Goal: Task Accomplishment & Management: Manage account settings

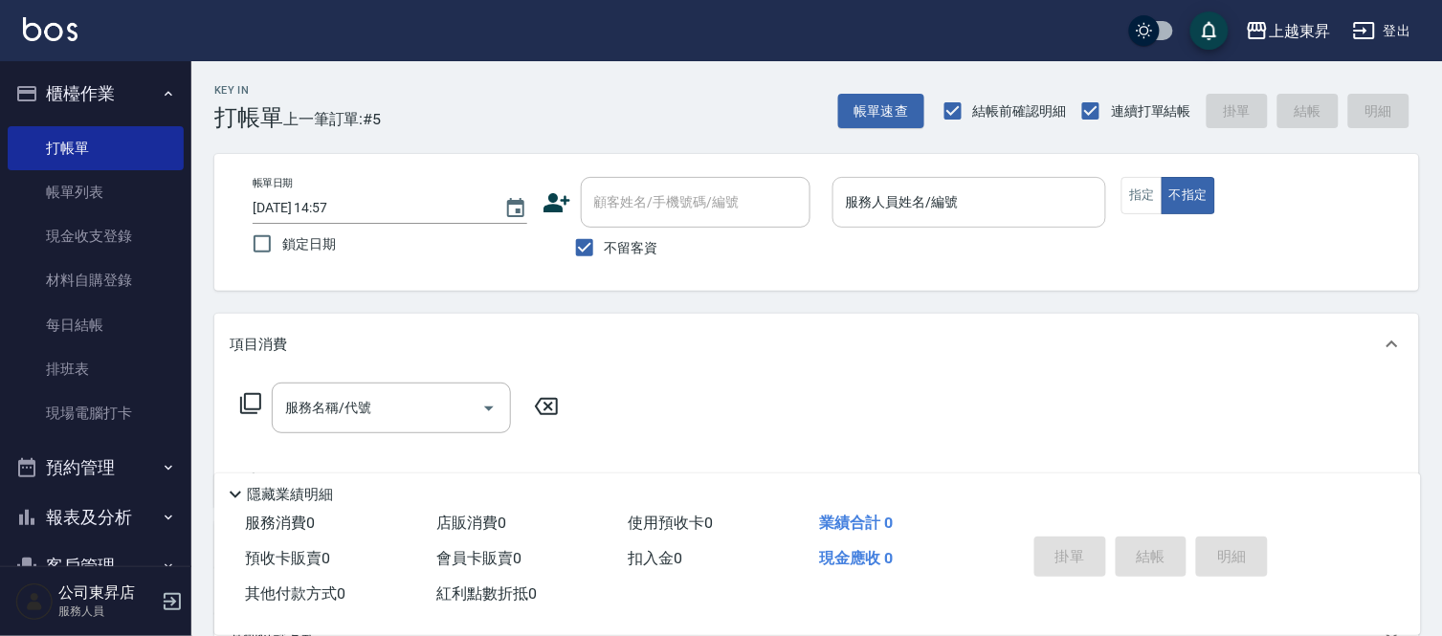
click at [930, 205] on input "服務人員姓名/編號" at bounding box center [969, 202] width 257 height 33
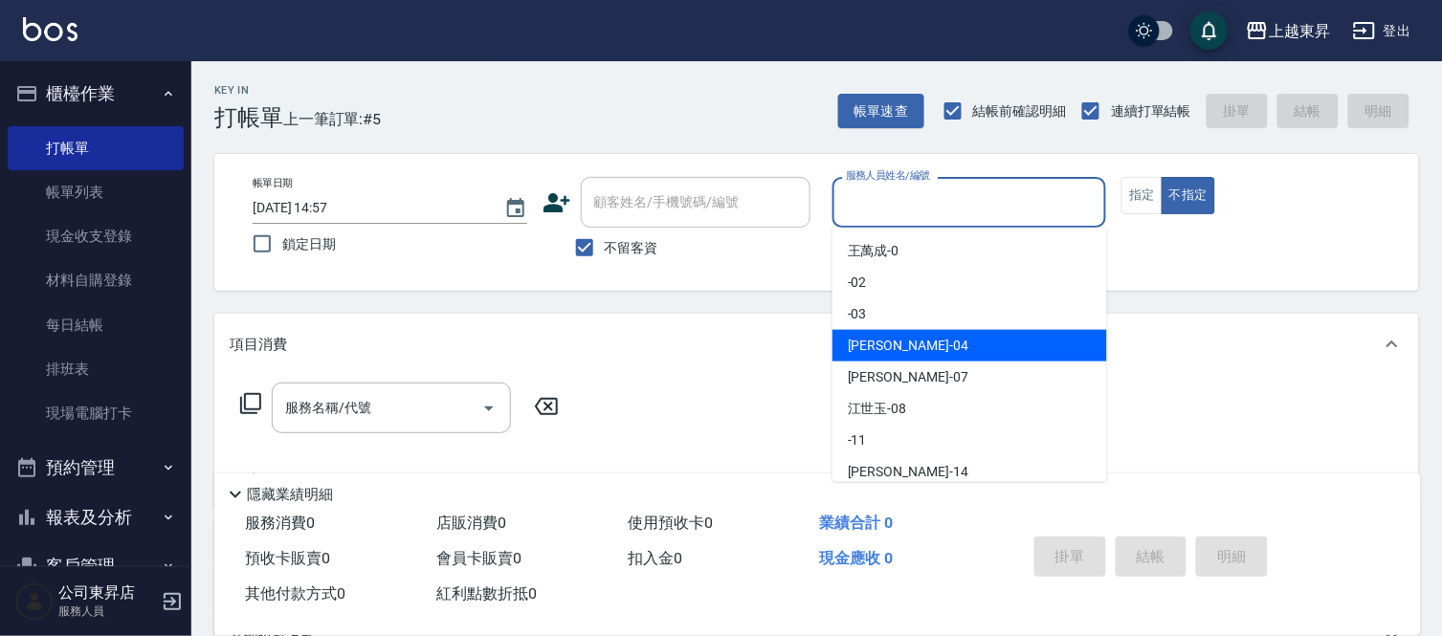
click at [976, 338] on div "[PERSON_NAME]04" at bounding box center [970, 346] width 275 height 32
type input "[PERSON_NAME]04"
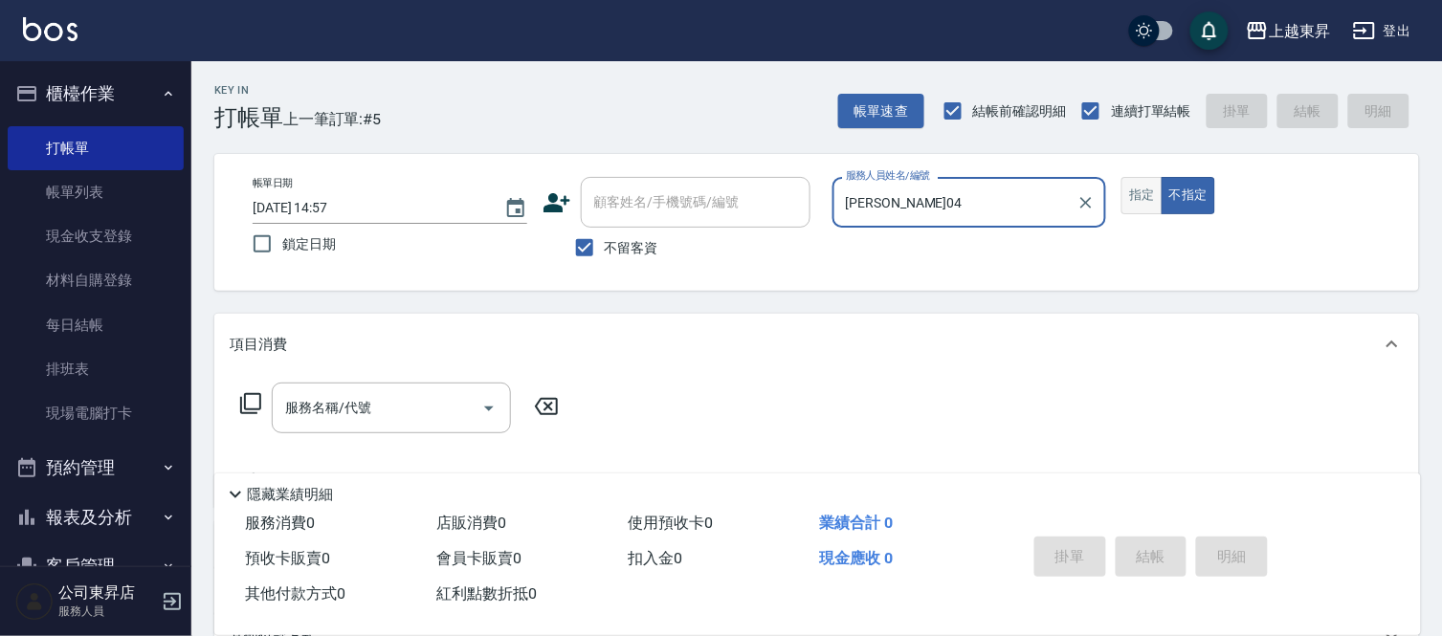
click at [1143, 199] on button "指定" at bounding box center [1142, 195] width 41 height 37
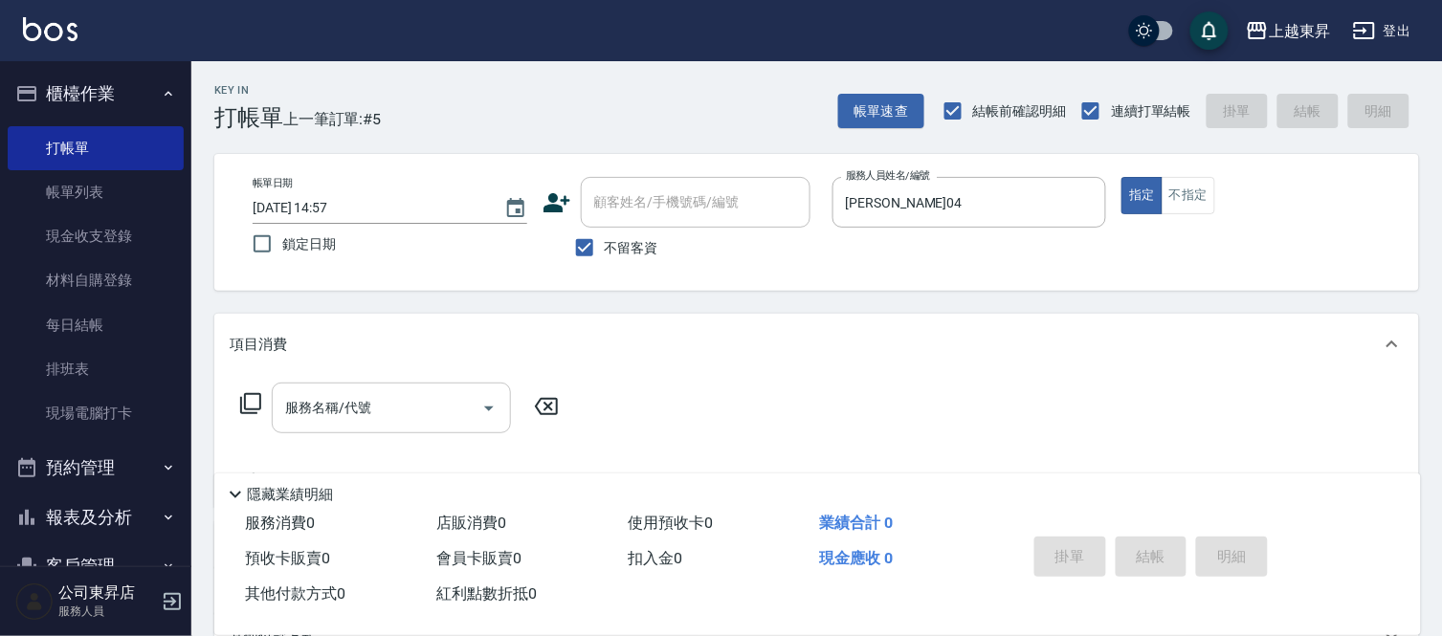
click at [452, 402] on input "服務名稱/代號" at bounding box center [376, 407] width 193 height 33
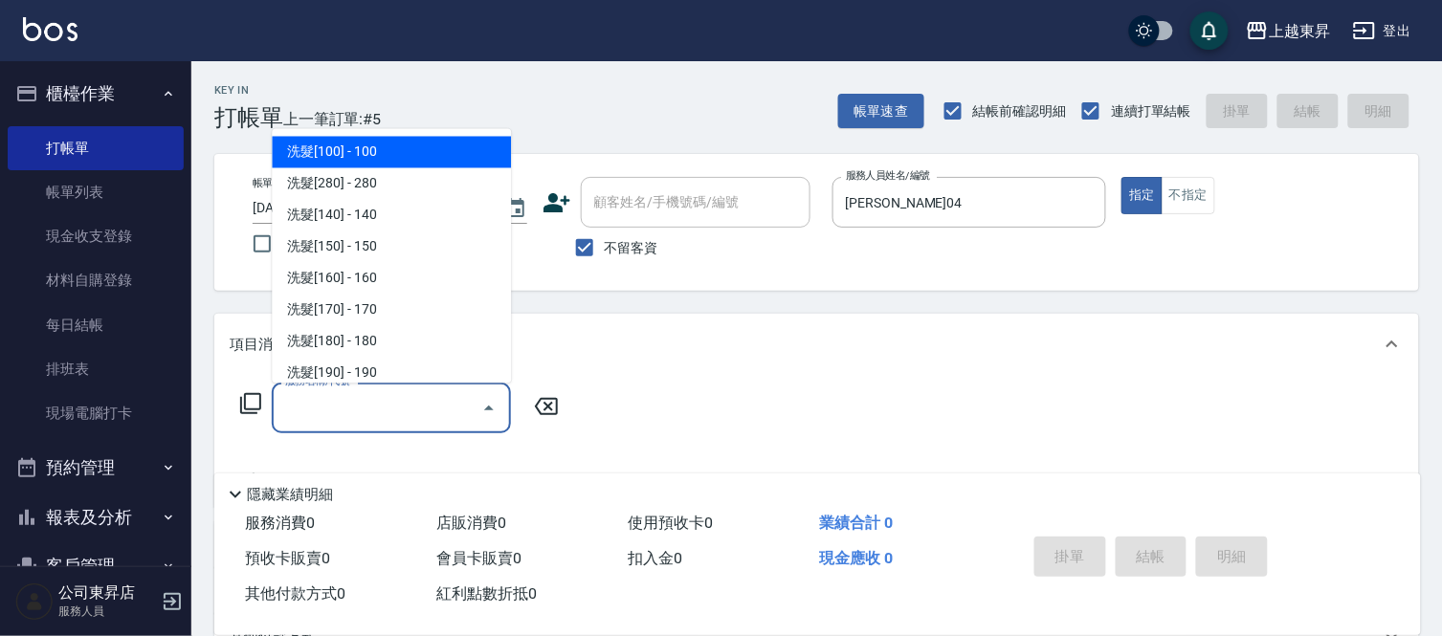
click at [415, 154] on span "洗髮[100] - 100" at bounding box center [391, 153] width 239 height 32
type input "洗髮[100](201)"
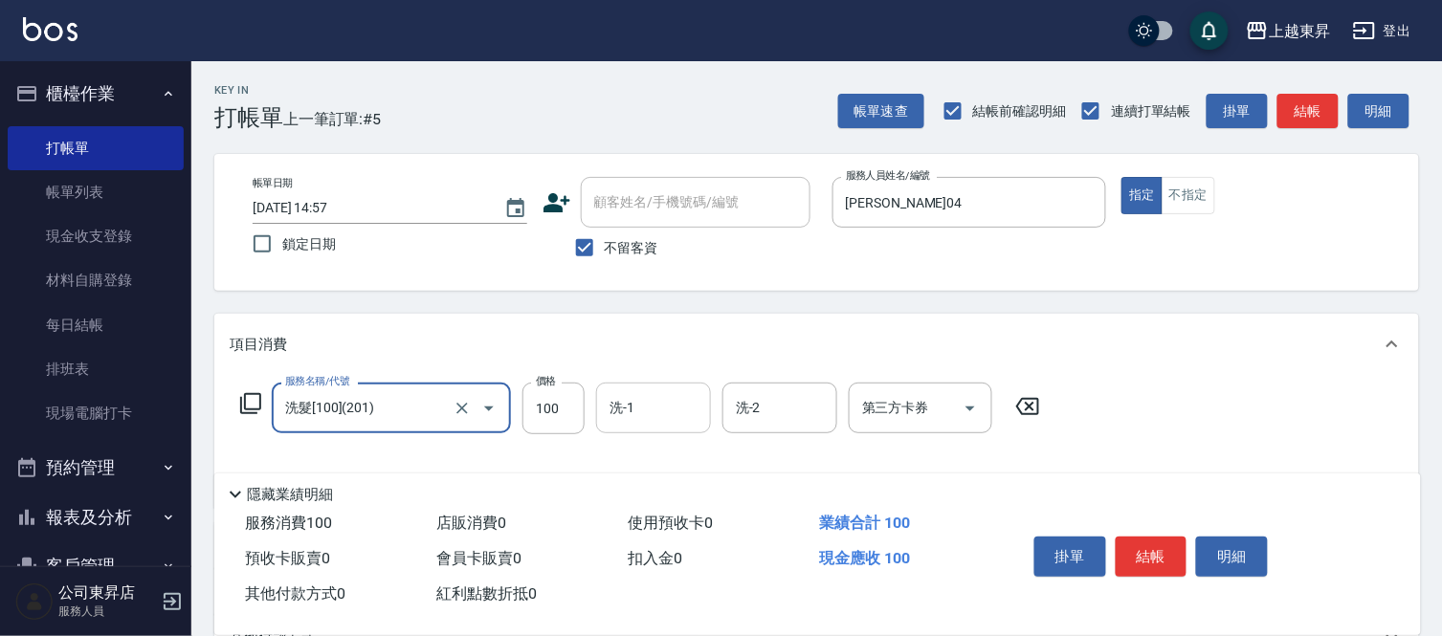
click at [667, 406] on input "洗-1" at bounding box center [654, 407] width 98 height 33
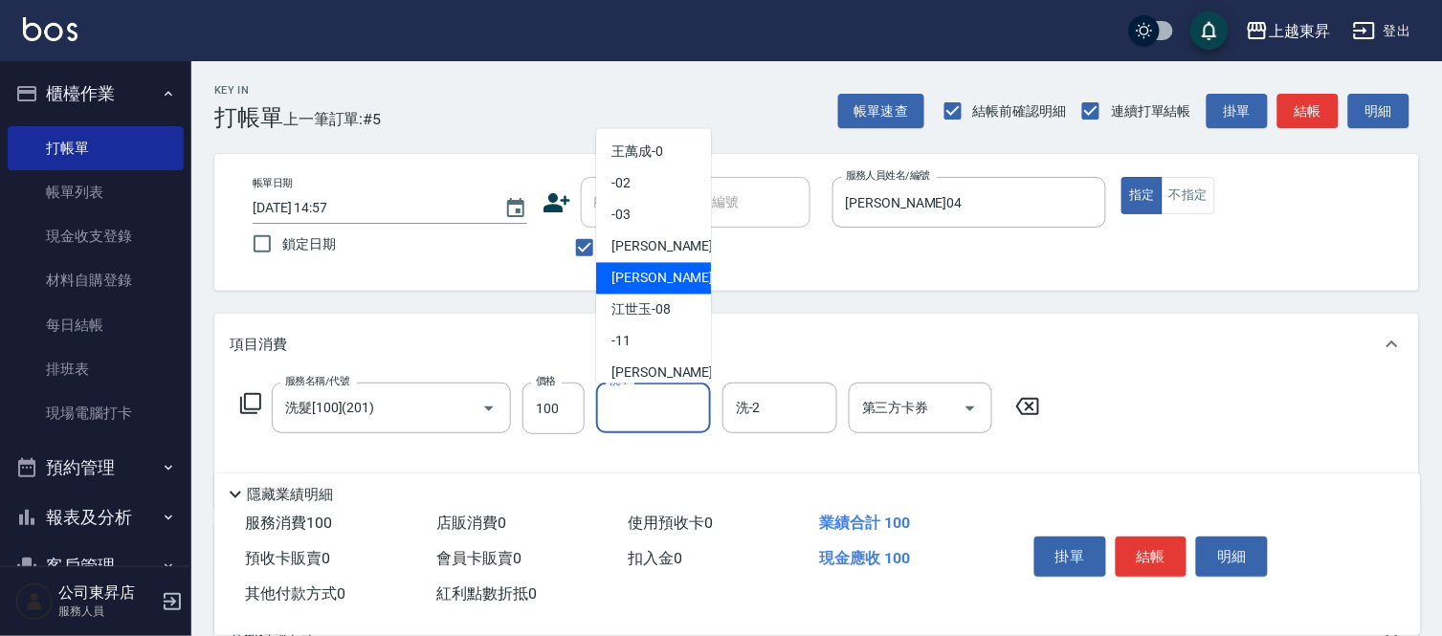
click at [614, 265] on div "[PERSON_NAME] -07" at bounding box center [653, 279] width 115 height 32
type input "[PERSON_NAME]-07"
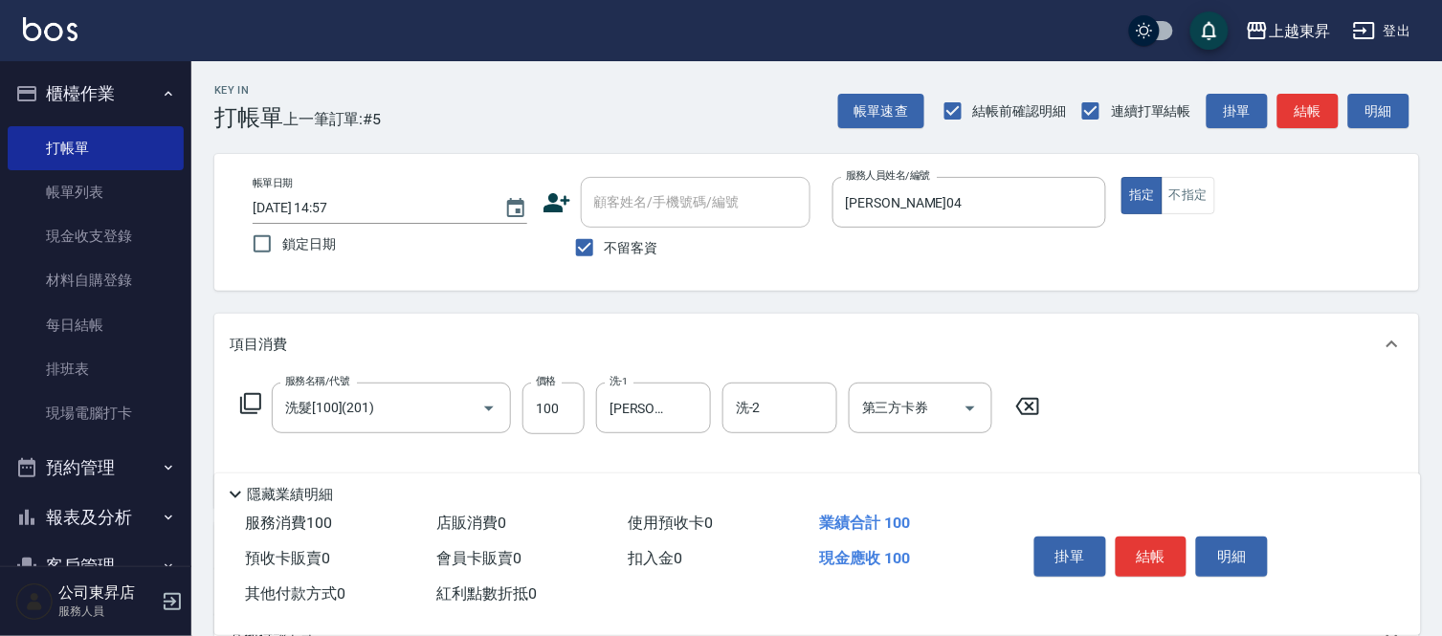
click at [616, 246] on span "不留客資" at bounding box center [632, 248] width 54 height 20
click at [605, 246] on input "不留客資" at bounding box center [585, 248] width 40 height 40
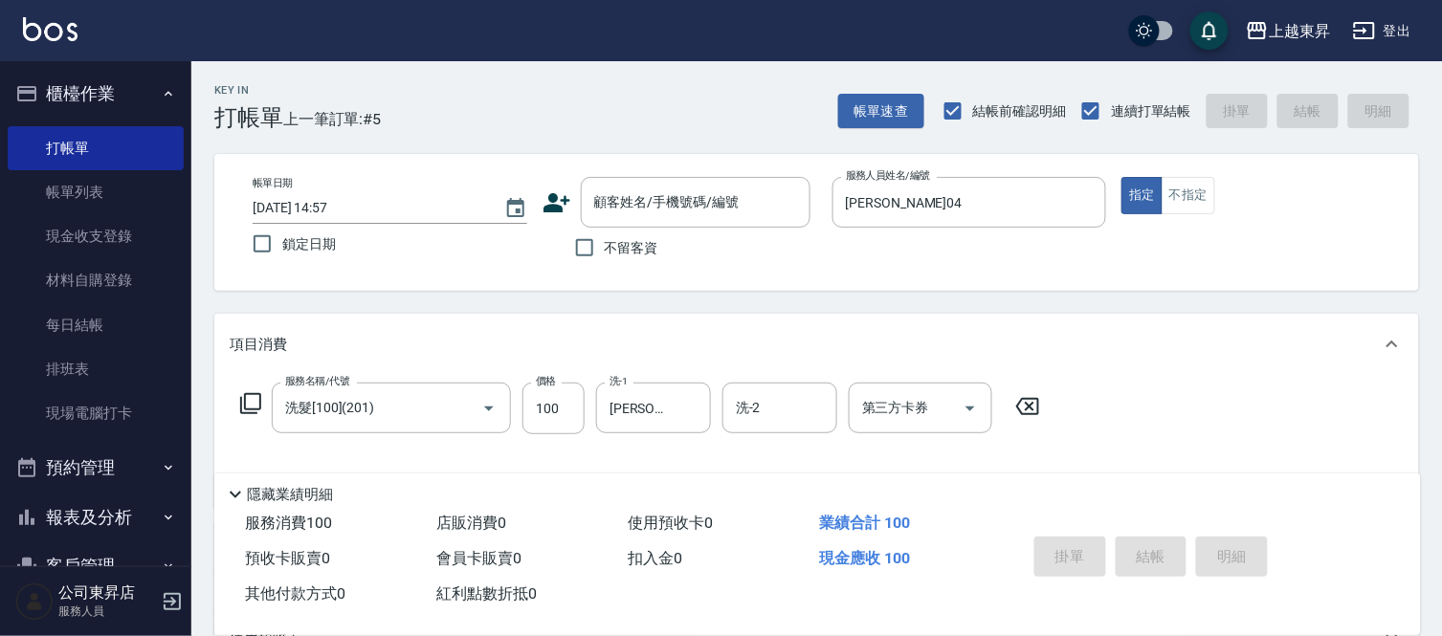
click at [614, 246] on span "不留客資" at bounding box center [632, 248] width 54 height 20
click at [605, 246] on input "不留客資" at bounding box center [585, 248] width 40 height 40
checkbox input "true"
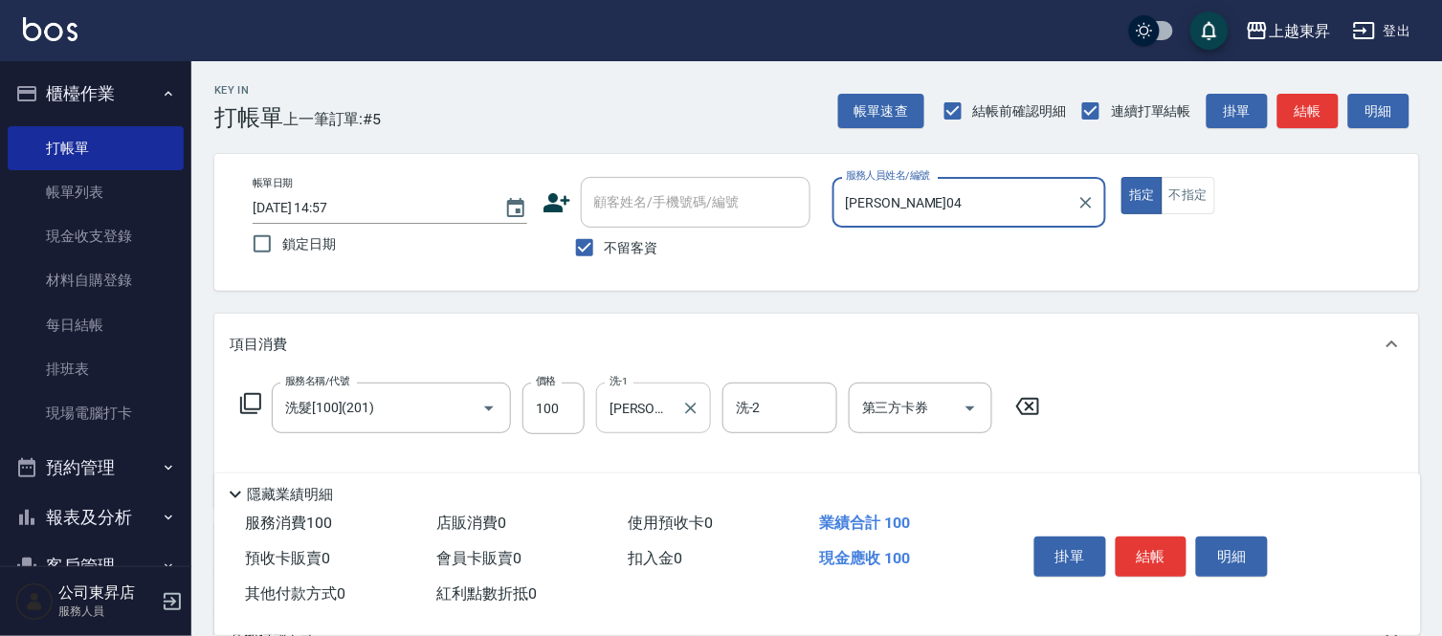
click at [653, 389] on div "[PERSON_NAME]-07 洗-1" at bounding box center [653, 408] width 115 height 51
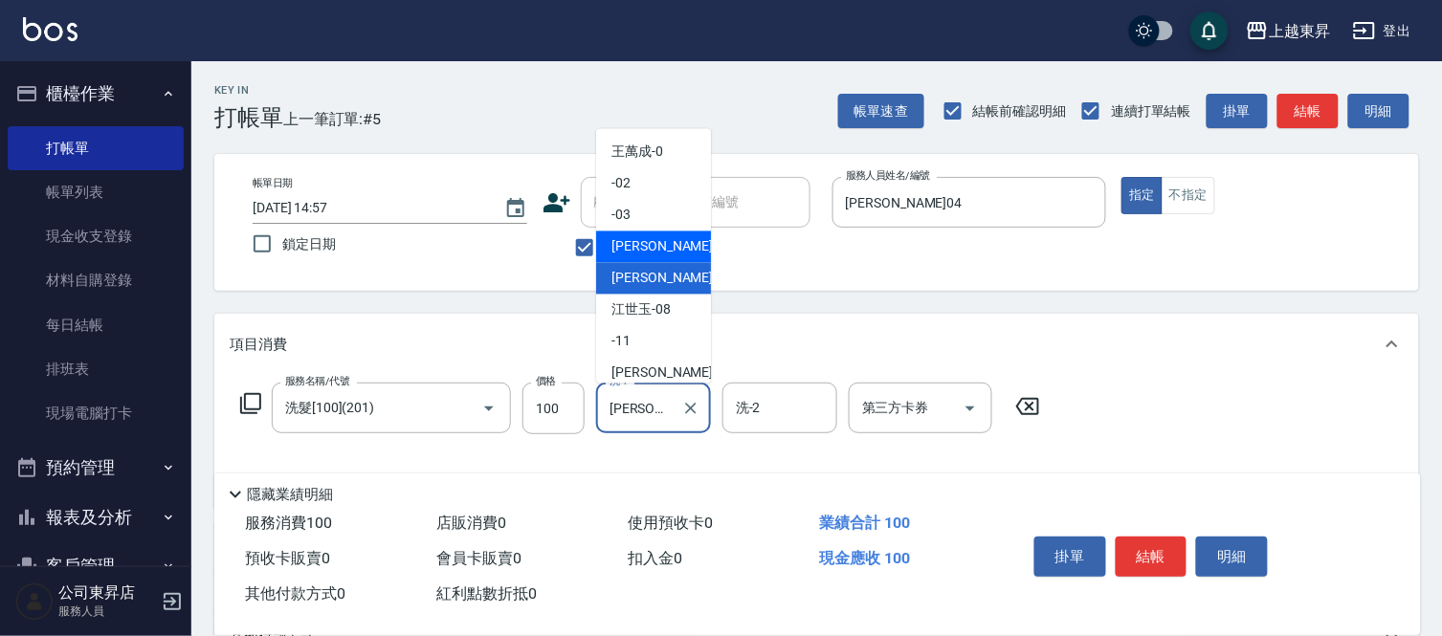
click at [677, 236] on div "[PERSON_NAME]04" at bounding box center [653, 248] width 115 height 32
type input "[PERSON_NAME]04"
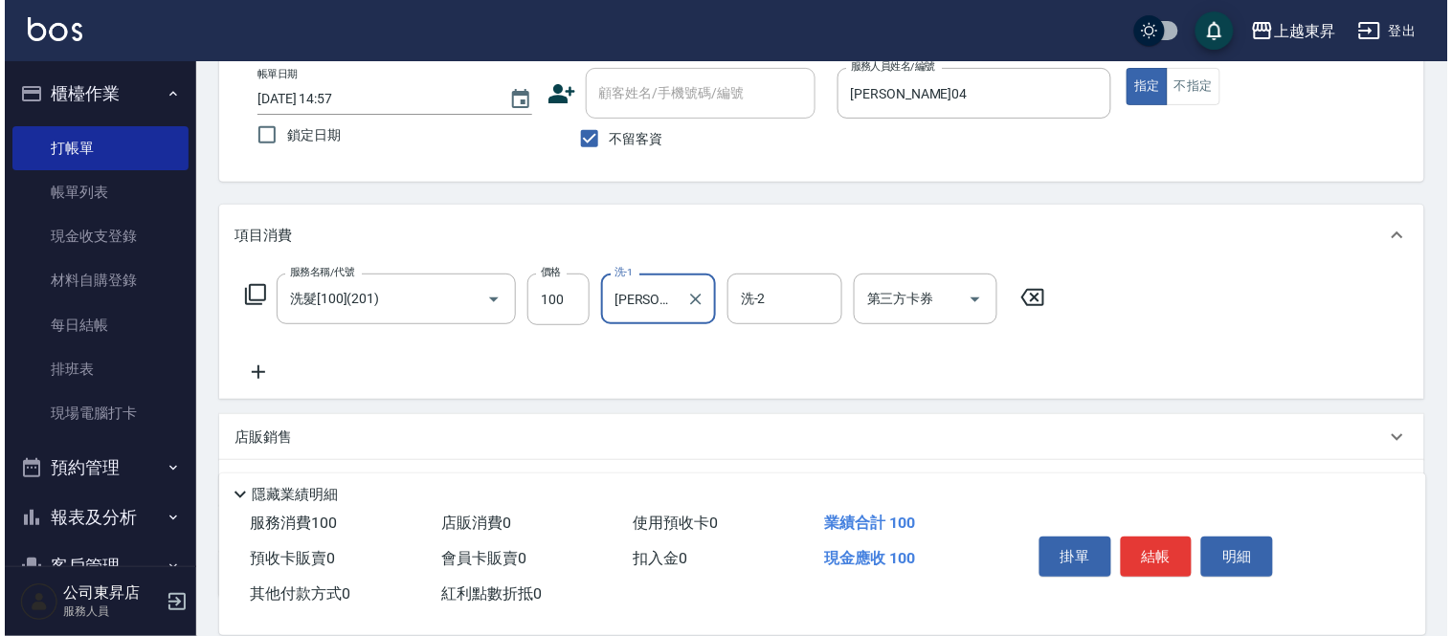
scroll to position [212, 0]
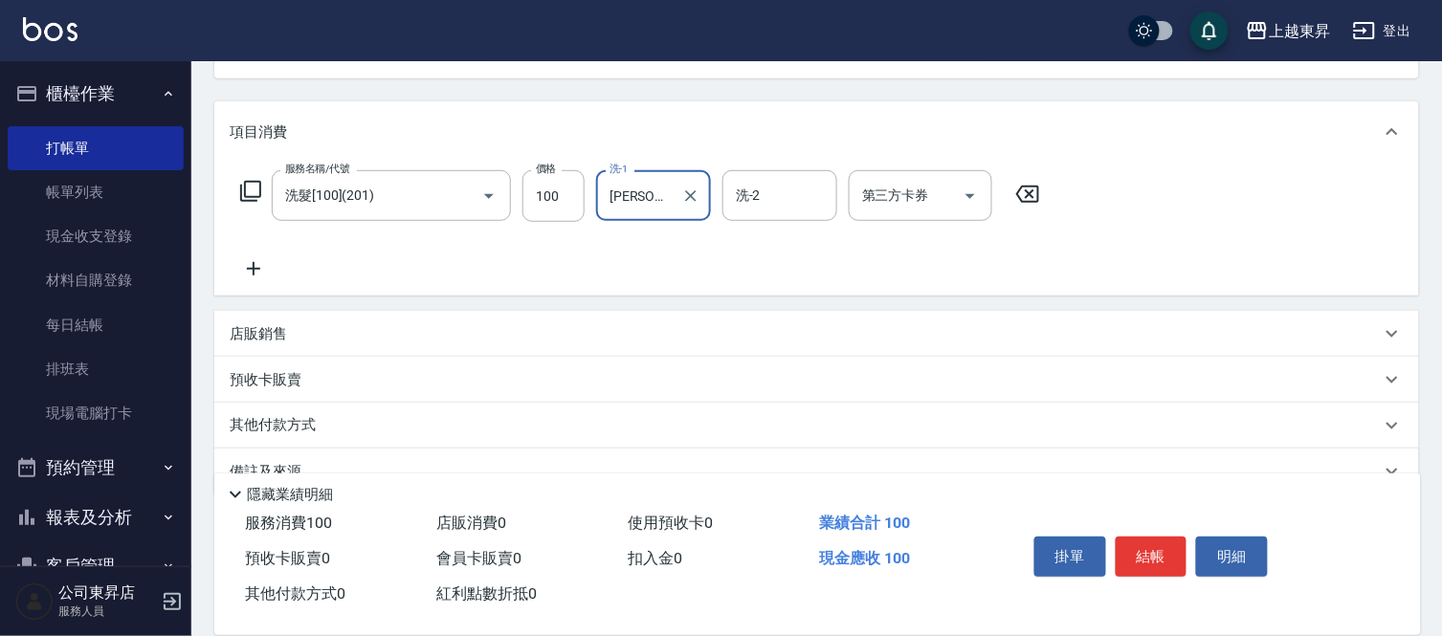
click at [235, 316] on div "項目消費 服務名稱/代號 洗髮[100](201) 服務名稱/代號 價格 100 價格 洗-1 [PERSON_NAME]-04 洗-1 洗-2 洗-2 第三…" at bounding box center [816, 297] width 1205 height 393
click at [244, 260] on icon at bounding box center [254, 268] width 48 height 23
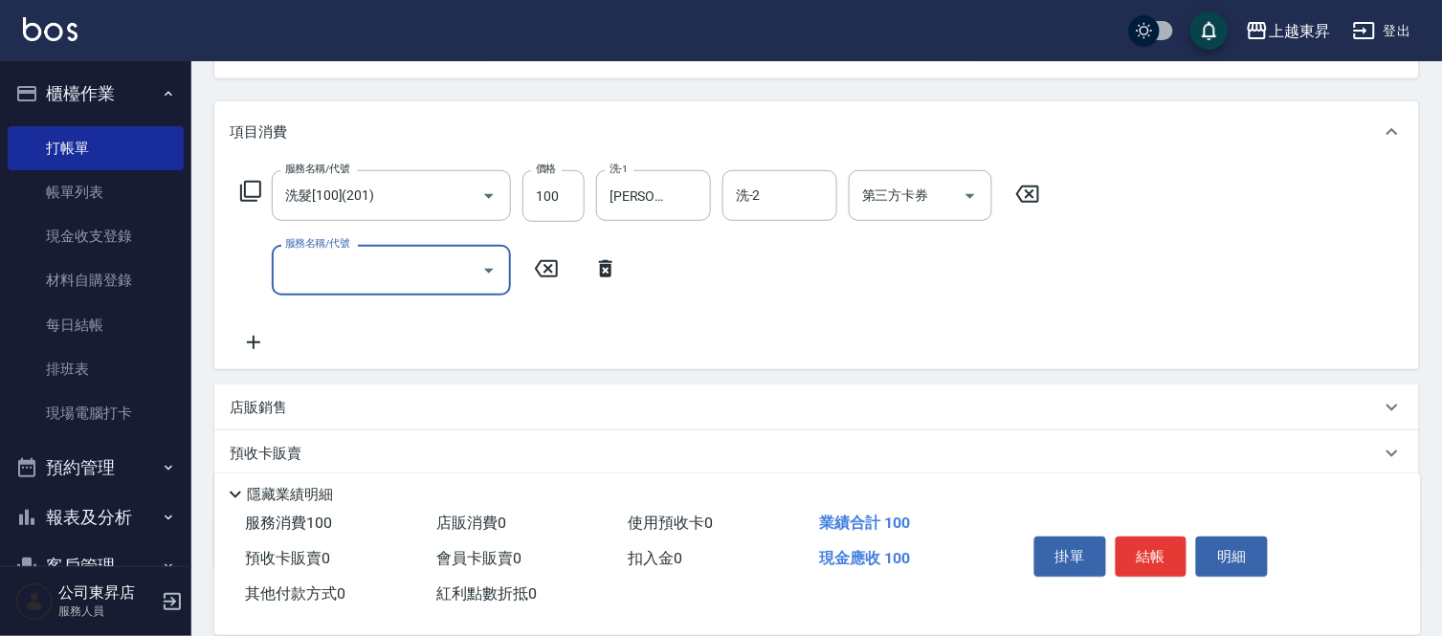
click at [332, 252] on div "服務名稱/代號" at bounding box center [391, 270] width 239 height 51
type input "剪髮(380)(404)"
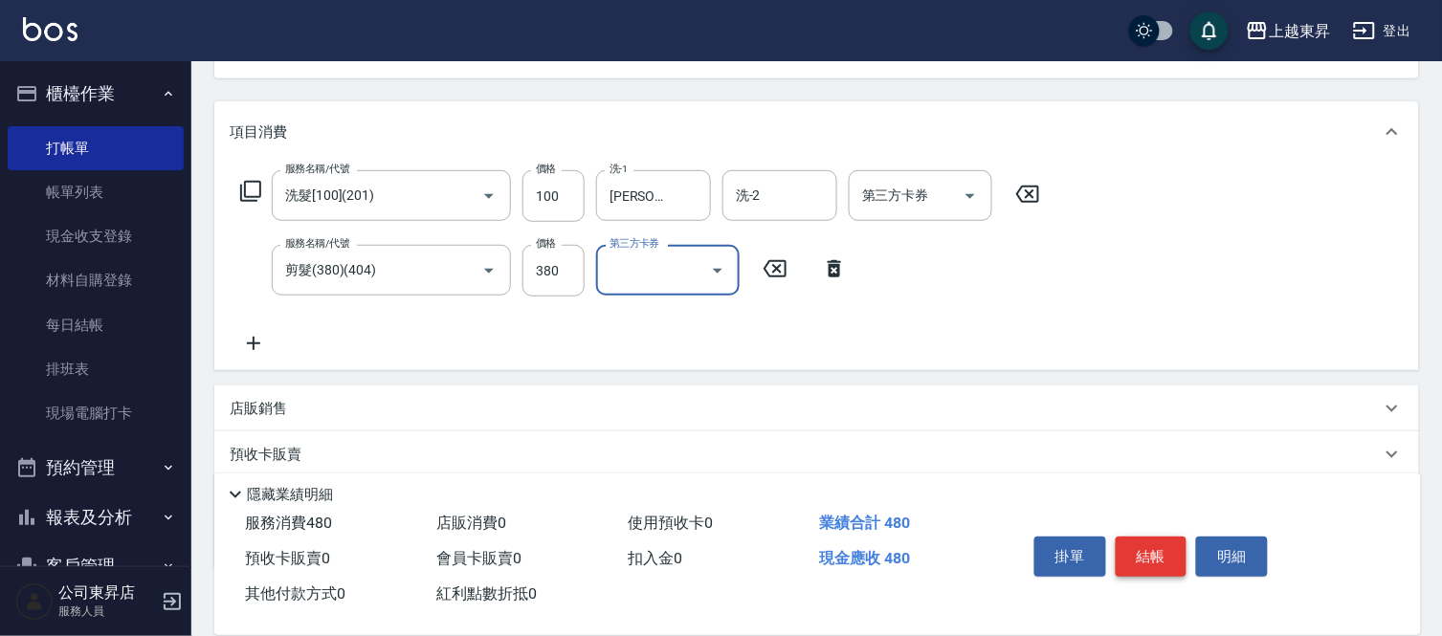
click at [1169, 555] on button "結帳" at bounding box center [1152, 557] width 72 height 40
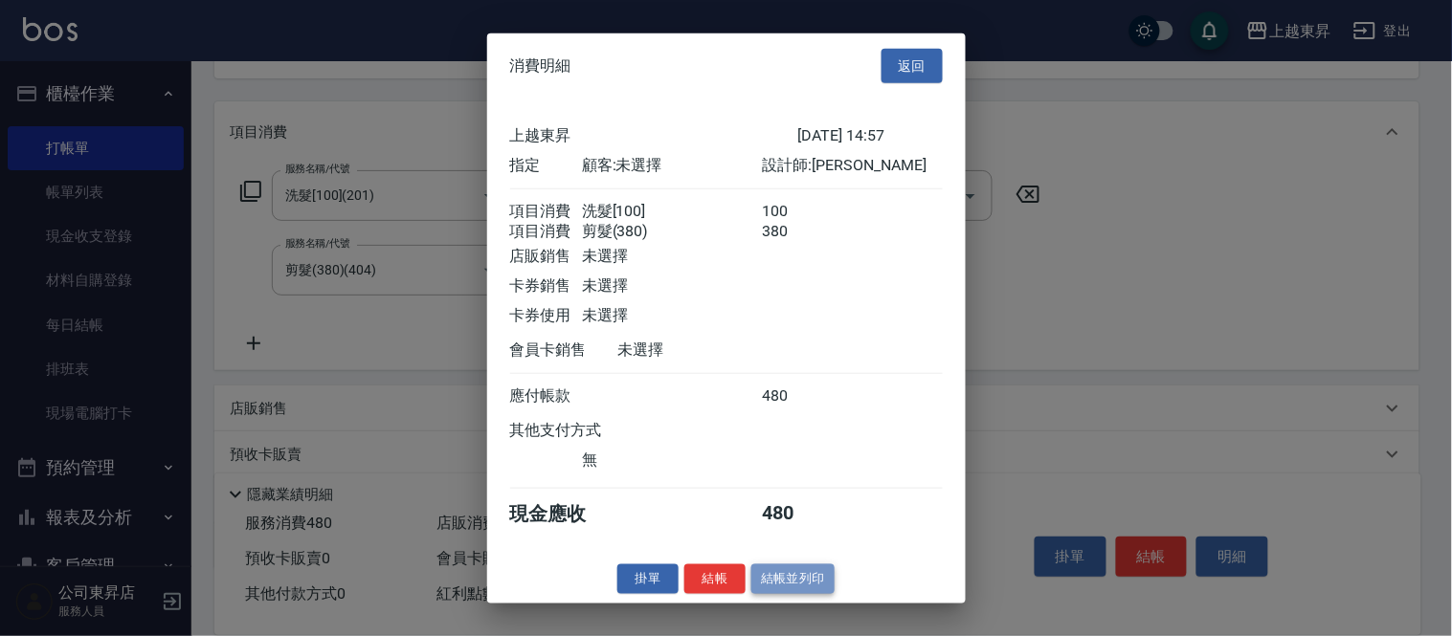
click at [813, 594] on button "結帳並列印" at bounding box center [792, 580] width 83 height 30
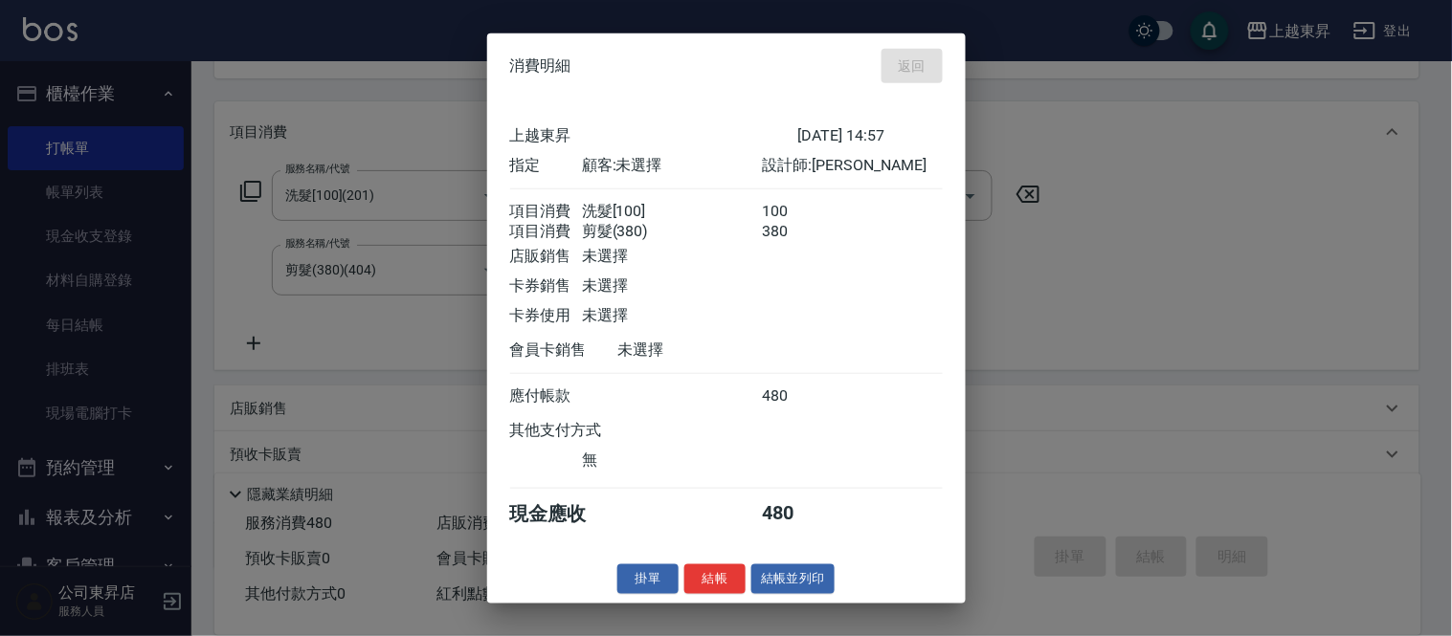
type input "[DATE] 16:52"
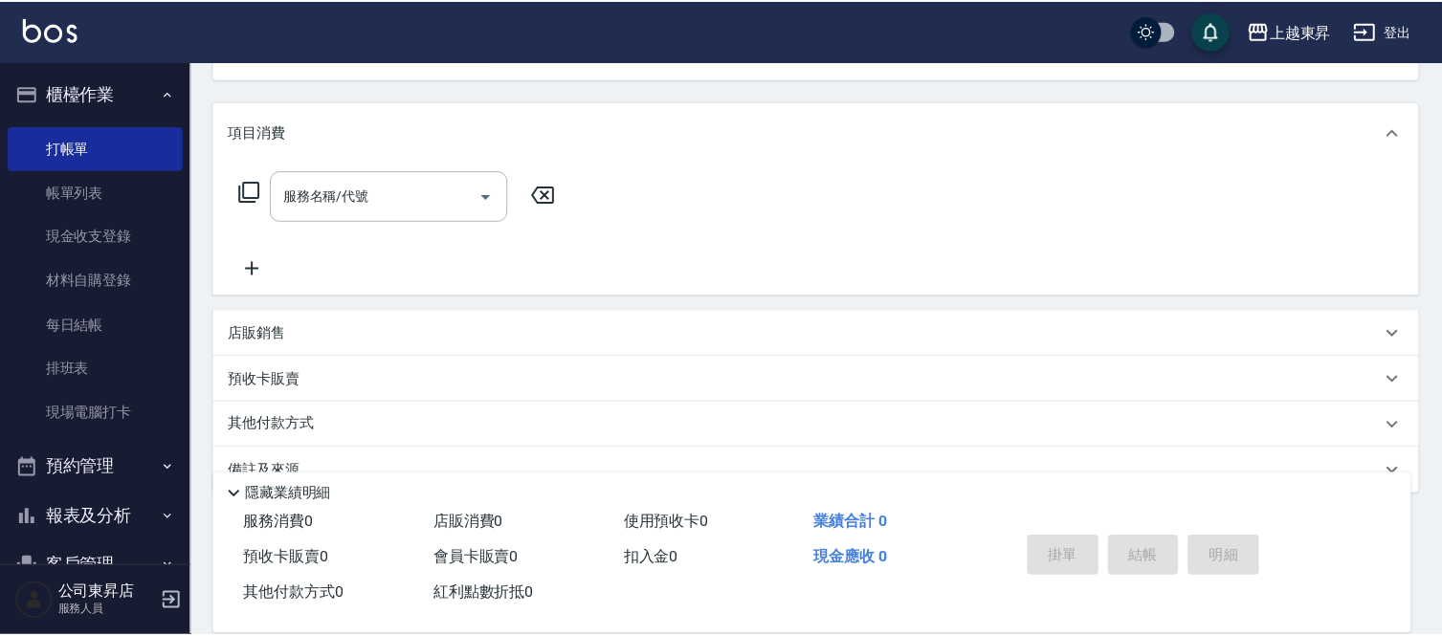
scroll to position [186, 0]
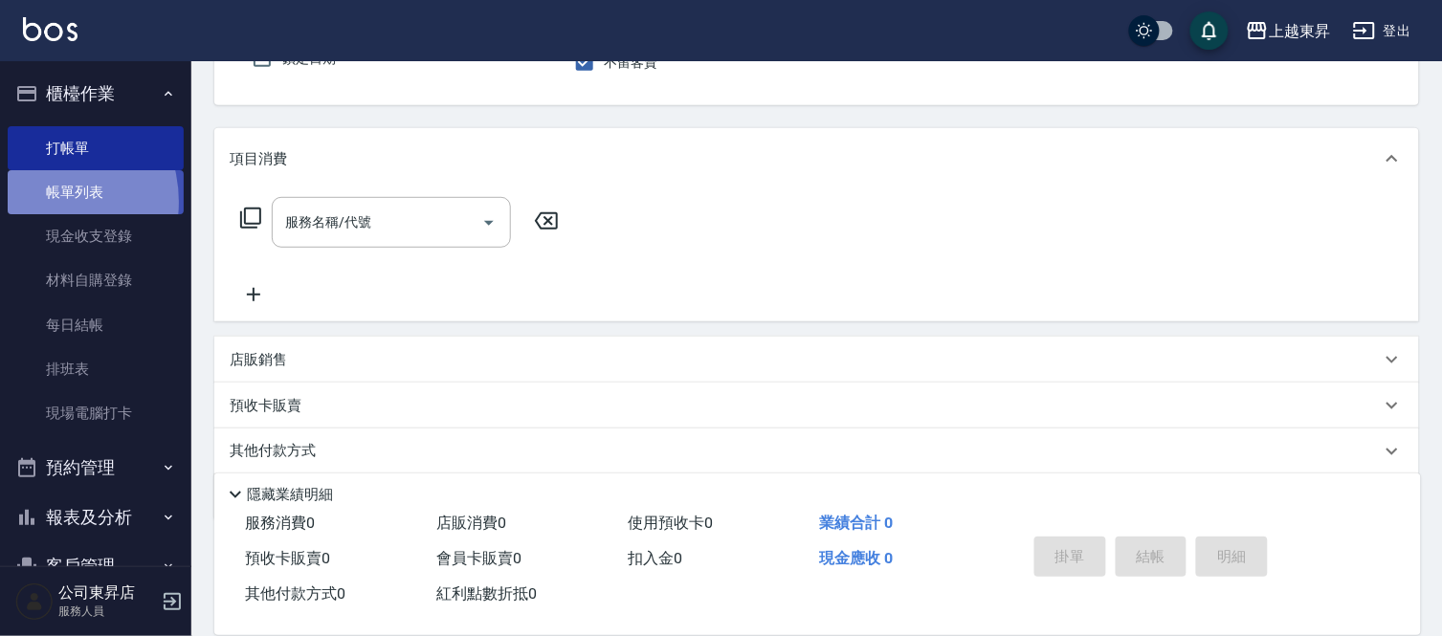
click at [38, 202] on link "帳單列表" at bounding box center [96, 192] width 176 height 44
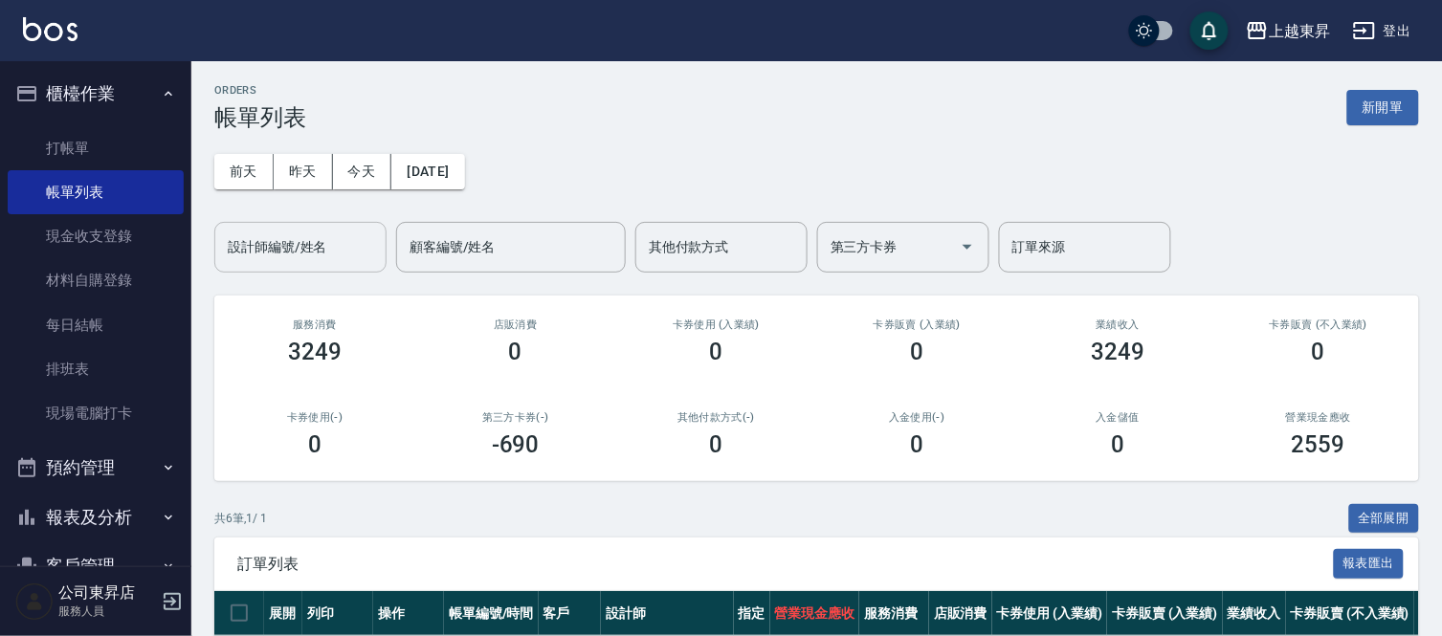
click at [283, 265] on div "設計師編號/姓名" at bounding box center [300, 247] width 172 height 51
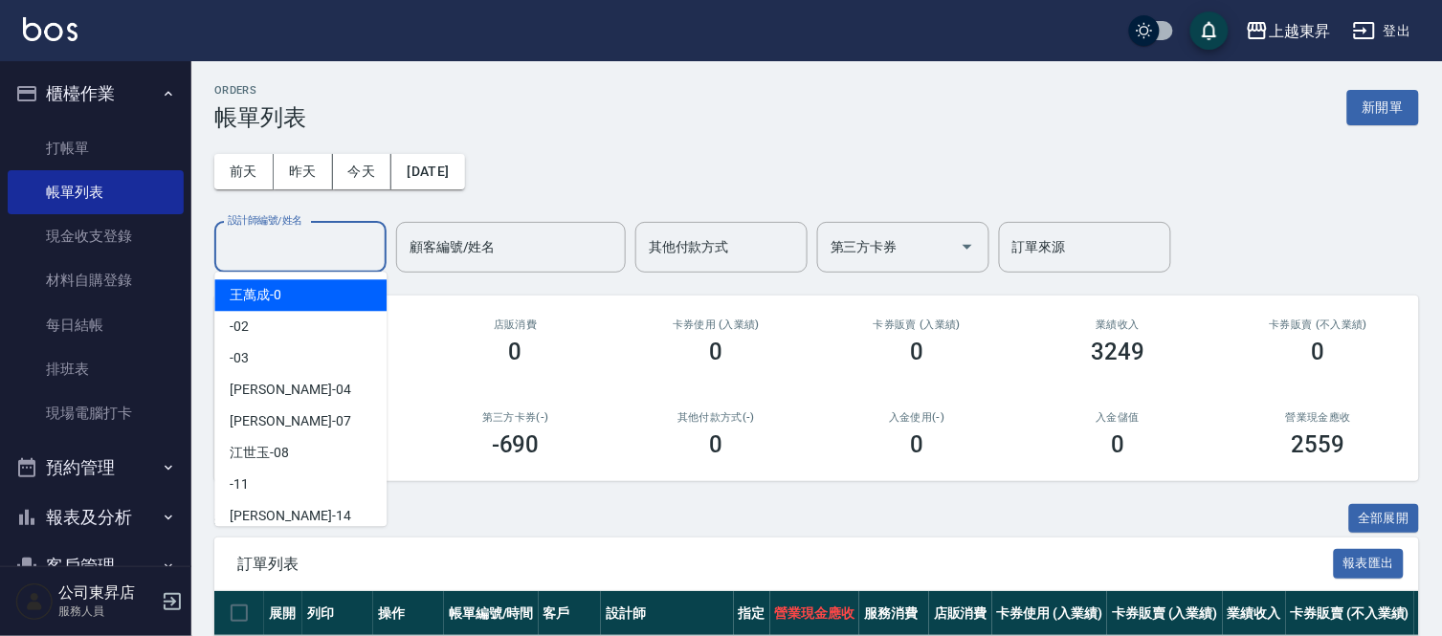
type input "0"
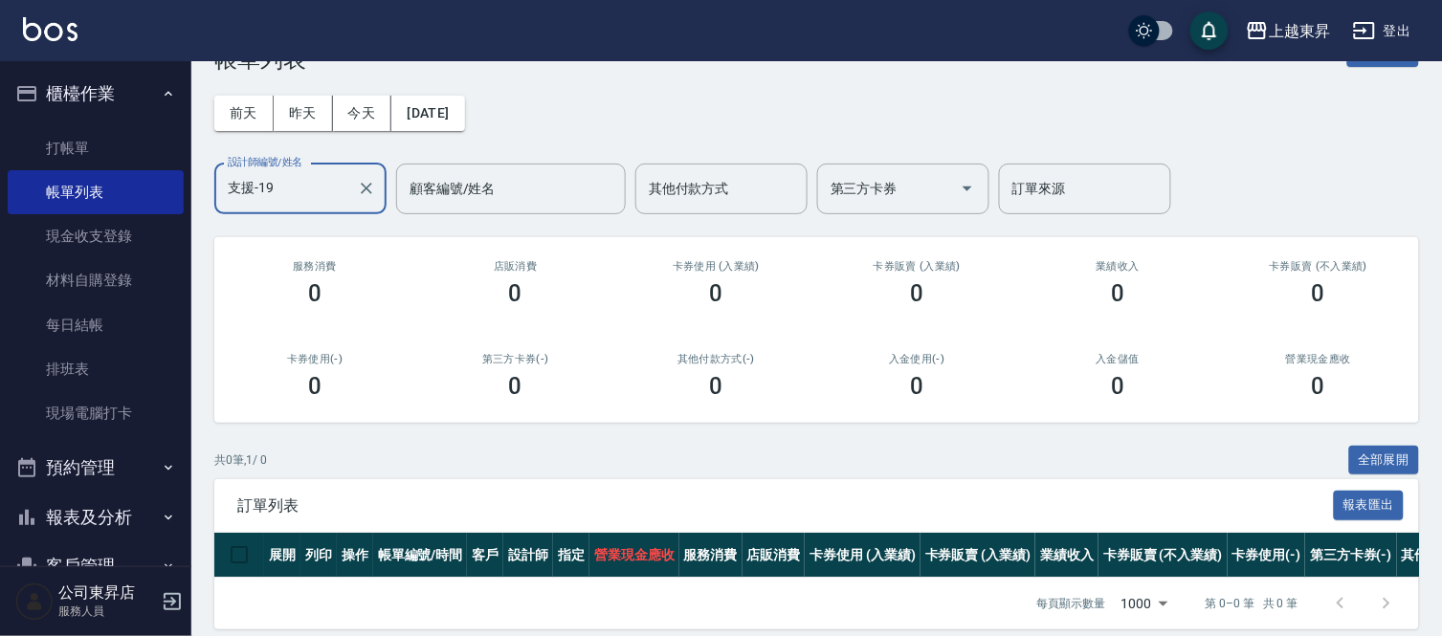
scroll to position [90, 0]
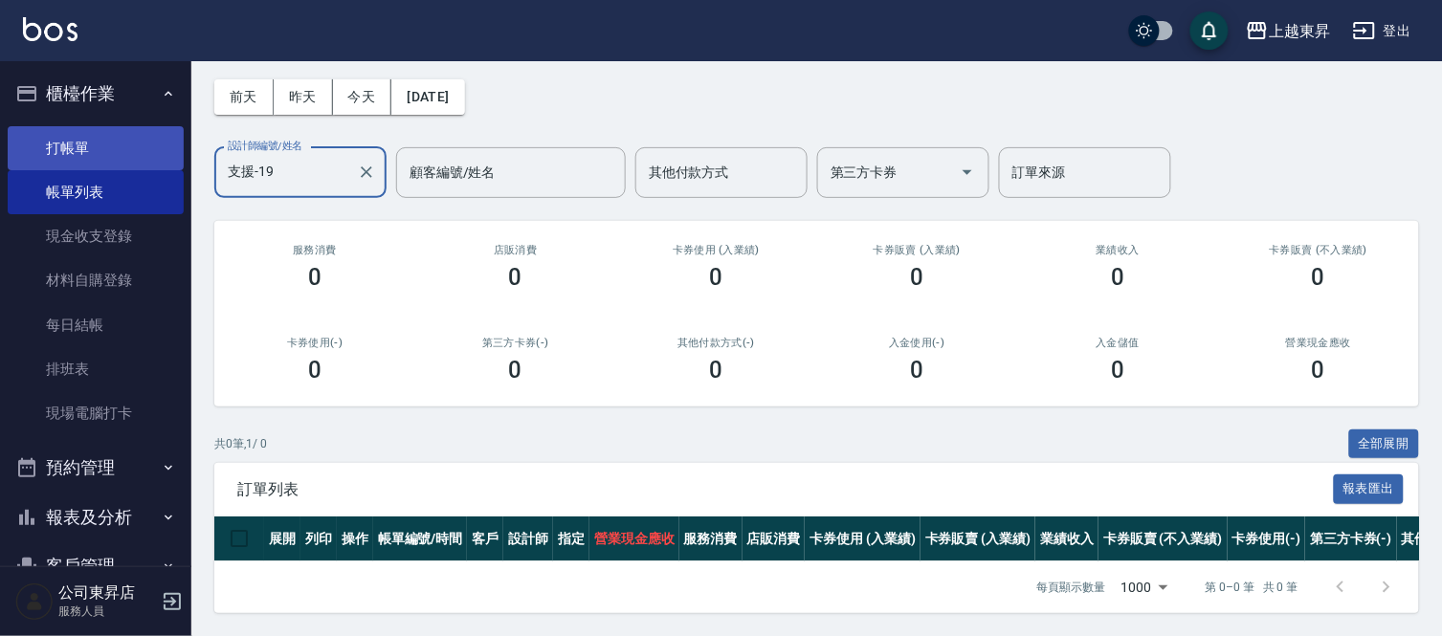
type input "支援-19"
click at [59, 147] on link "打帳單" at bounding box center [96, 148] width 176 height 44
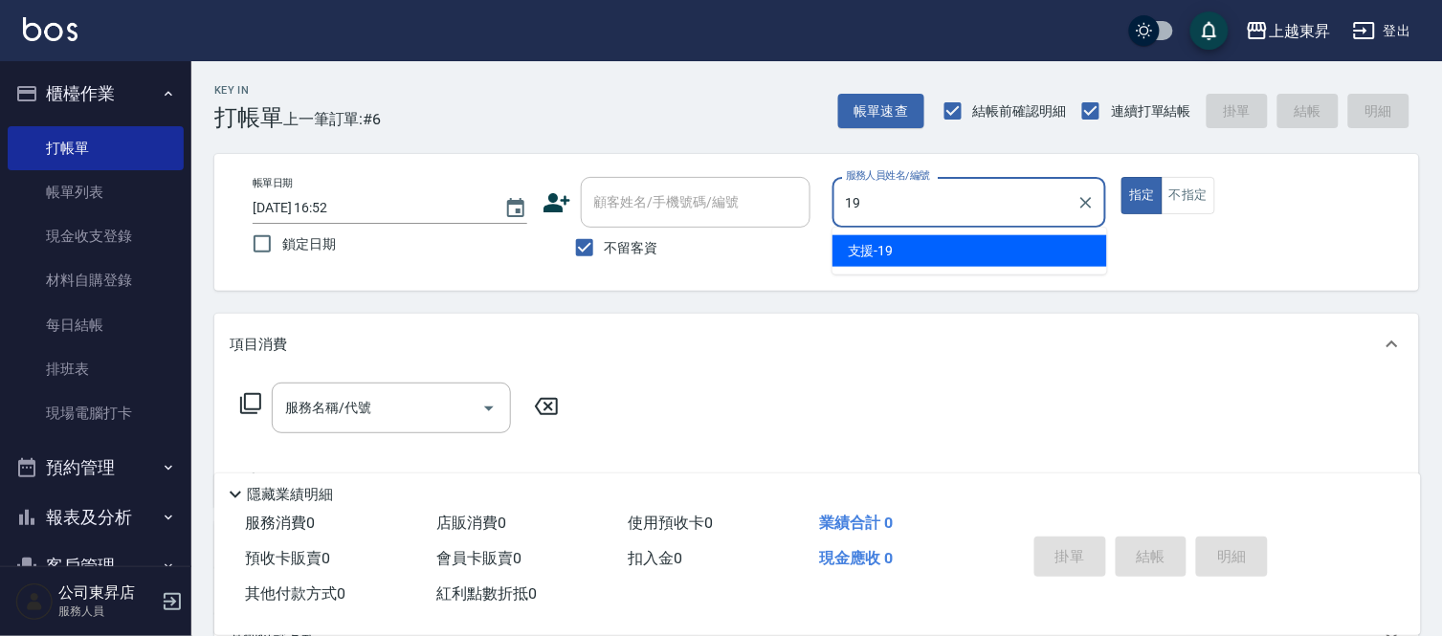
type input "支援-19"
type button "true"
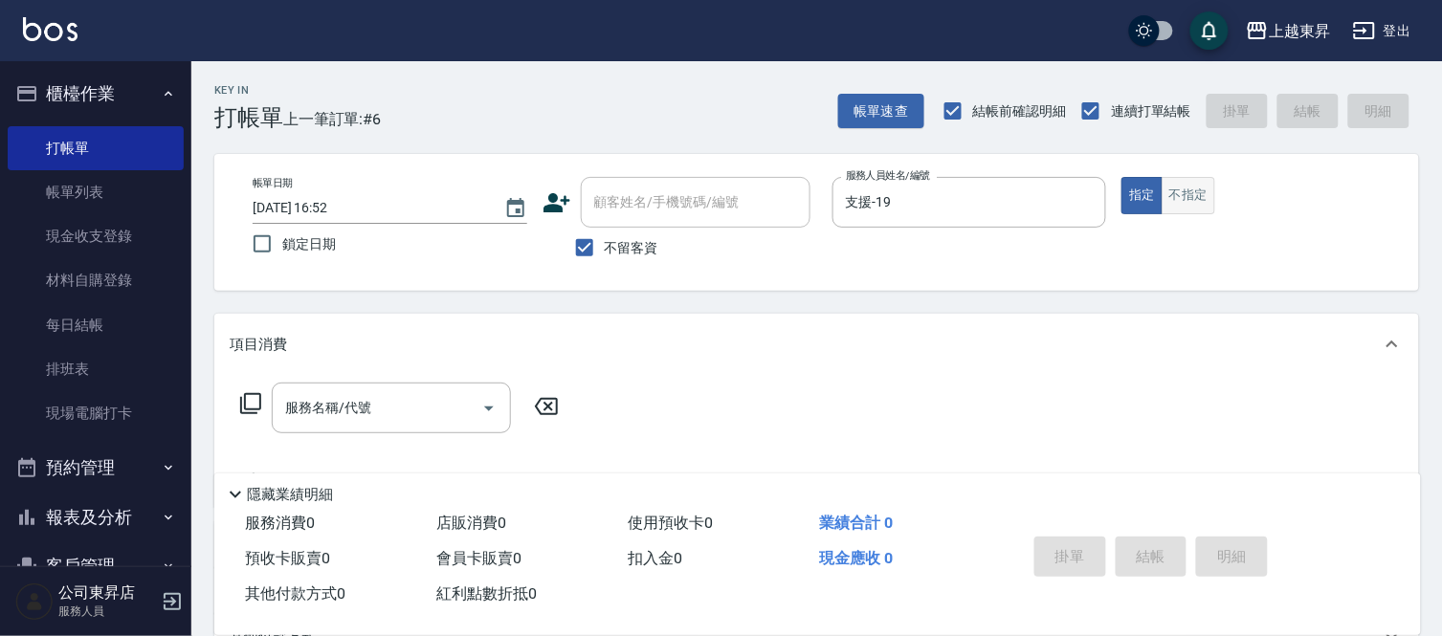
click at [1206, 206] on button "不指定" at bounding box center [1189, 195] width 54 height 37
click at [398, 426] on div "服務名稱/代號" at bounding box center [391, 408] width 239 height 51
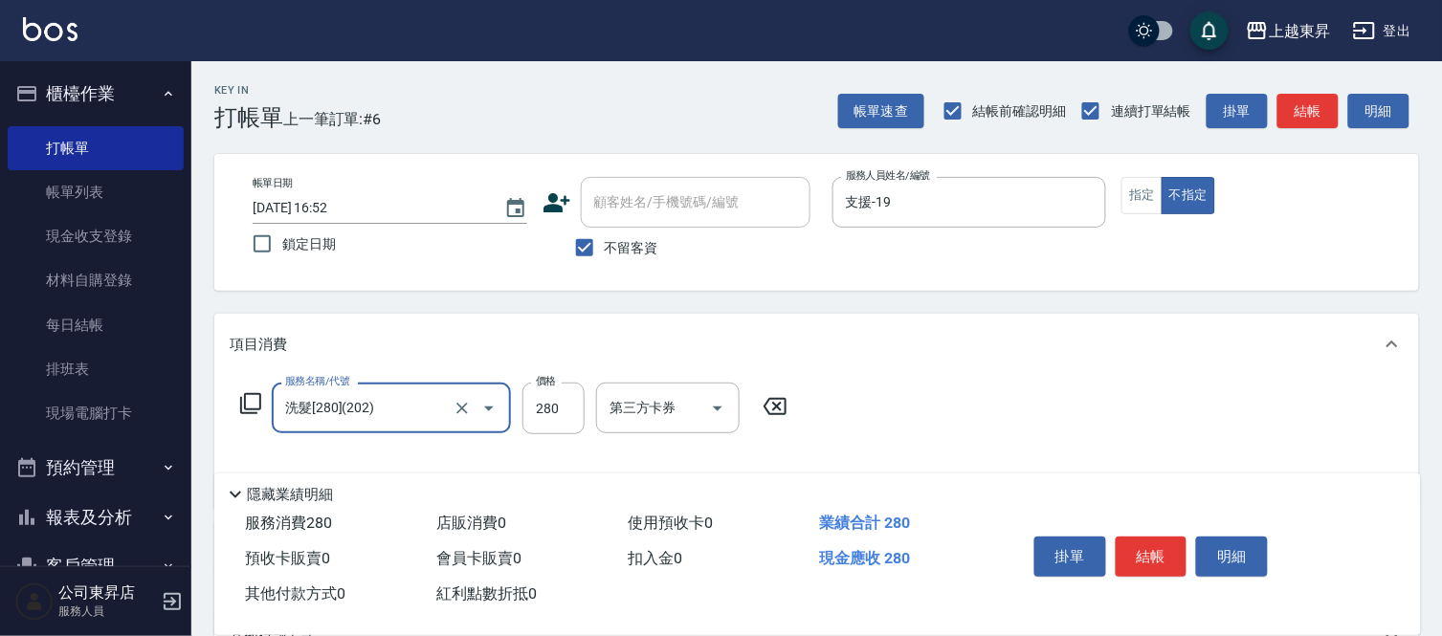
type input "洗髮[280](202)"
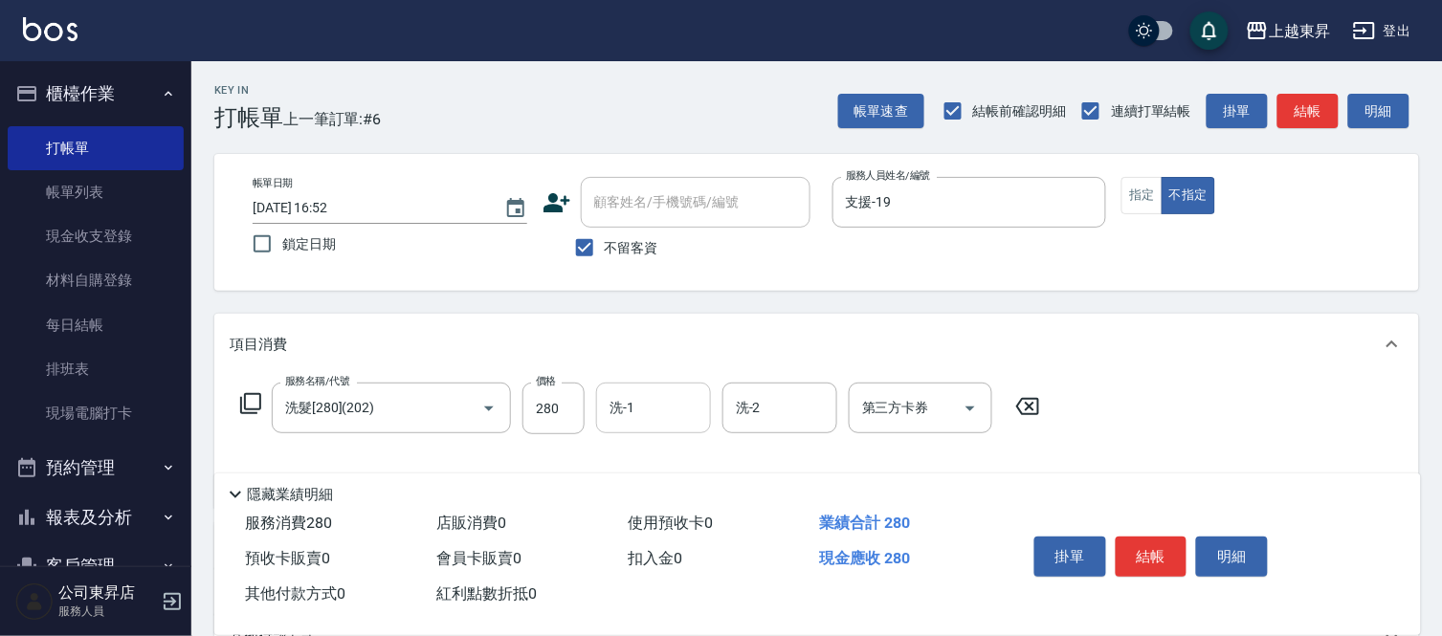
drag, startPoint x: 632, startPoint y: 361, endPoint x: 639, endPoint y: 395, distance: 35.3
click at [639, 395] on div "項目消費 服務名稱/代號 洗髮[280](202) 服務名稱/代號 價格 280 價格 洗-1 洗-1 洗-2 洗-2 第三方卡券 第三方卡券" at bounding box center [816, 411] width 1205 height 194
click at [639, 395] on input "洗-1" at bounding box center [654, 407] width 98 height 33
type input "[PERSON_NAME]-07"
type input "潤絲(801)"
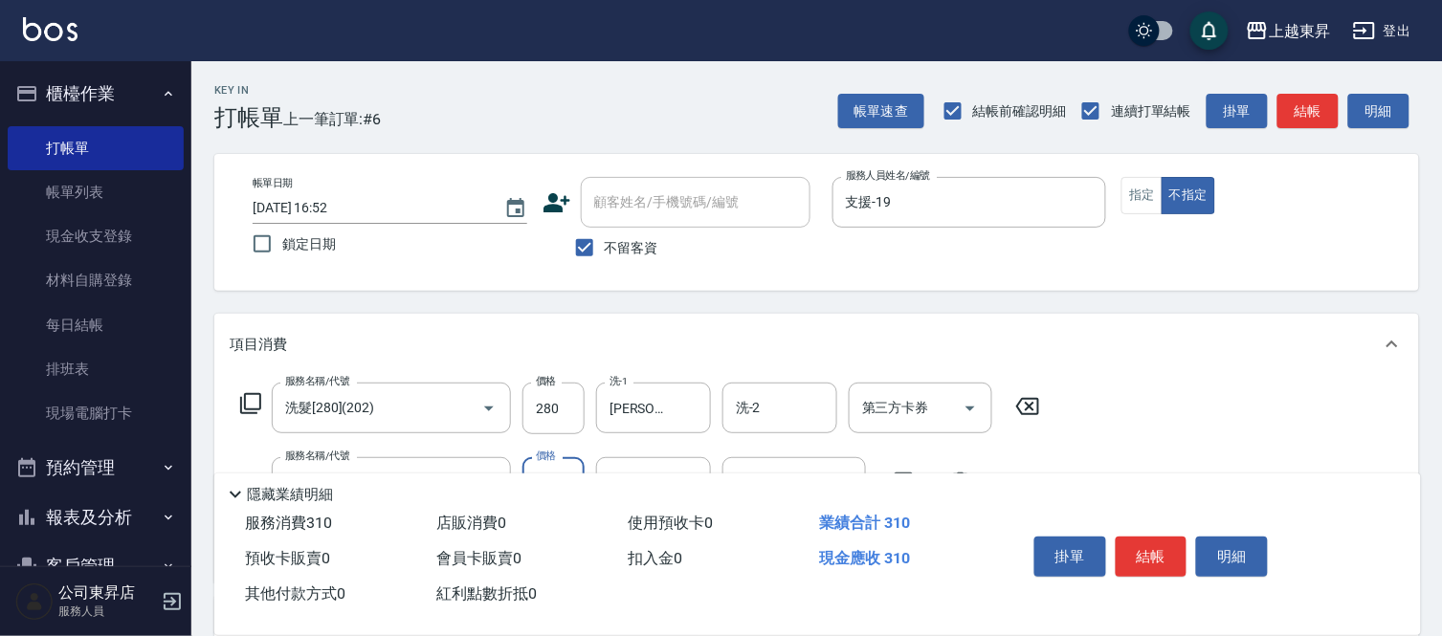
type input "30"
type input "[PERSON_NAME]-07"
click at [1165, 546] on button "結帳" at bounding box center [1152, 557] width 72 height 40
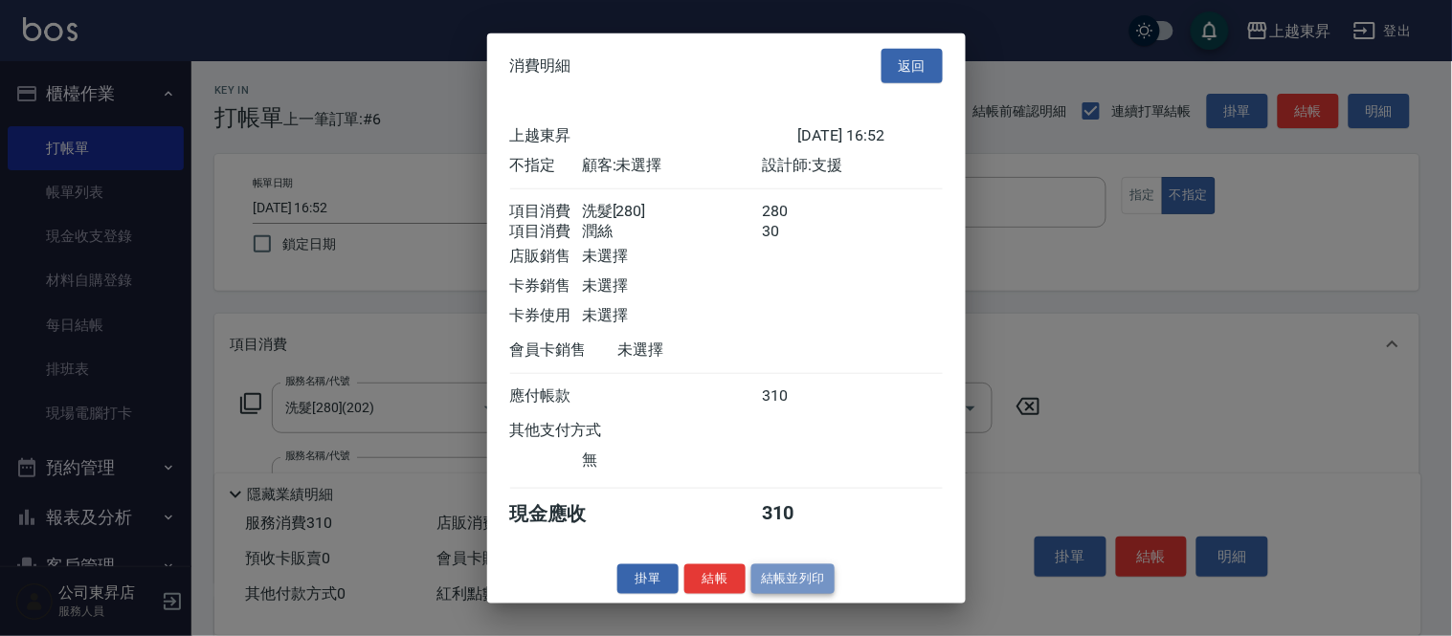
click at [771, 586] on button "結帳並列印" at bounding box center [792, 580] width 83 height 30
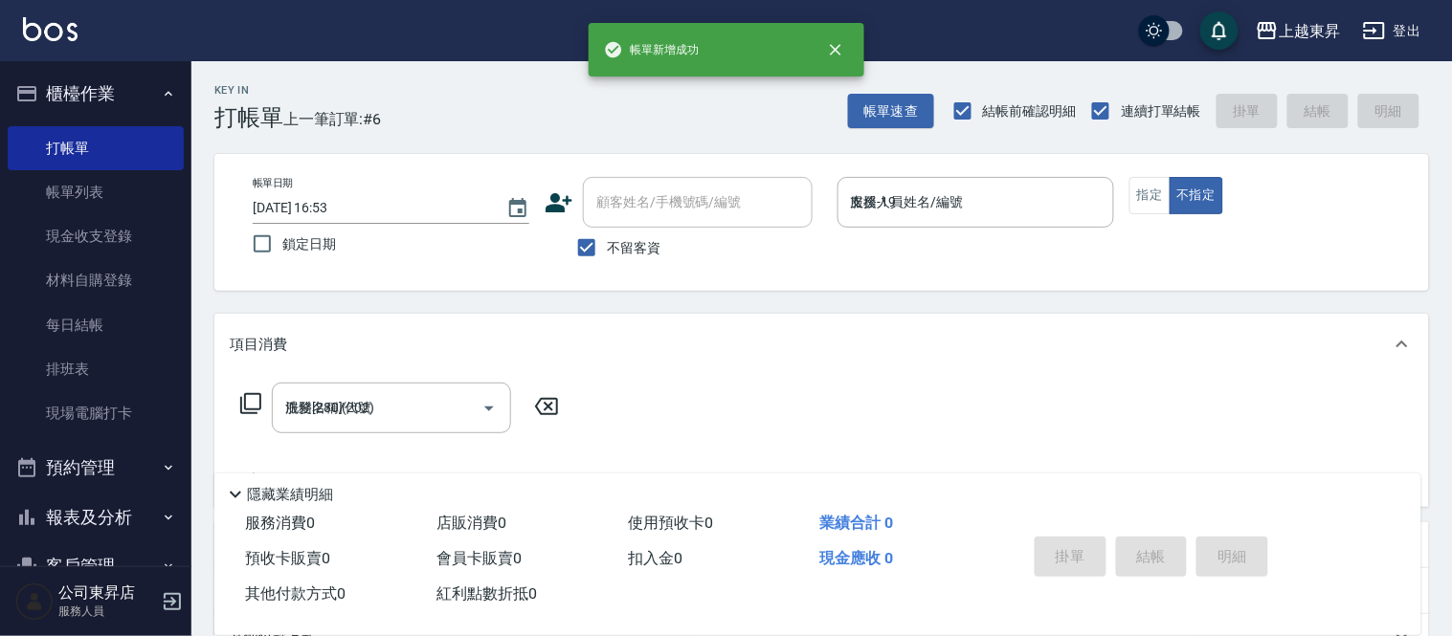
type input "[DATE] 16:53"
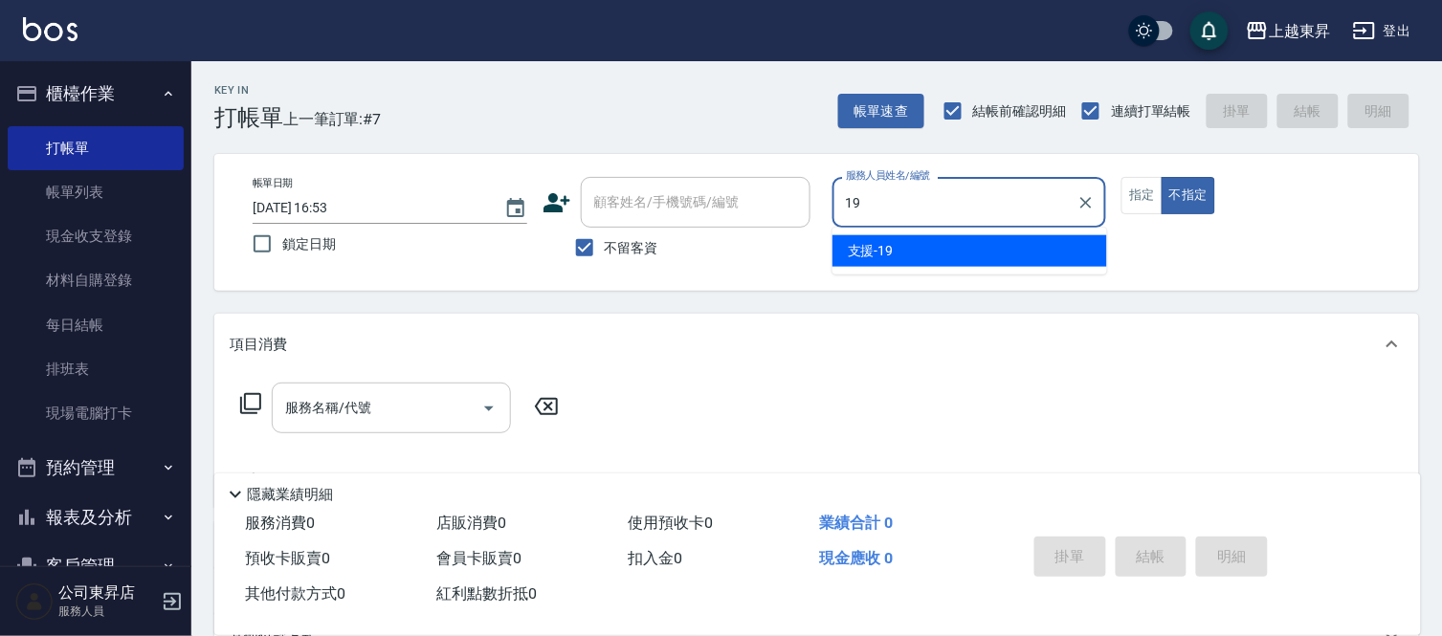
type input "支援-19"
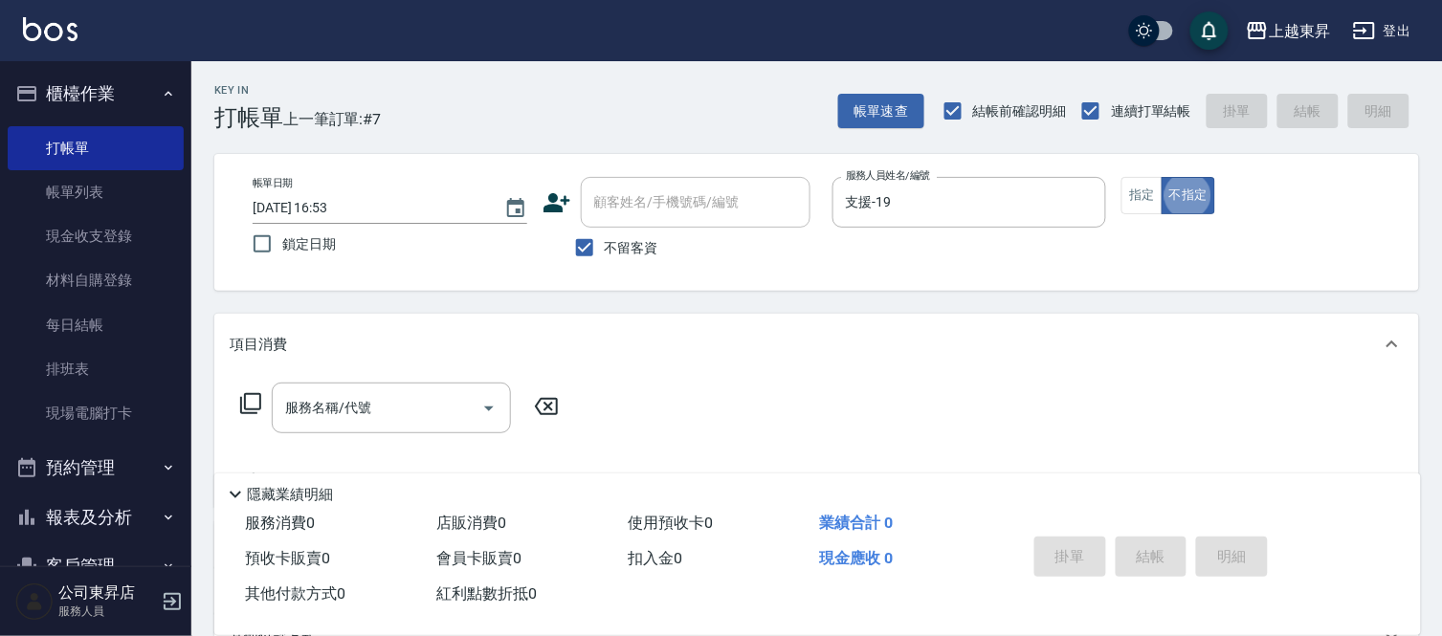
type button "false"
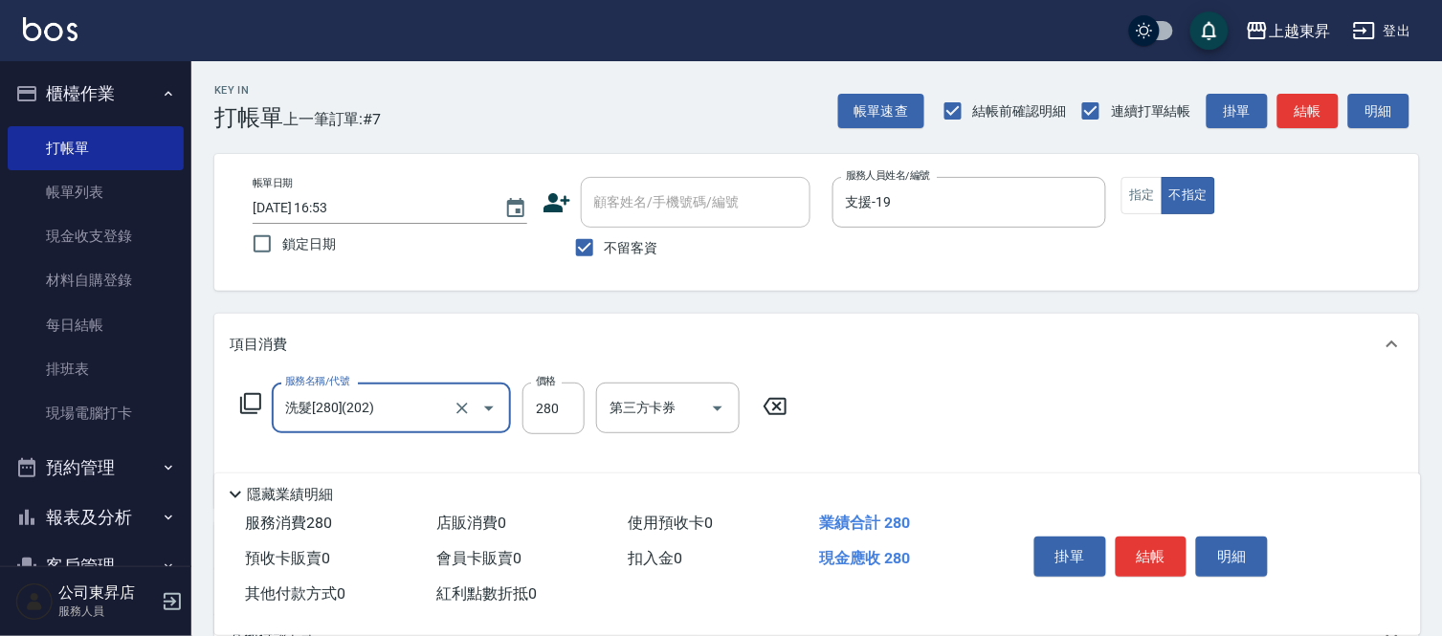
type input "洗髮[280](202)"
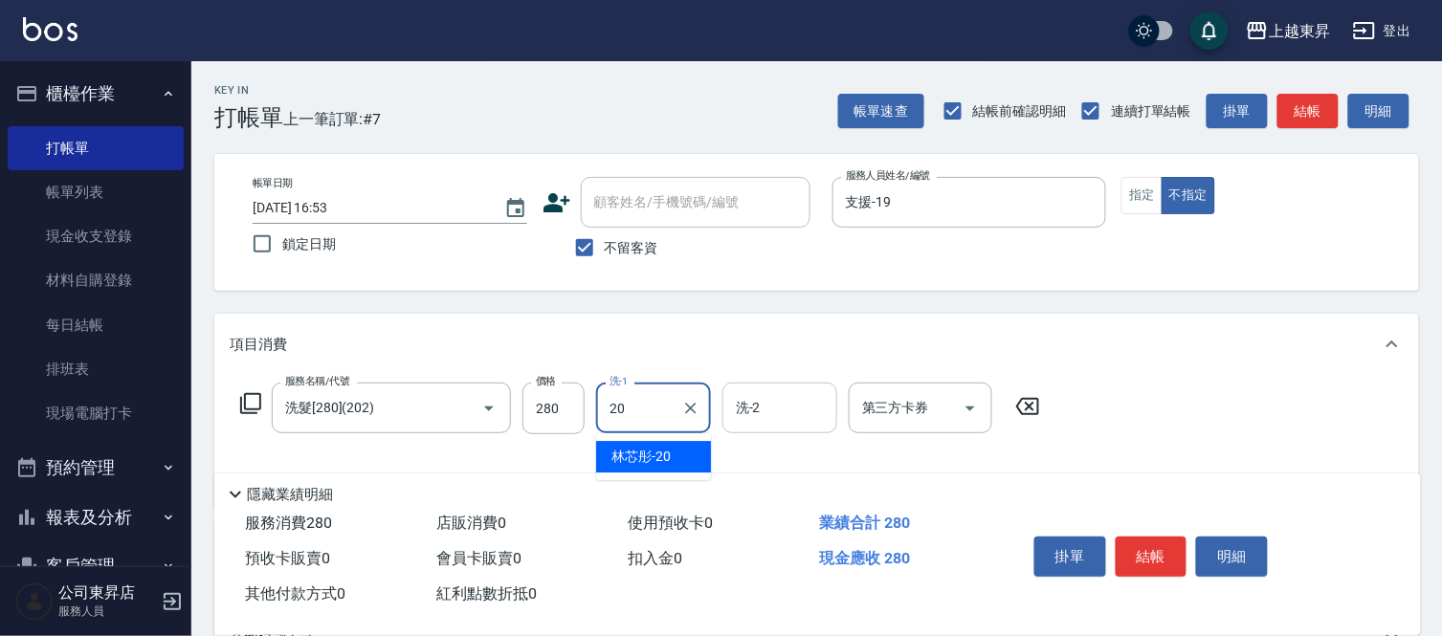
type input "林芯彤-20"
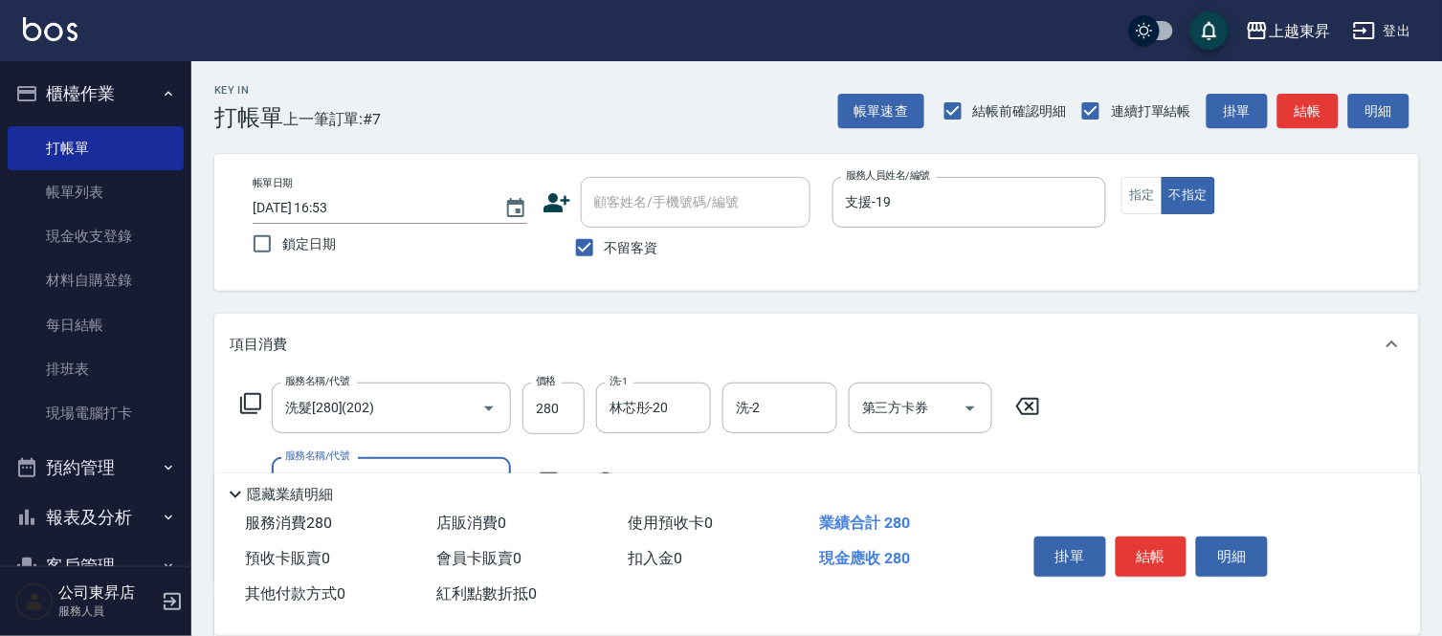
scroll to position [106, 0]
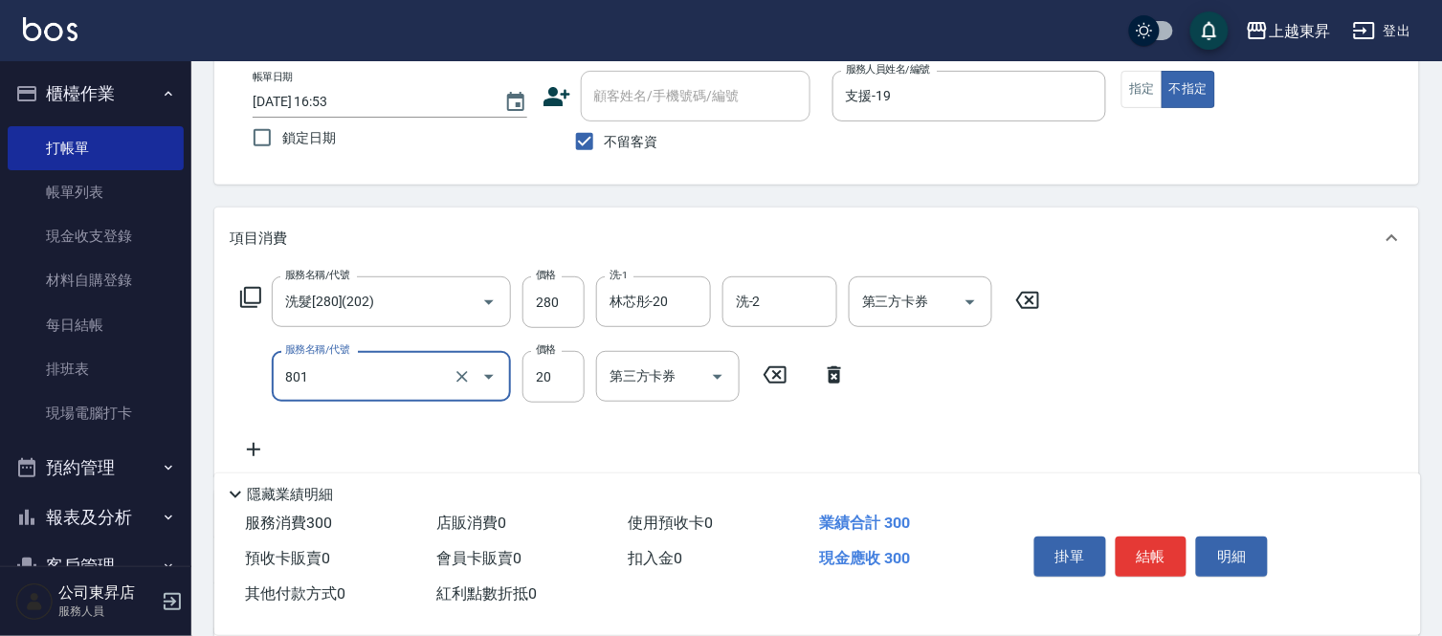
type input "潤絲(801)"
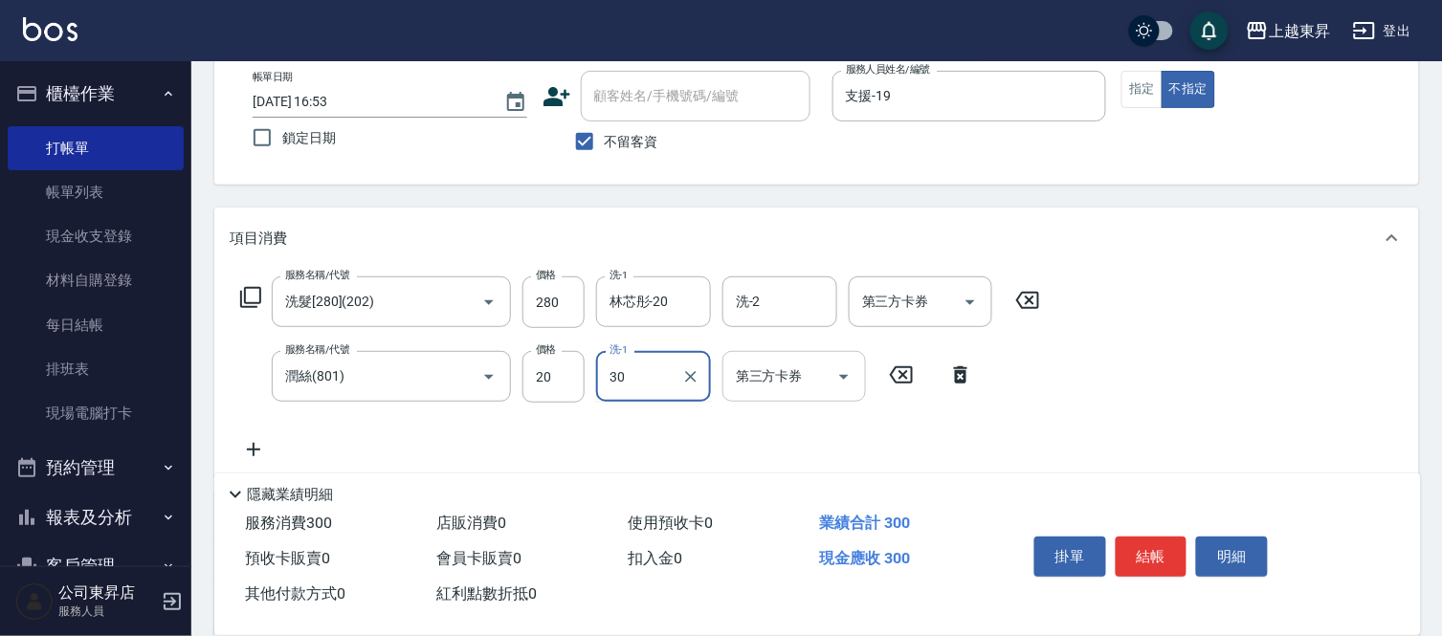
type input "30"
click at [691, 389] on input "洗-1" at bounding box center [654, 376] width 98 height 33
type input "林芯彤-20"
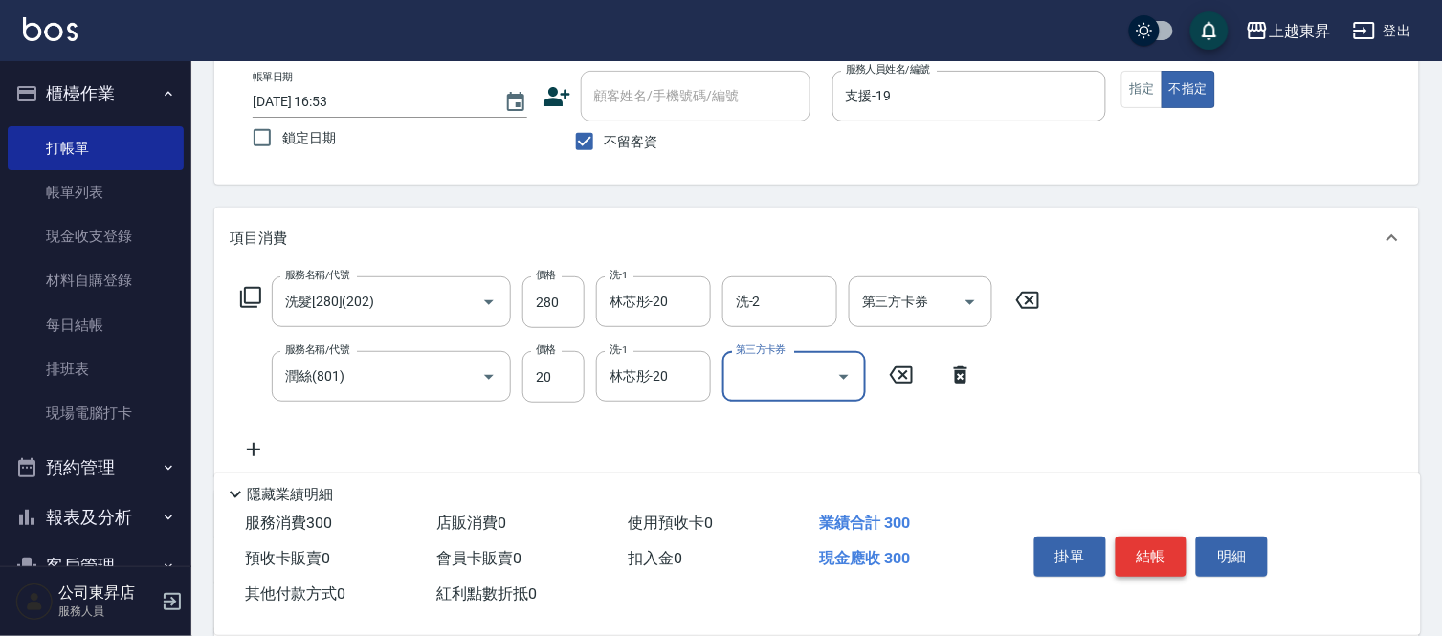
click at [1140, 566] on button "結帳" at bounding box center [1152, 557] width 72 height 40
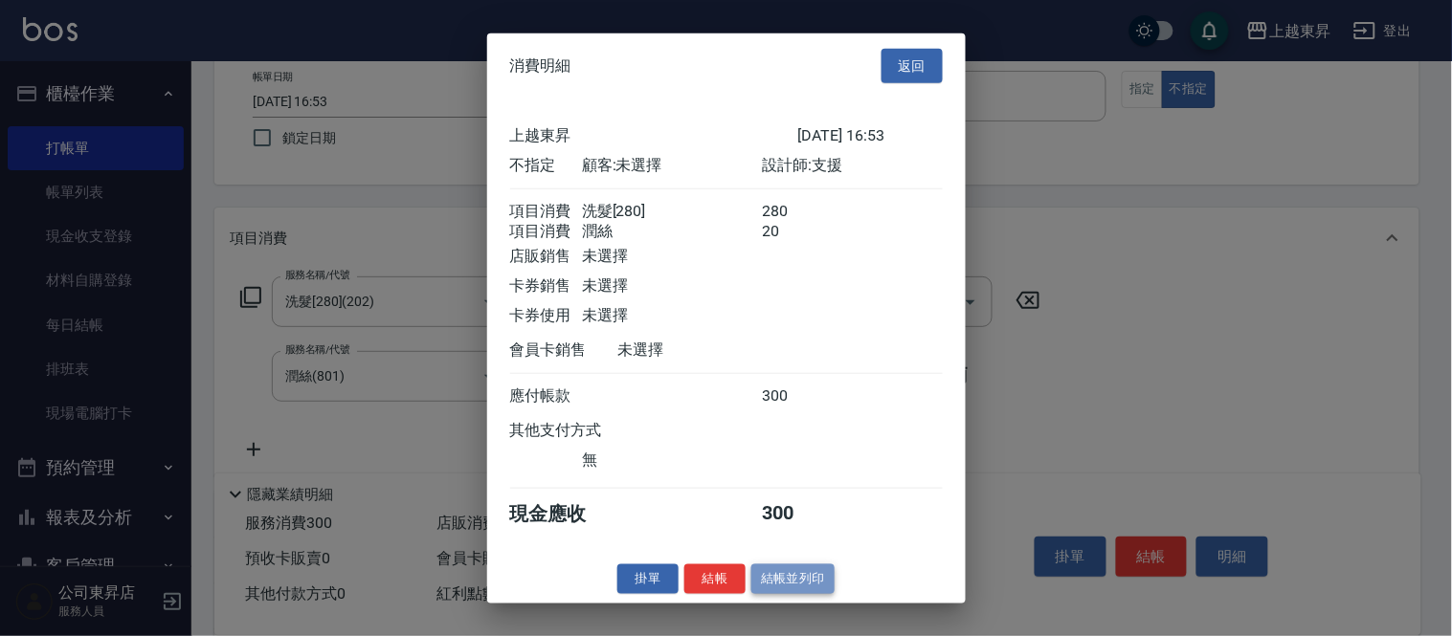
click at [760, 594] on button "結帳並列印" at bounding box center [792, 580] width 83 height 30
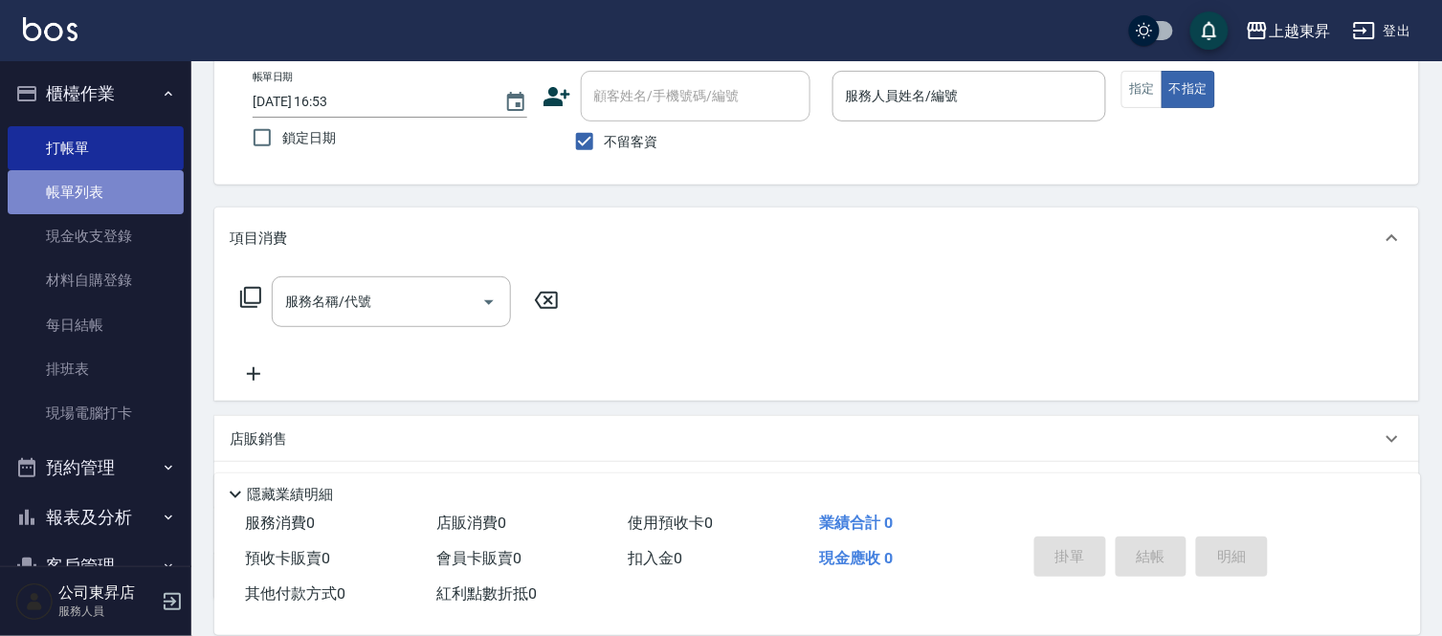
click at [120, 182] on link "帳單列表" at bounding box center [96, 192] width 176 height 44
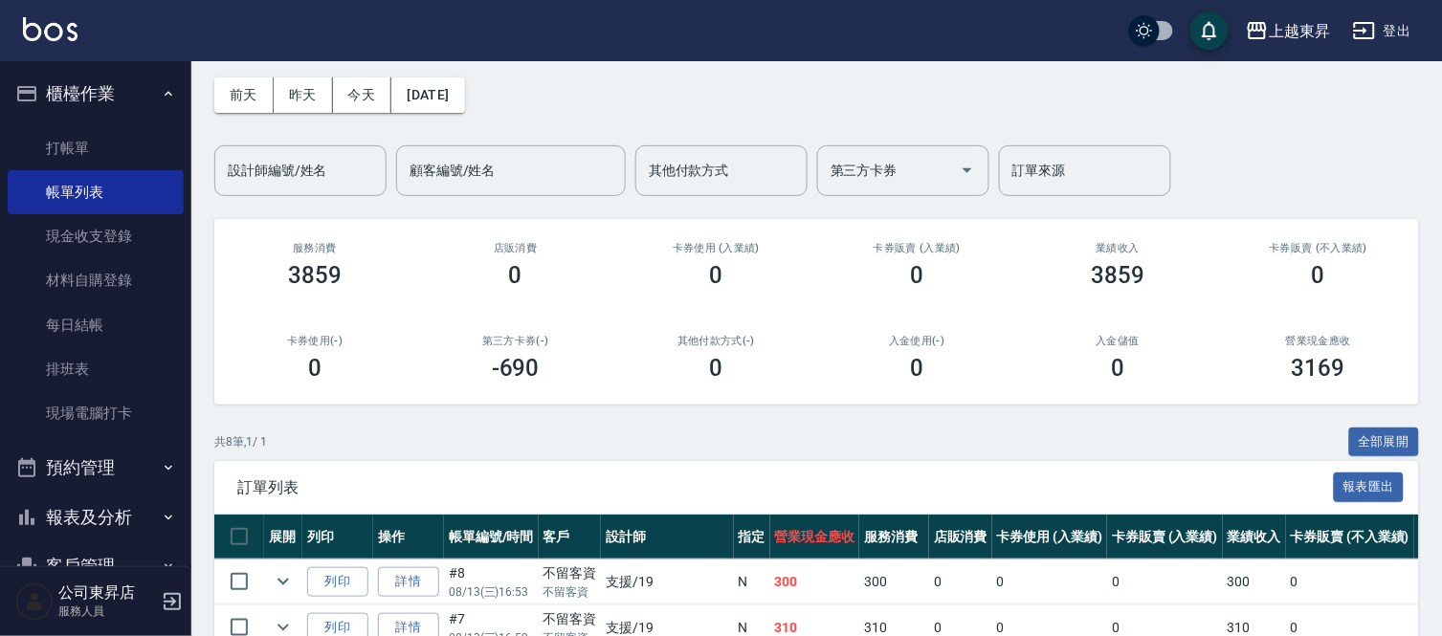
scroll to position [106, 0]
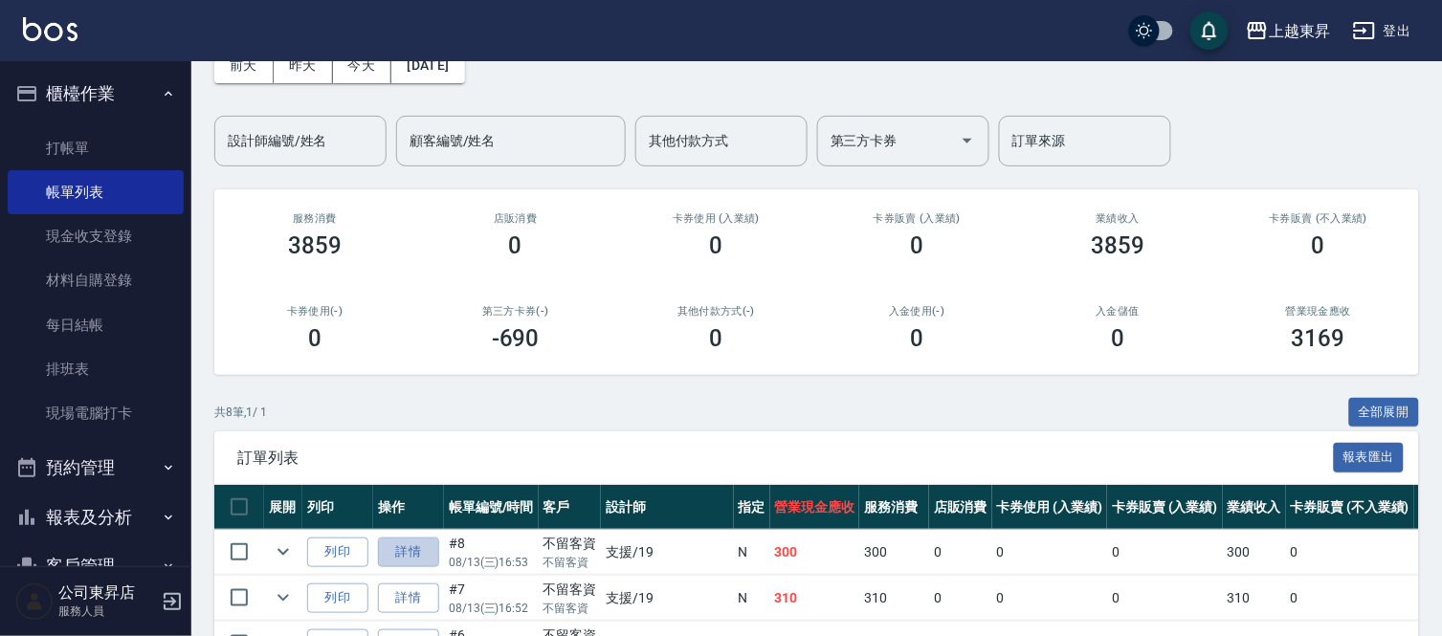
click at [397, 551] on link "詳情" at bounding box center [408, 553] width 61 height 30
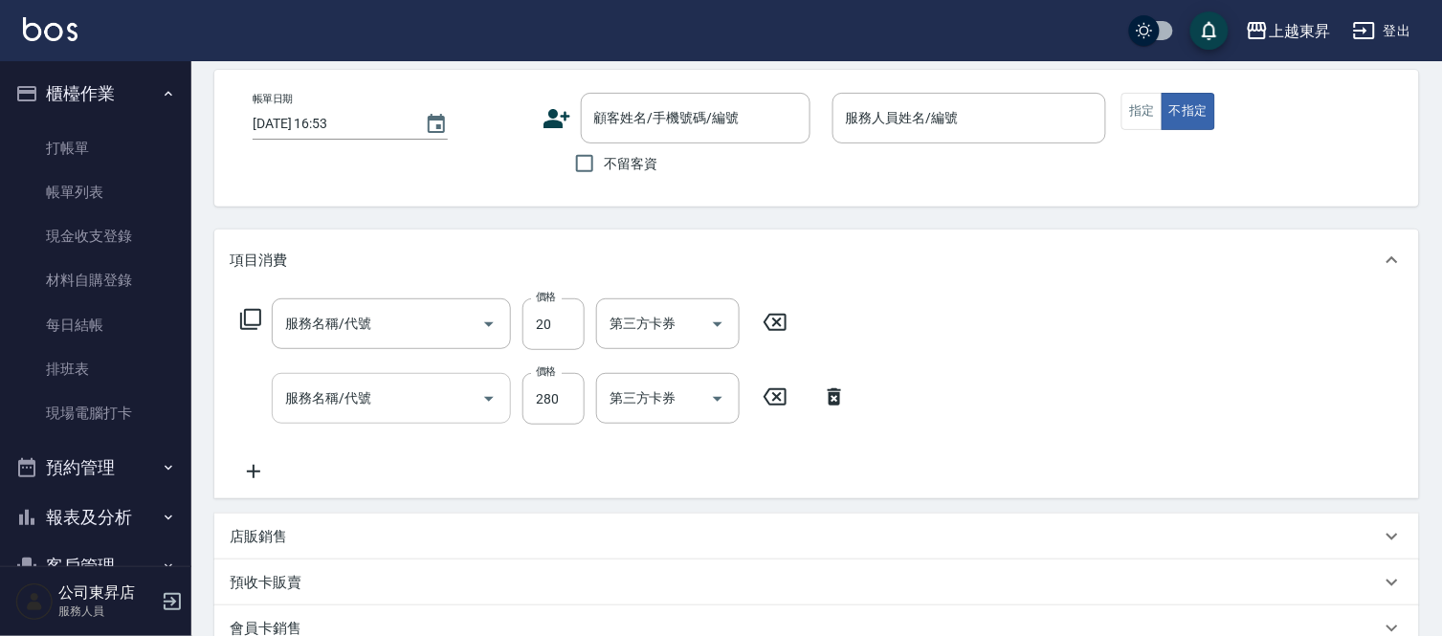
scroll to position [111, 0]
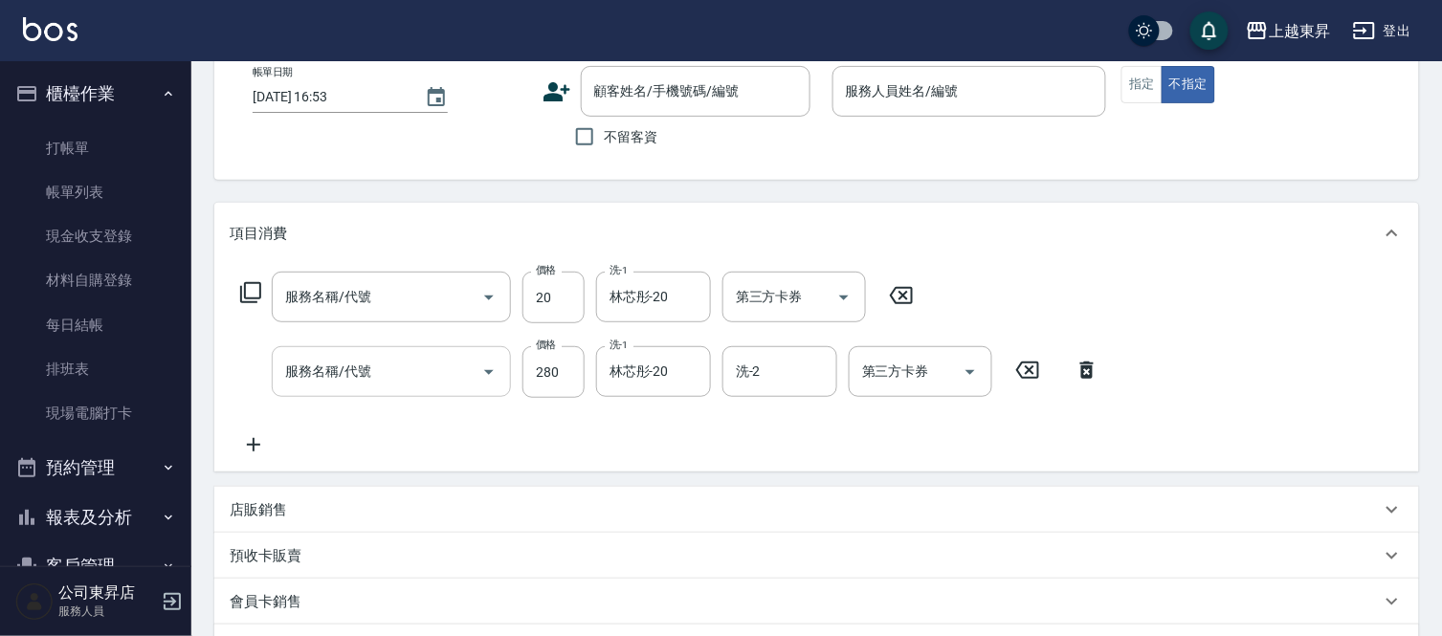
checkbox input "true"
type input "支援-19"
type input "潤絲(801)"
type input "洗髮[280](202)"
click at [551, 308] on input "20" at bounding box center [553, 298] width 62 height 52
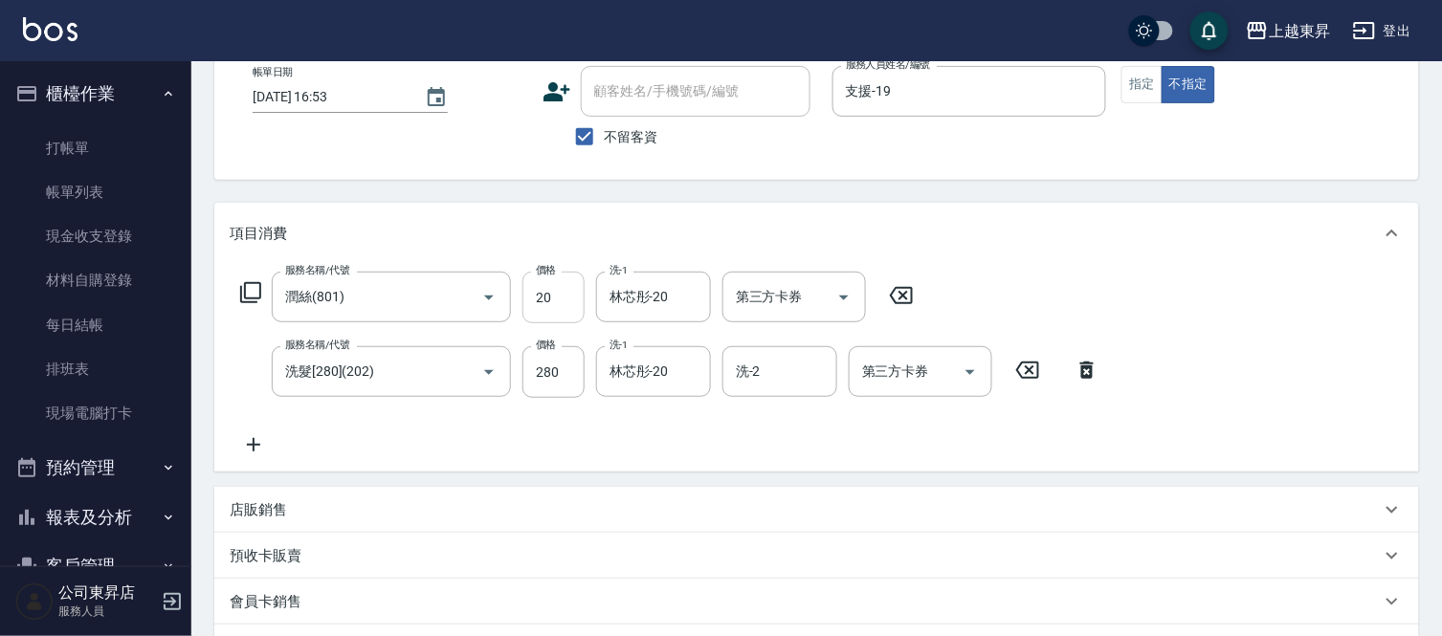
drag, startPoint x: 552, startPoint y: 300, endPoint x: 526, endPoint y: 300, distance: 25.8
click at [526, 300] on input "20" at bounding box center [553, 298] width 62 height 52
drag, startPoint x: 574, startPoint y: 295, endPoint x: 533, endPoint y: 302, distance: 41.9
click at [533, 302] on input "20" at bounding box center [553, 298] width 62 height 52
click at [566, 304] on input "0" at bounding box center [553, 298] width 62 height 52
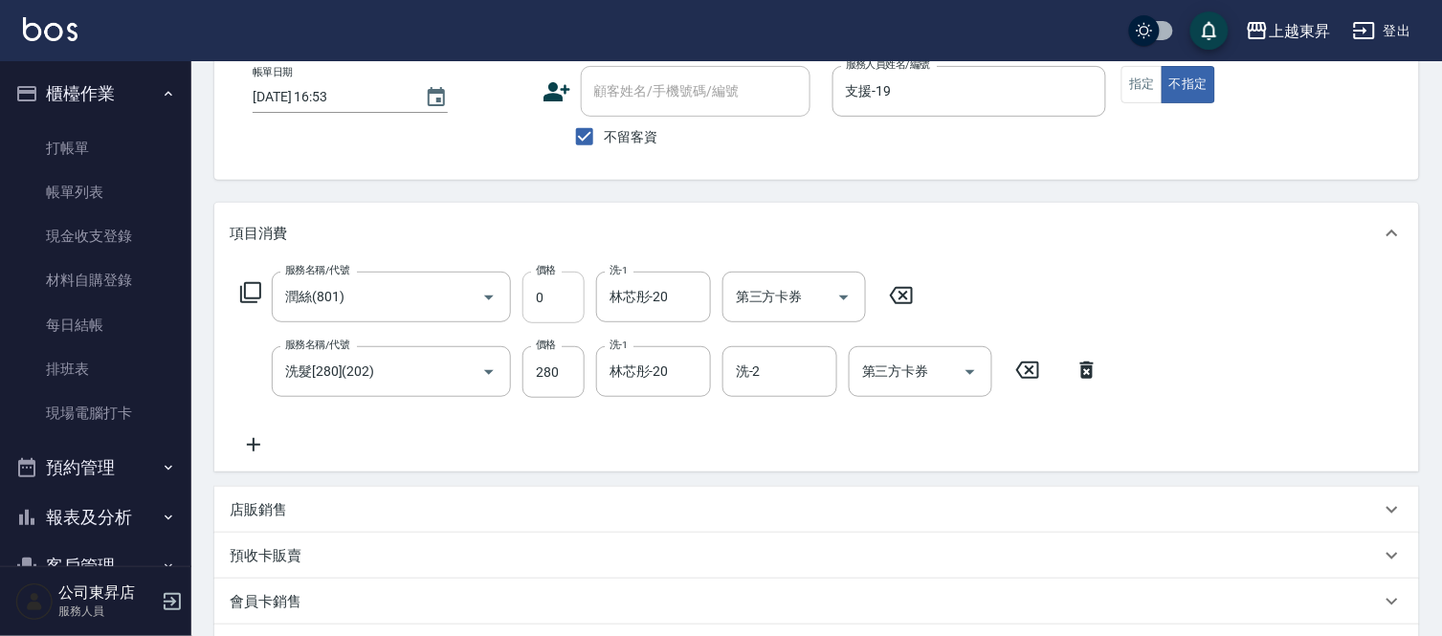
click at [566, 304] on input "0" at bounding box center [553, 298] width 62 height 52
drag, startPoint x: 537, startPoint y: 300, endPoint x: 546, endPoint y: 299, distance: 9.8
click at [545, 299] on input "0" at bounding box center [553, 298] width 62 height 52
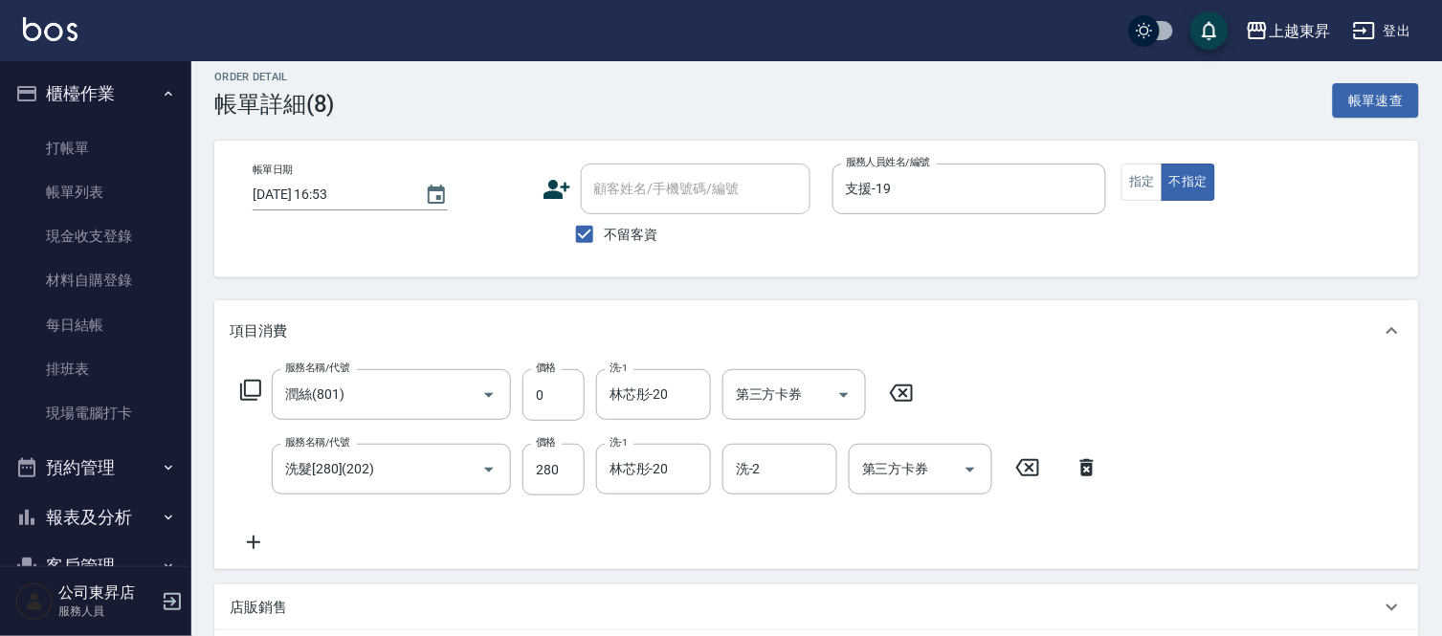
scroll to position [0, 0]
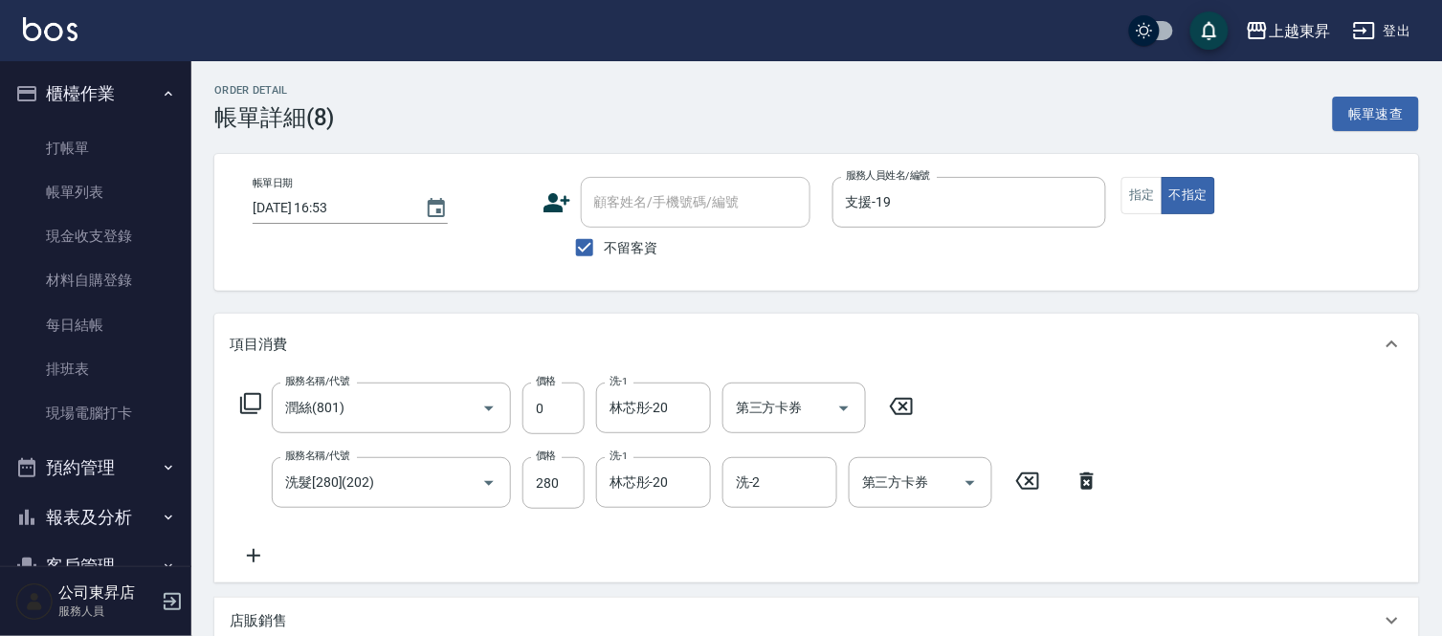
type input "0"
click at [909, 412] on icon at bounding box center [902, 406] width 48 height 23
click at [425, 440] on div "服務名稱/代號 服務名稱/代號 第三方卡券 第三方卡券 服務名稱/代號 洗髮[280](202) 服務名稱/代號 價格 280 價格 洗-1 林芯彤-20 洗…" at bounding box center [670, 475] width 881 height 184
click at [431, 428] on div "服務名稱/代號" at bounding box center [391, 408] width 239 height 51
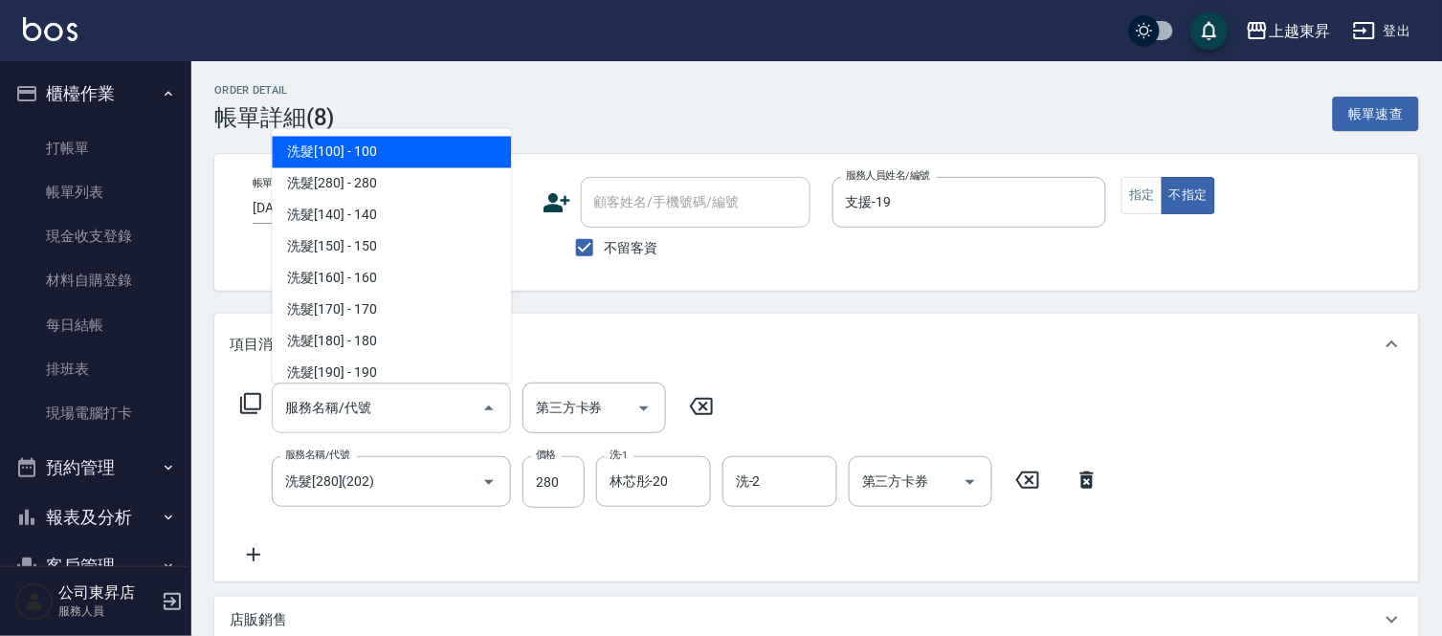
click at [403, 396] on input "服務名稱/代號" at bounding box center [376, 407] width 193 height 33
click at [403, 416] on input "服務名稱/代號" at bounding box center [376, 407] width 193 height 33
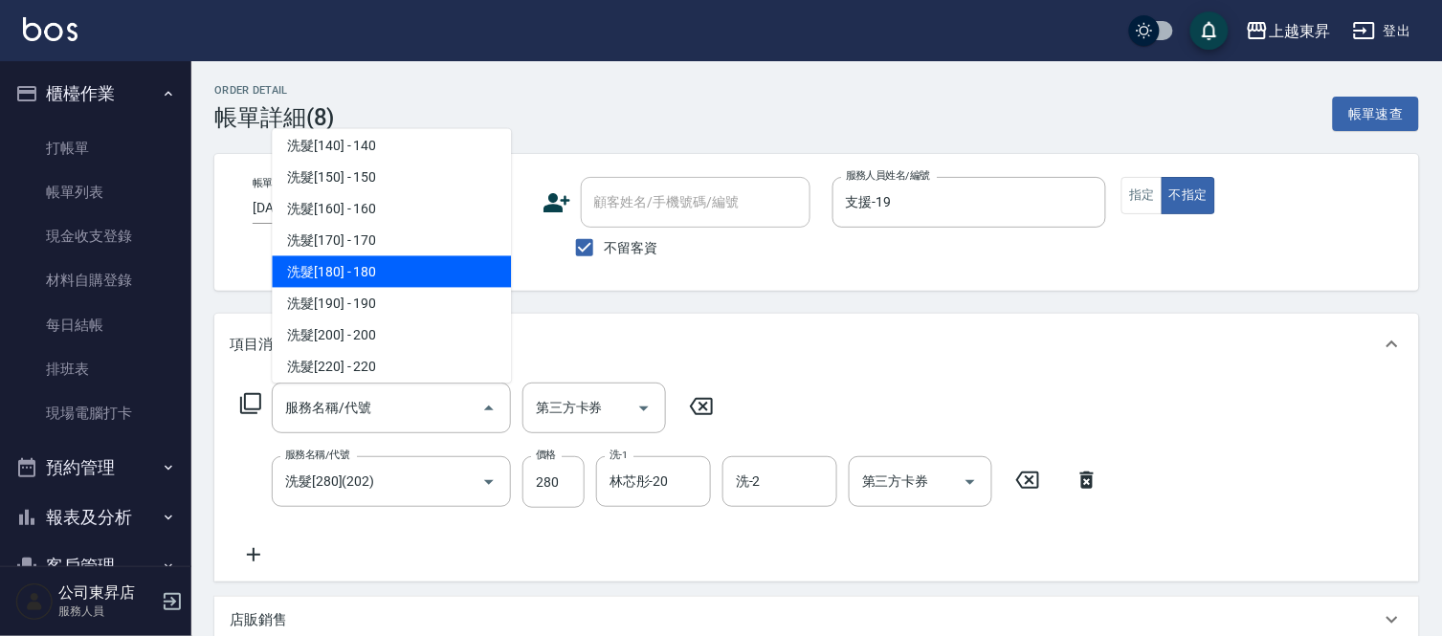
scroll to position [106, 0]
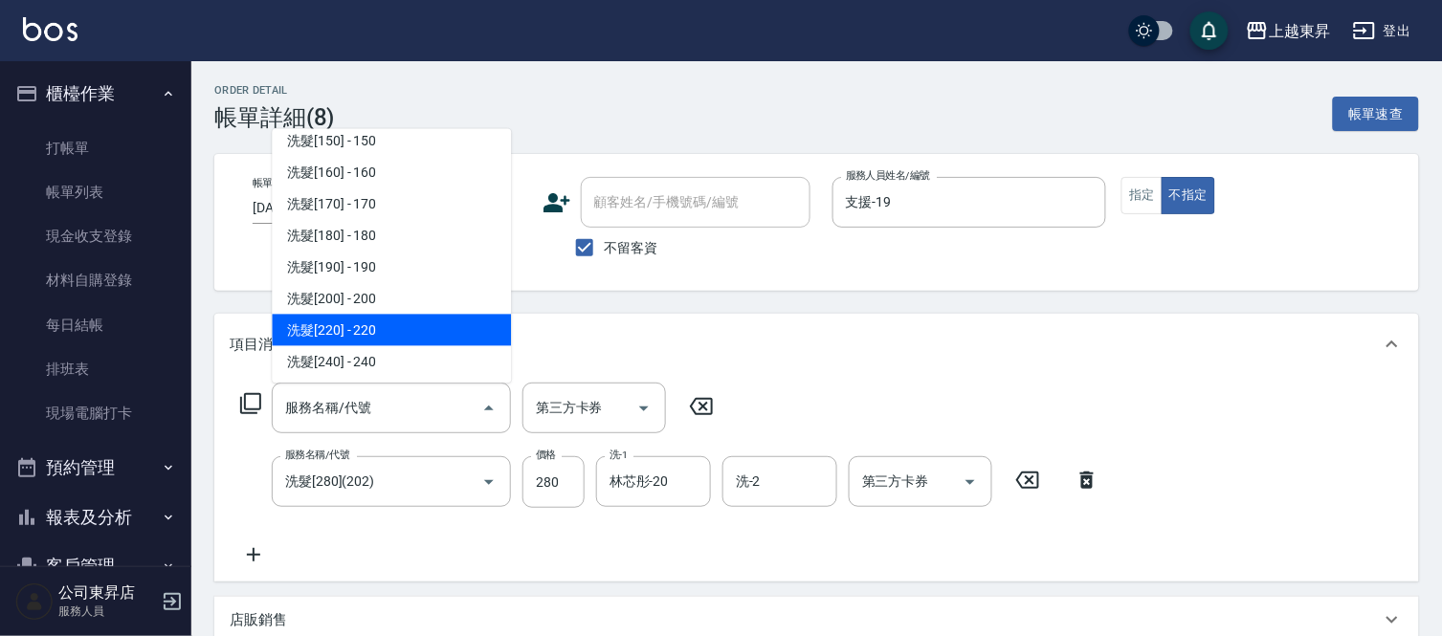
click at [377, 326] on span "洗髮[220] - 220" at bounding box center [391, 331] width 239 height 32
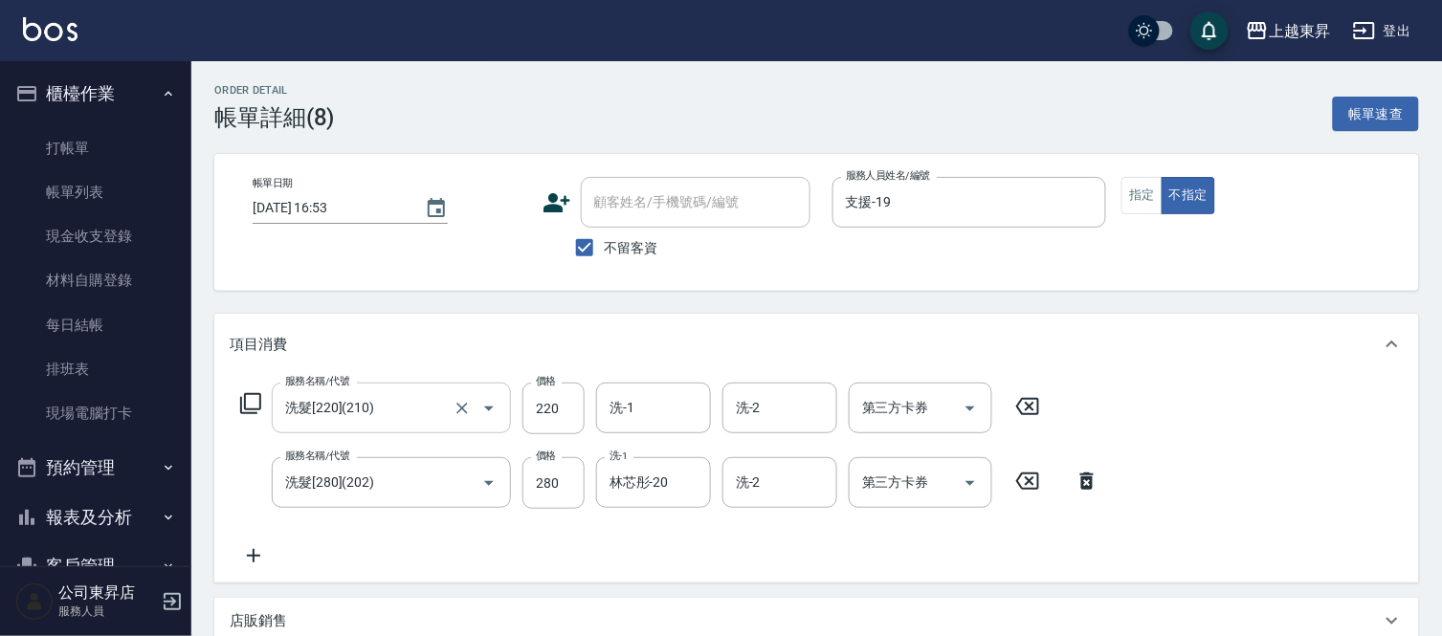
click at [423, 425] on div "洗髮[220](210) 服務名稱/代號" at bounding box center [391, 408] width 239 height 51
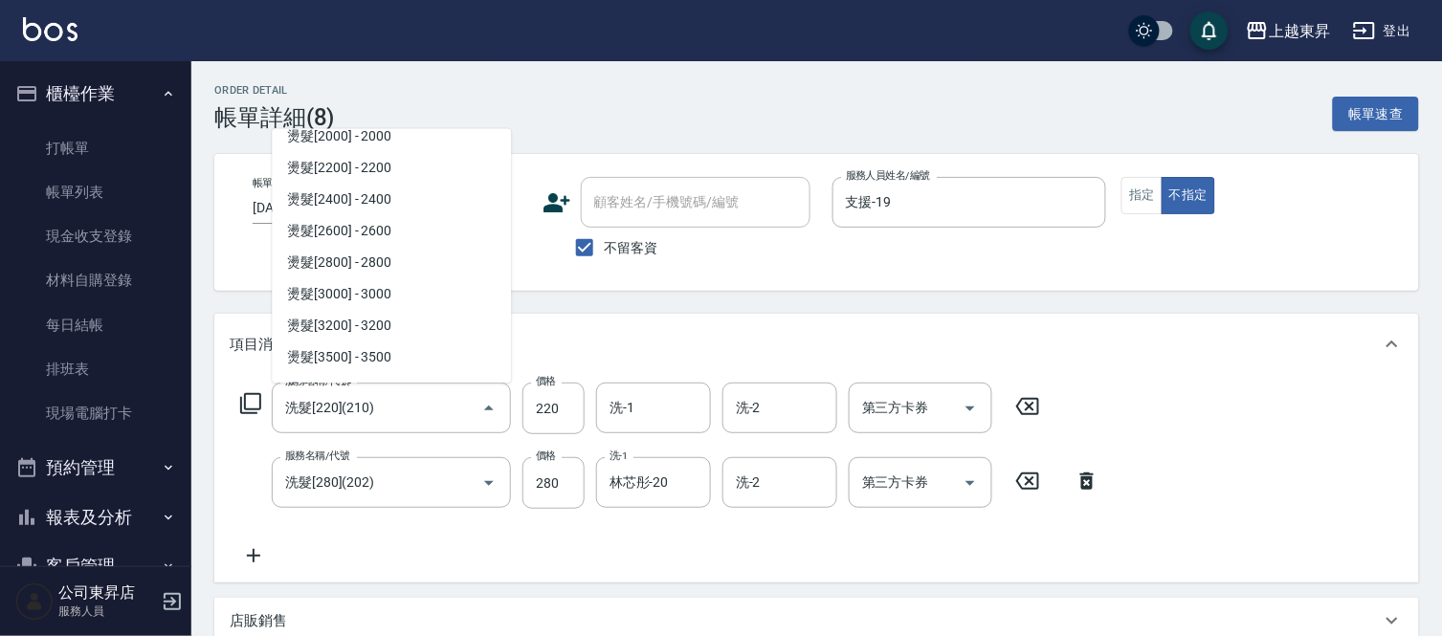
scroll to position [1344, 0]
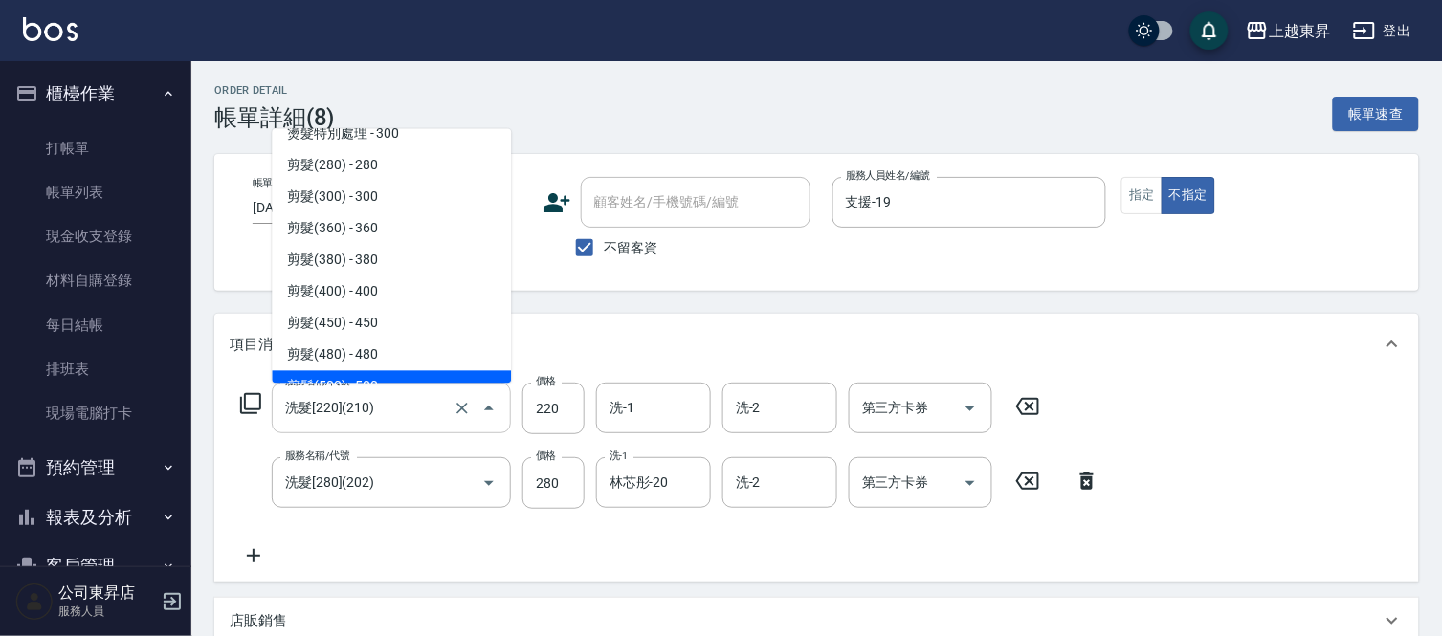
click at [377, 413] on input "洗髮[220](210)" at bounding box center [364, 407] width 168 height 33
drag, startPoint x: 367, startPoint y: 414, endPoint x: 276, endPoint y: 418, distance: 91.0
click at [276, 418] on div "洗髮[220](210) 服務名稱/代號" at bounding box center [391, 408] width 239 height 51
click at [377, 404] on input "洗髮[220](210)" at bounding box center [364, 407] width 168 height 33
click at [423, 413] on input "洗髮[220](210)" at bounding box center [364, 407] width 168 height 33
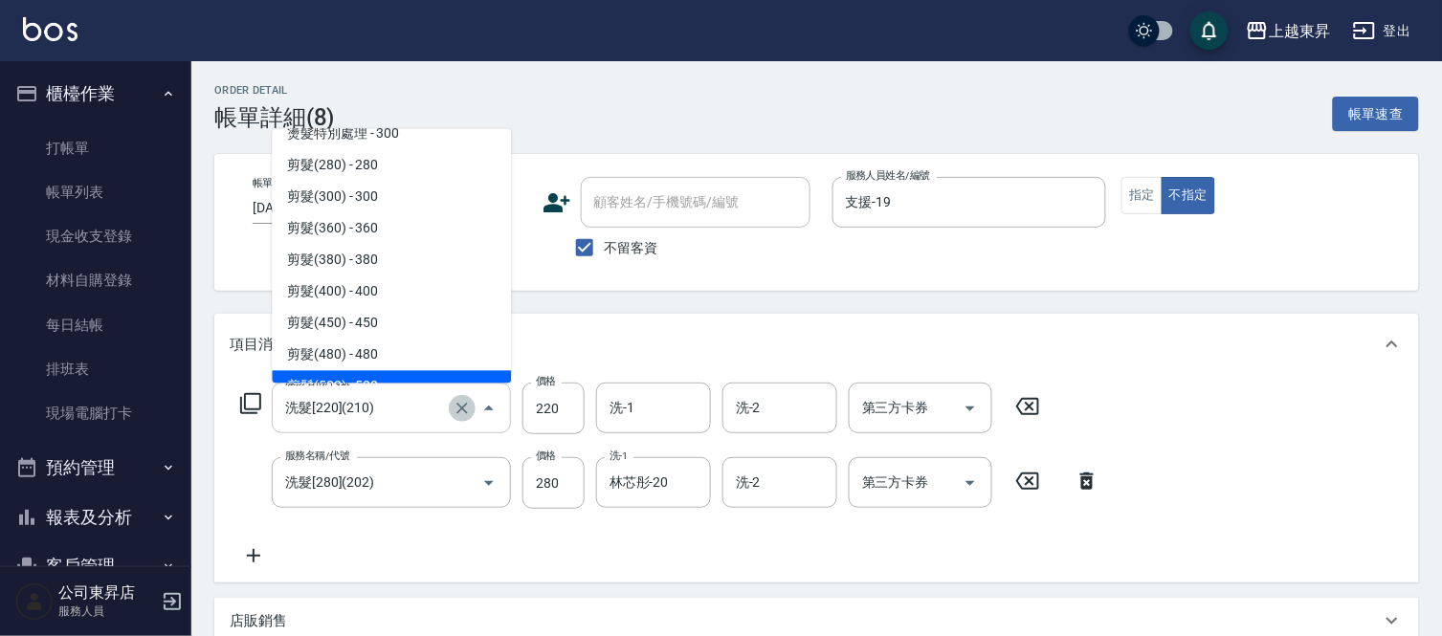
click at [466, 418] on button "Clear" at bounding box center [462, 408] width 27 height 27
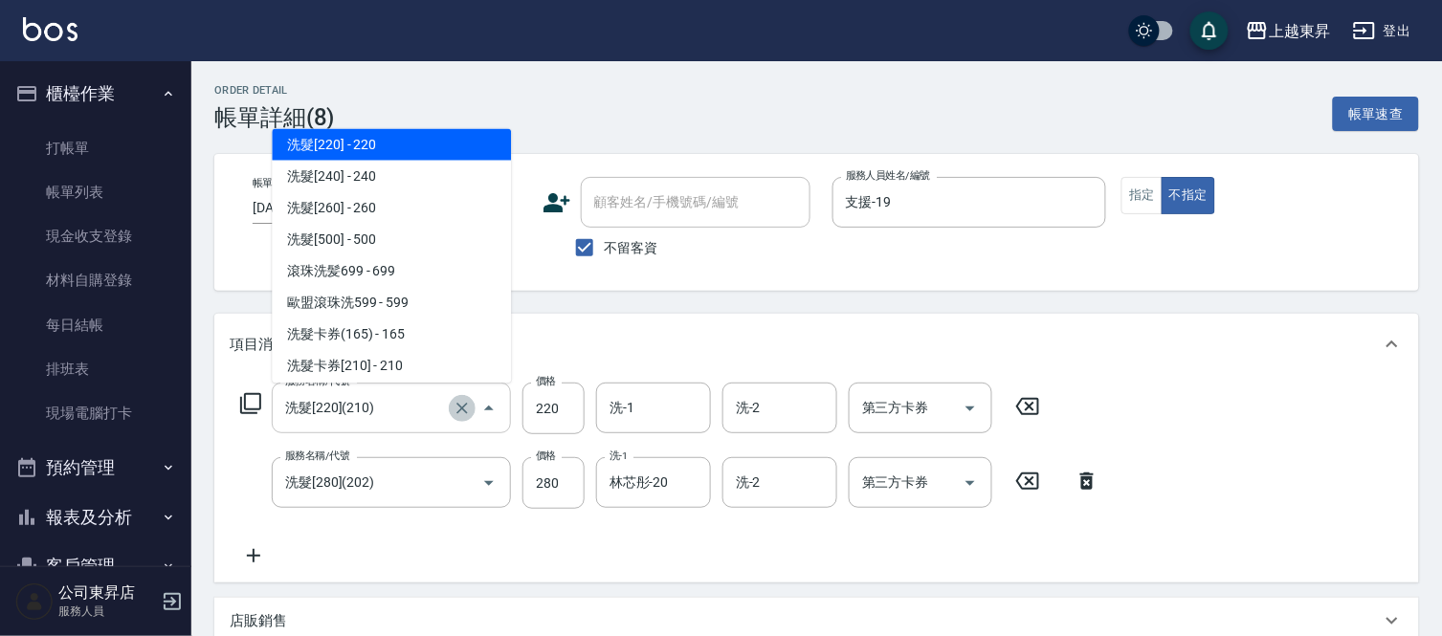
click at [466, 417] on button "Clear" at bounding box center [462, 408] width 27 height 27
click at [423, 412] on input "洗髮[220](210)" at bounding box center [364, 407] width 168 height 33
drag, startPoint x: 427, startPoint y: 408, endPoint x: 904, endPoint y: 428, distance: 477.9
click at [904, 433] on div "服務名稱/代號 洗髮[220](210) 服務名稱/代號 價格 220 價格 洗-1 洗-1 洗-2 洗-2 第三方卡券 第三方卡券 服務名稱/代號 洗髮[2…" at bounding box center [670, 475] width 881 height 185
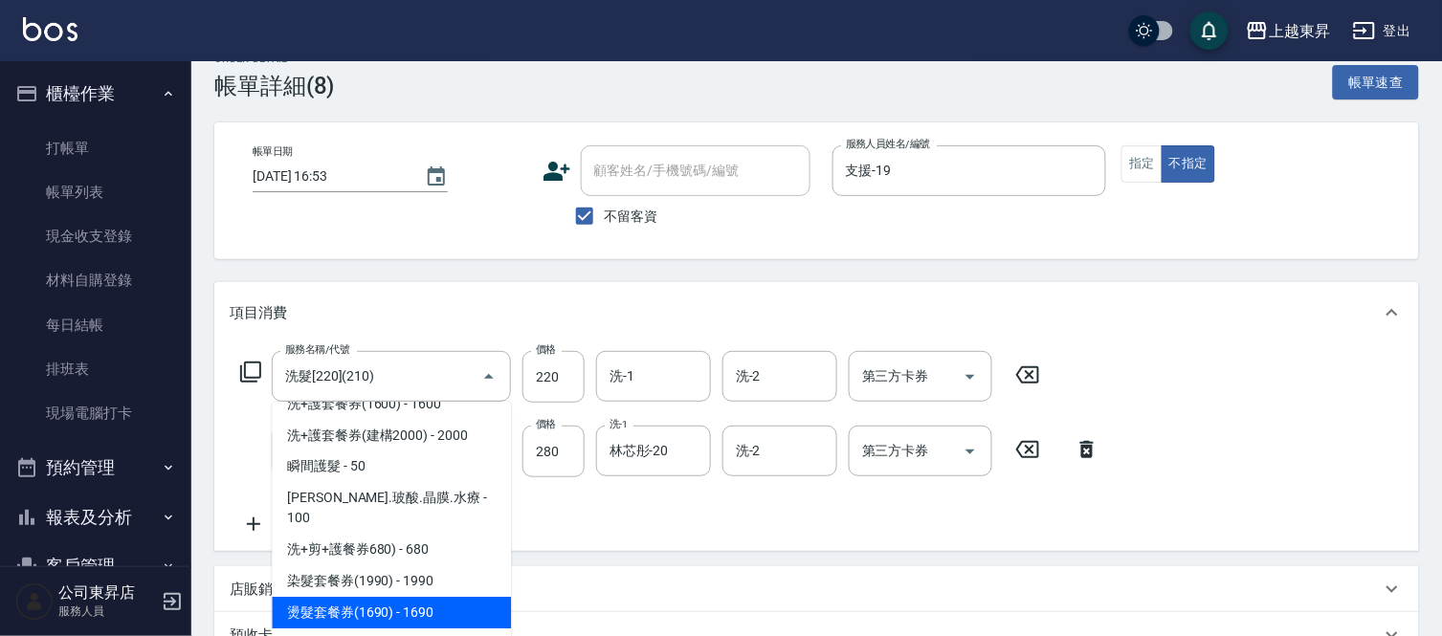
scroll to position [0, 0]
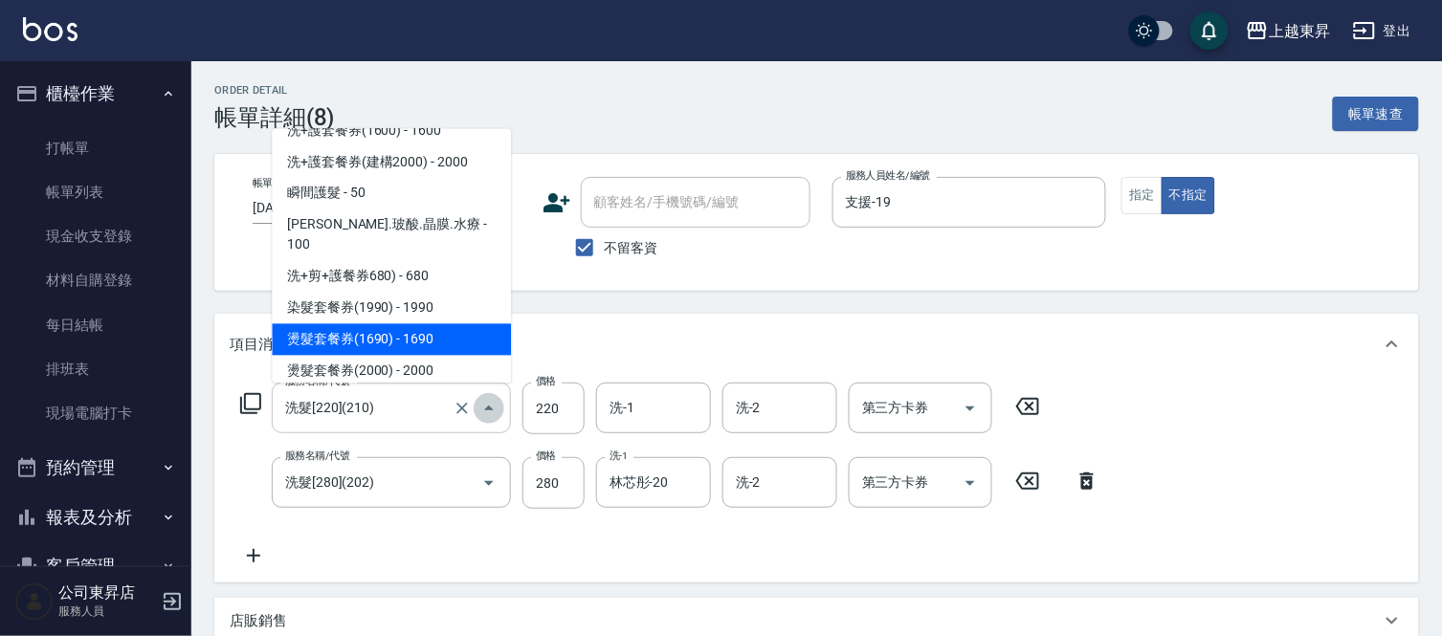
click at [475, 415] on button "Close" at bounding box center [489, 408] width 31 height 31
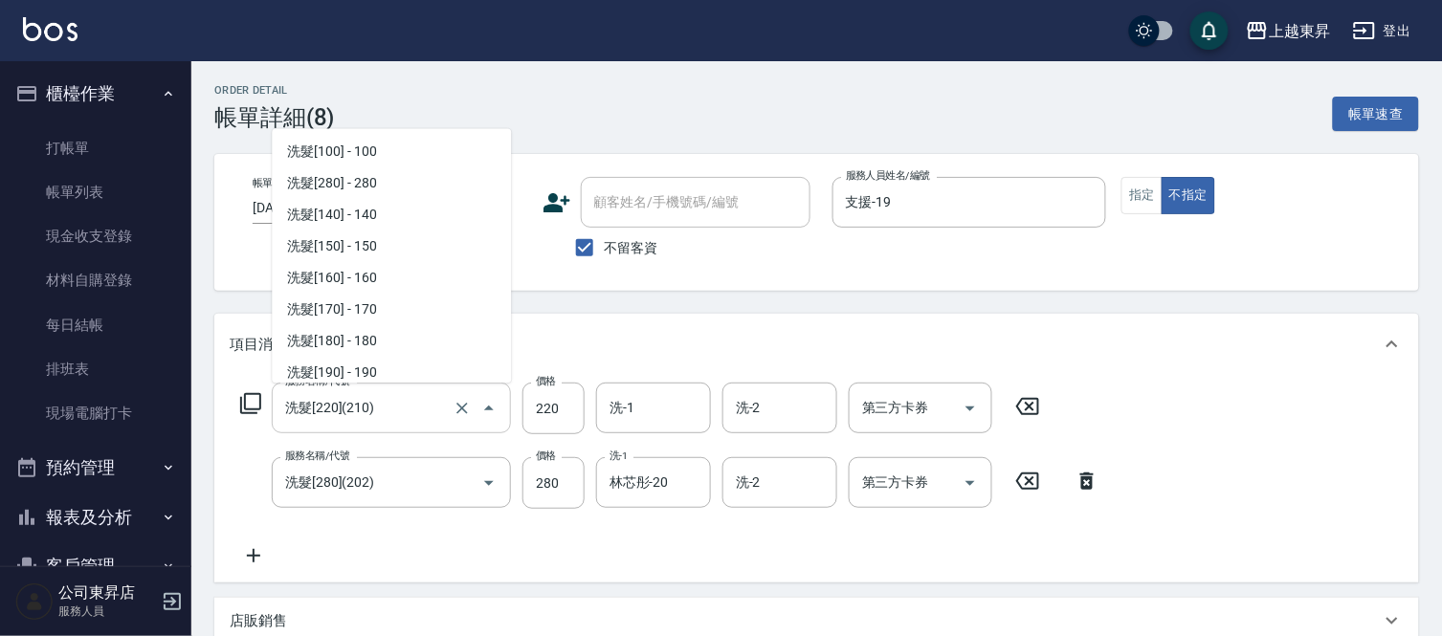
scroll to position [69, 0]
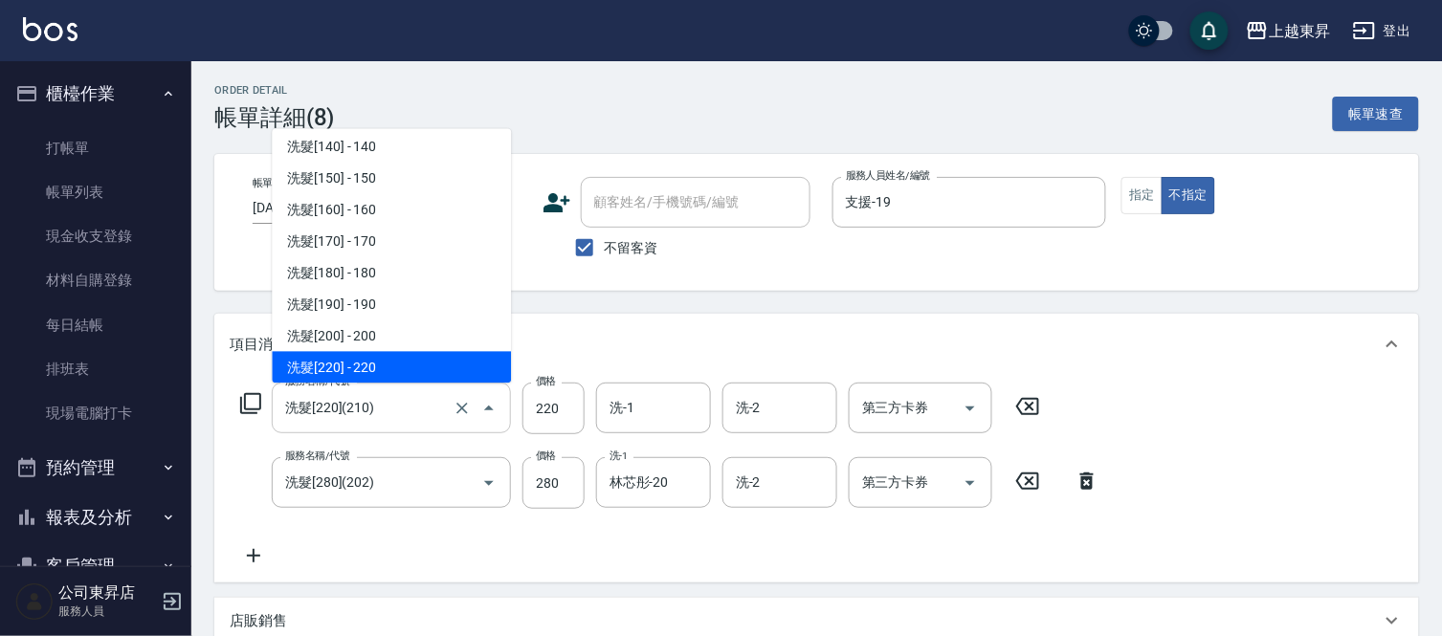
click at [442, 400] on input "洗髮[220](210)" at bounding box center [364, 407] width 168 height 33
click at [457, 405] on icon "Clear" at bounding box center [461, 408] width 11 height 11
type input "洗髮[220](210)"
drag, startPoint x: 457, startPoint y: 405, endPoint x: 432, endPoint y: 414, distance: 27.6
click at [433, 414] on div "洗髮[220](210) 服務名稱/代號" at bounding box center [391, 408] width 239 height 51
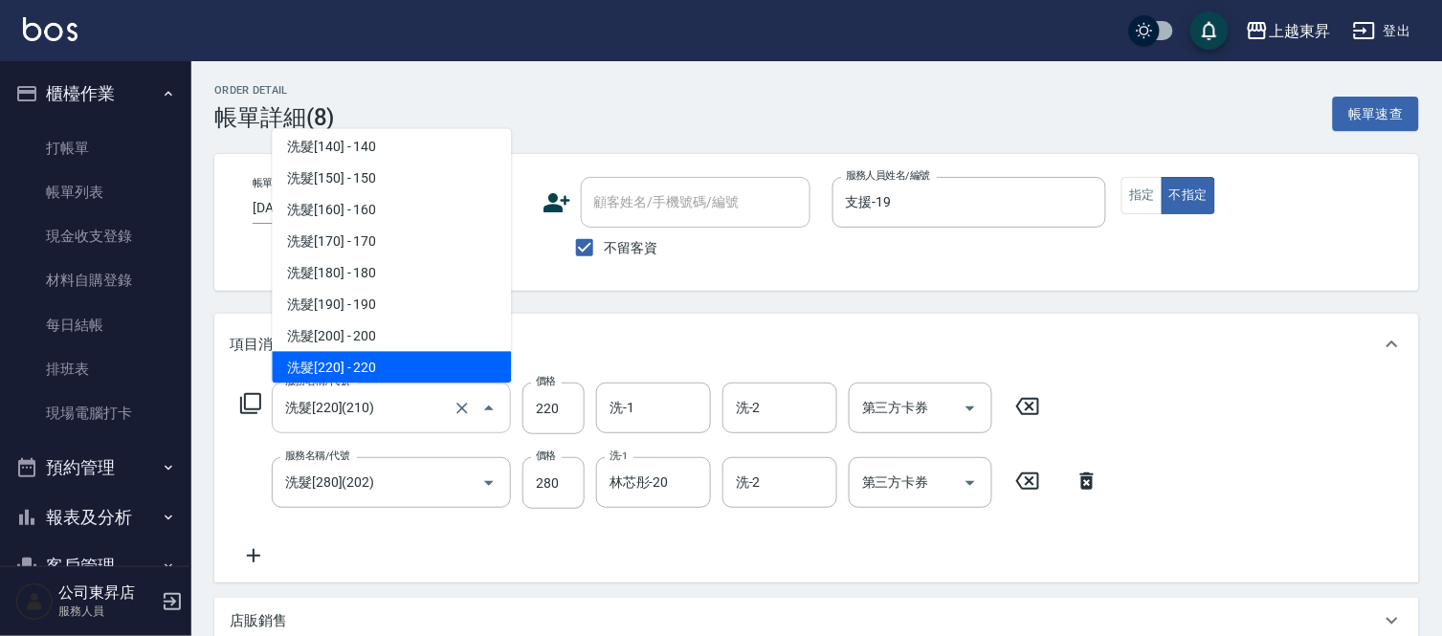
click at [432, 414] on input "洗髮[220](210)" at bounding box center [364, 407] width 168 height 33
click at [432, 413] on input "洗髮[220](210)" at bounding box center [364, 407] width 168 height 33
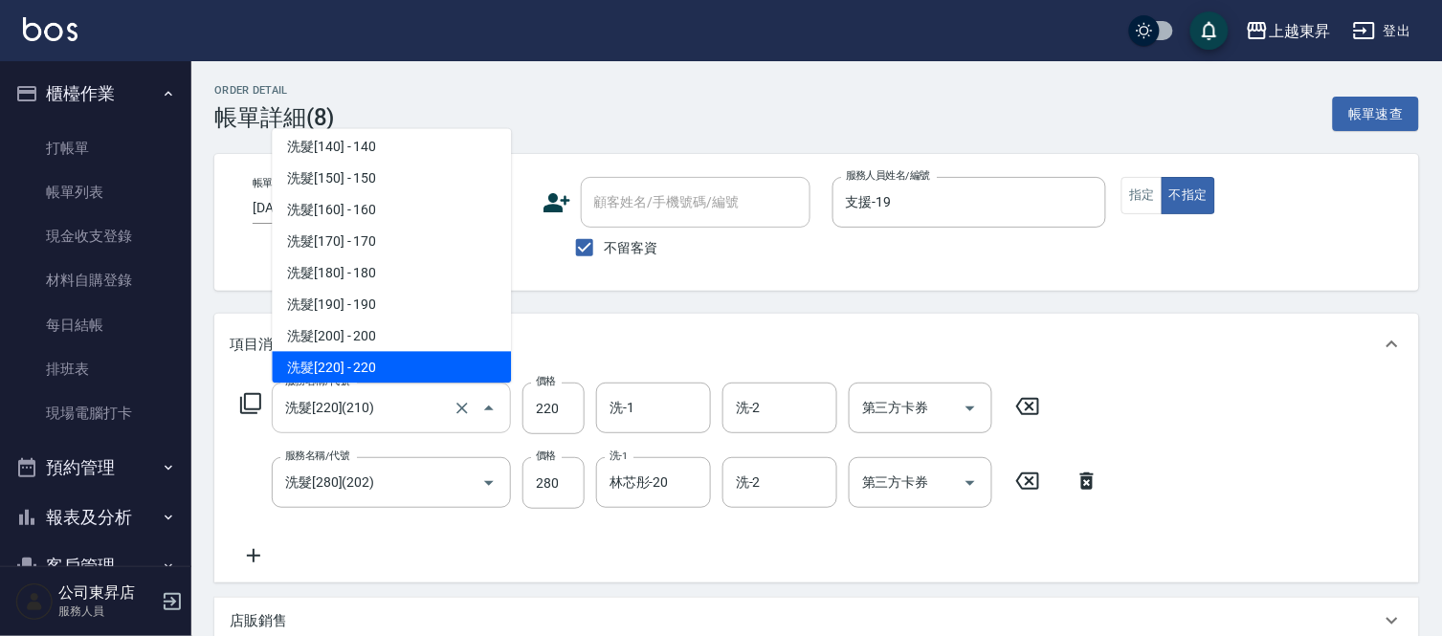
click at [432, 412] on input "洗髮[220](210)" at bounding box center [364, 407] width 168 height 33
click at [432, 413] on input "服務名稱/代號" at bounding box center [364, 407] width 168 height 33
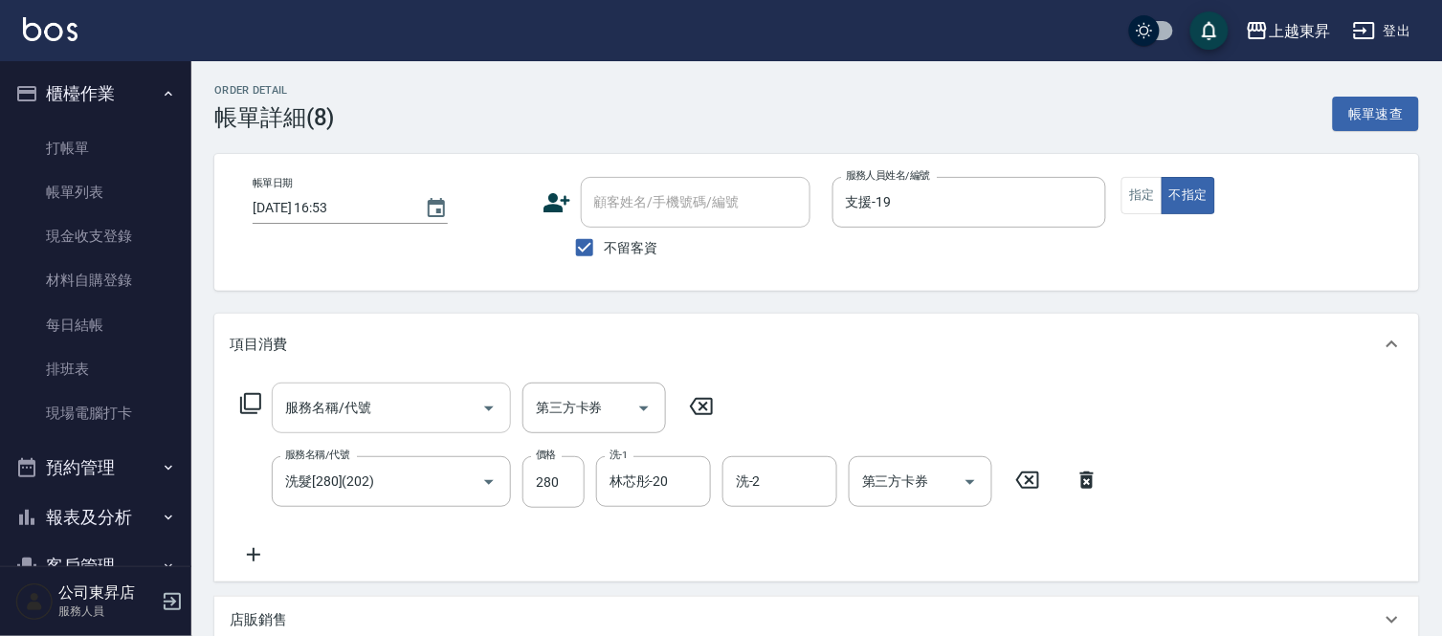
click at [429, 415] on input "服務名稱/代號" at bounding box center [376, 407] width 193 height 33
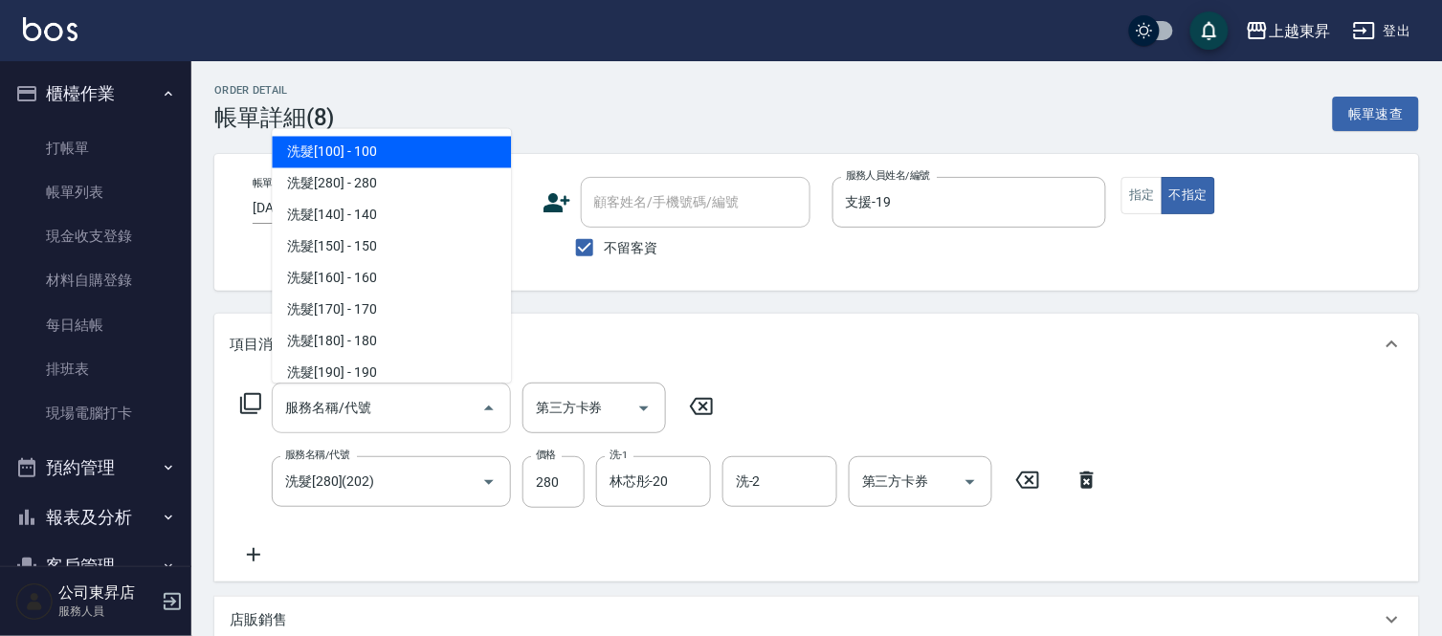
click at [429, 415] on input "服務名稱/代號" at bounding box center [376, 407] width 193 height 33
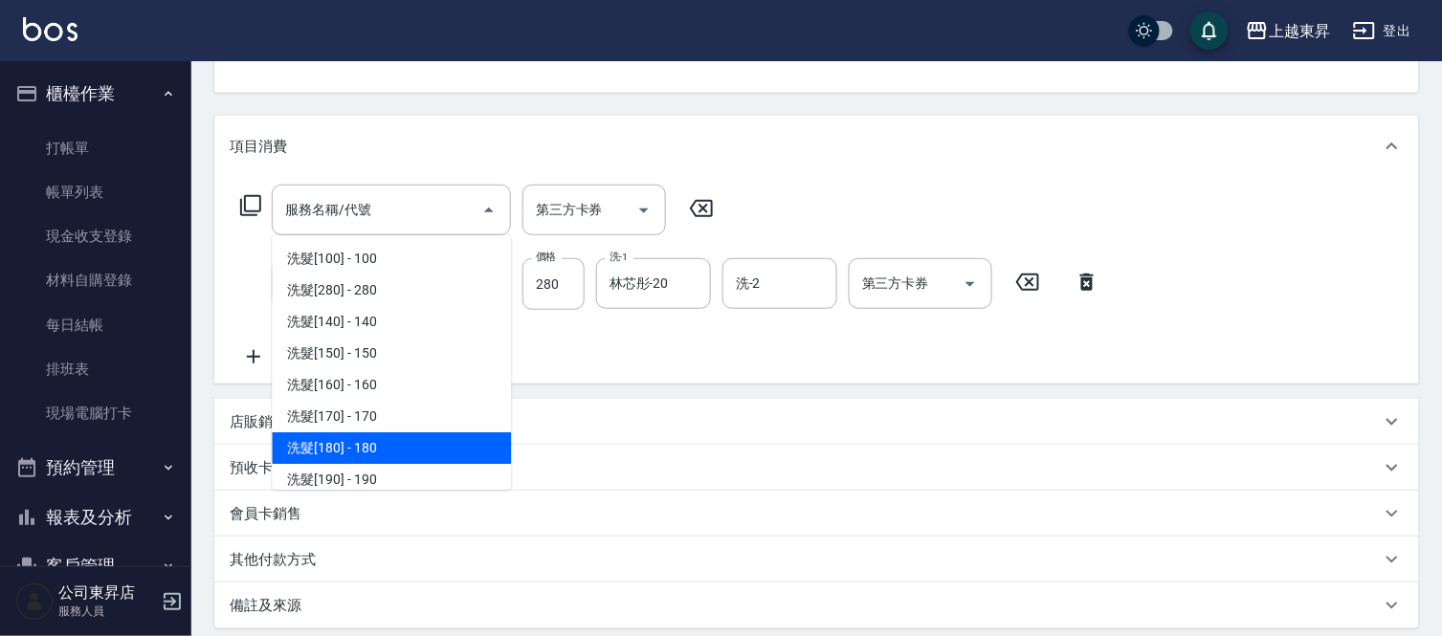
scroll to position [394, 0]
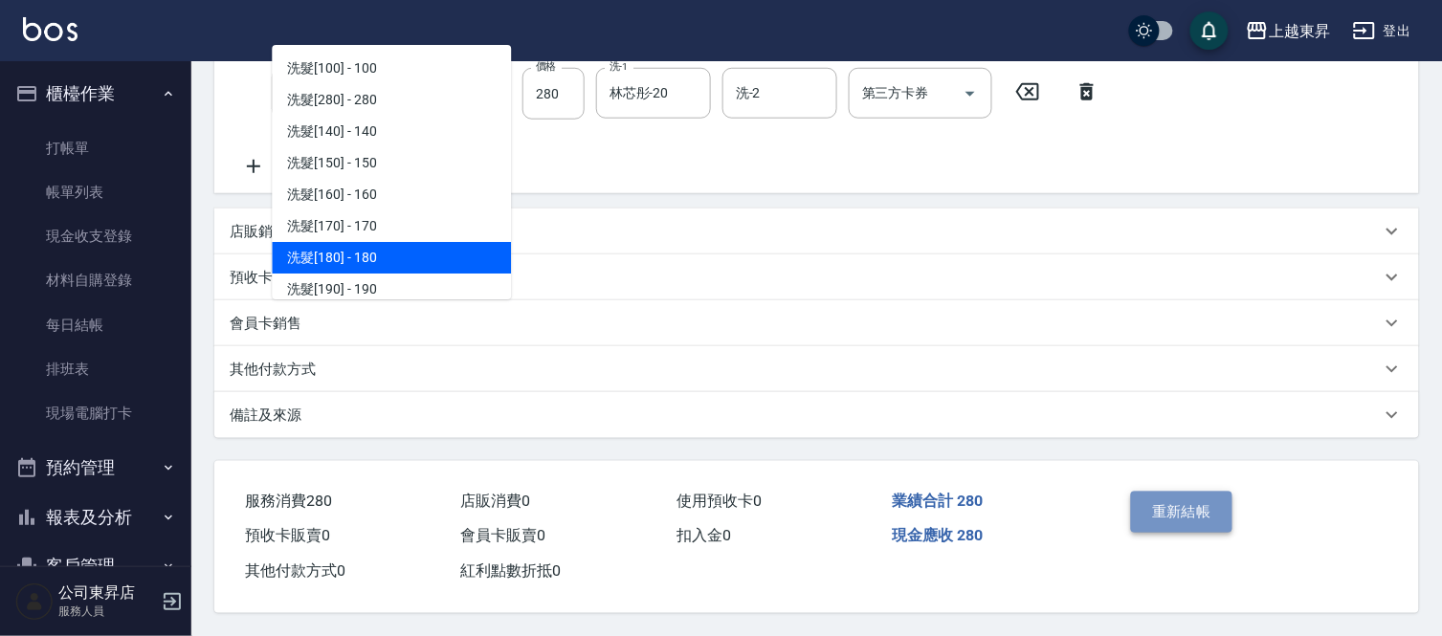
click at [1188, 517] on button "重新結帳" at bounding box center [1181, 512] width 101 height 40
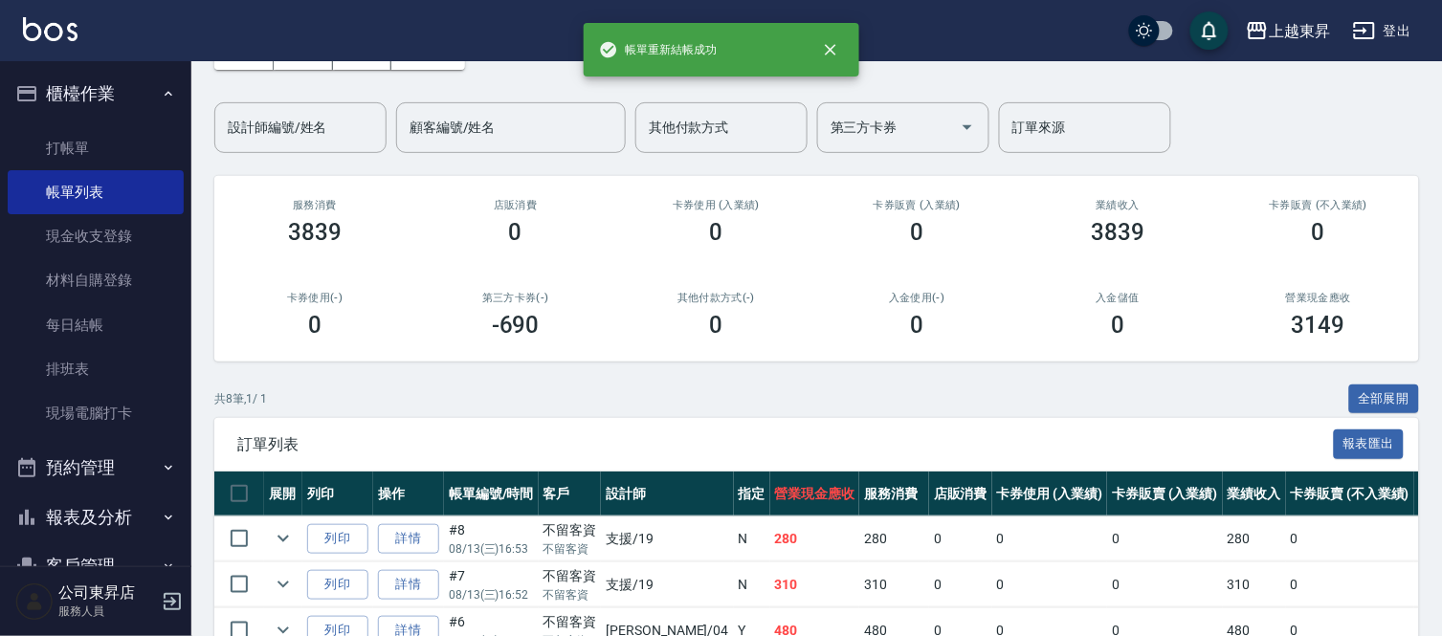
scroll to position [425, 0]
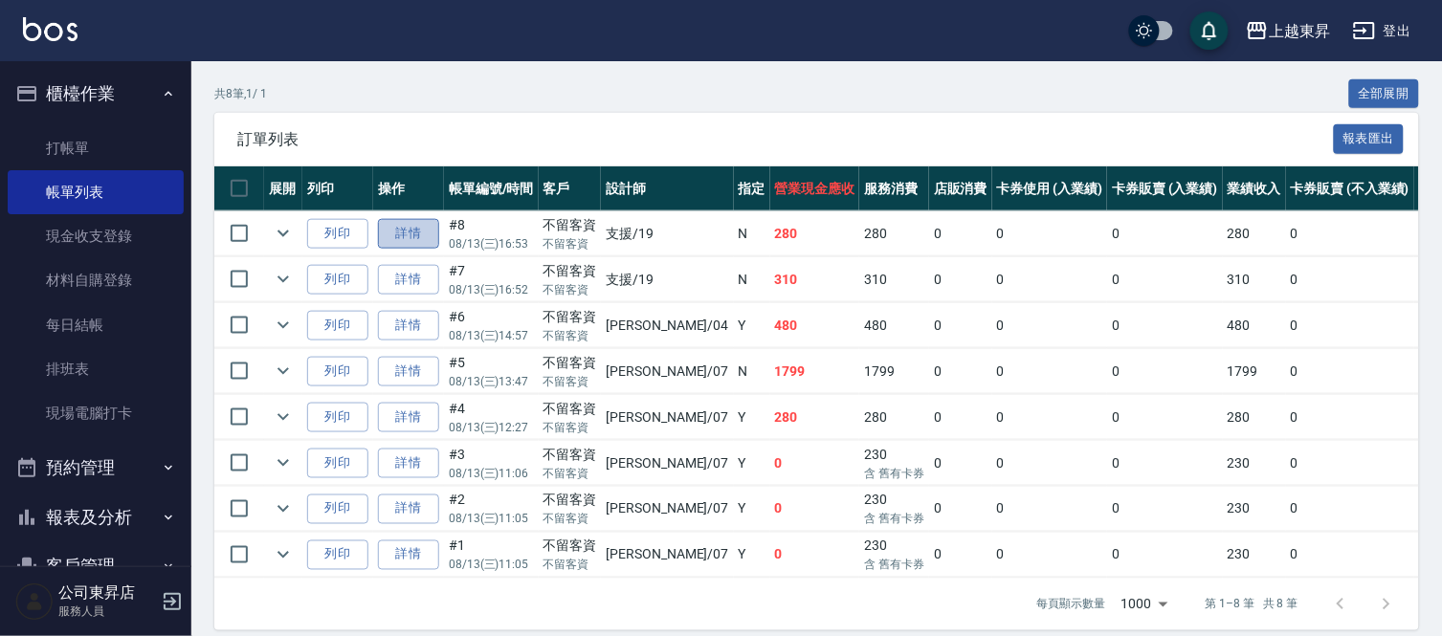
click at [412, 233] on link "詳情" at bounding box center [408, 234] width 61 height 30
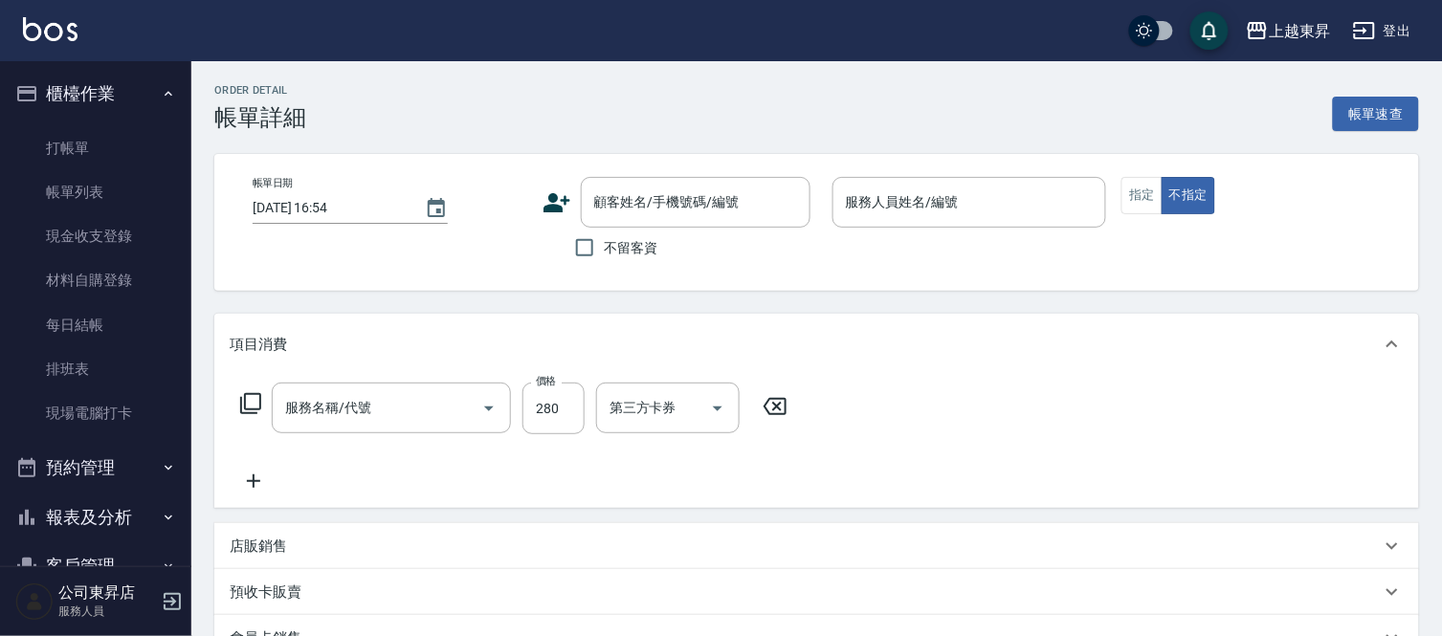
type input "[DATE] 16:53"
checkbox input "true"
type input "支援-19"
type input "洗髮[280](202)"
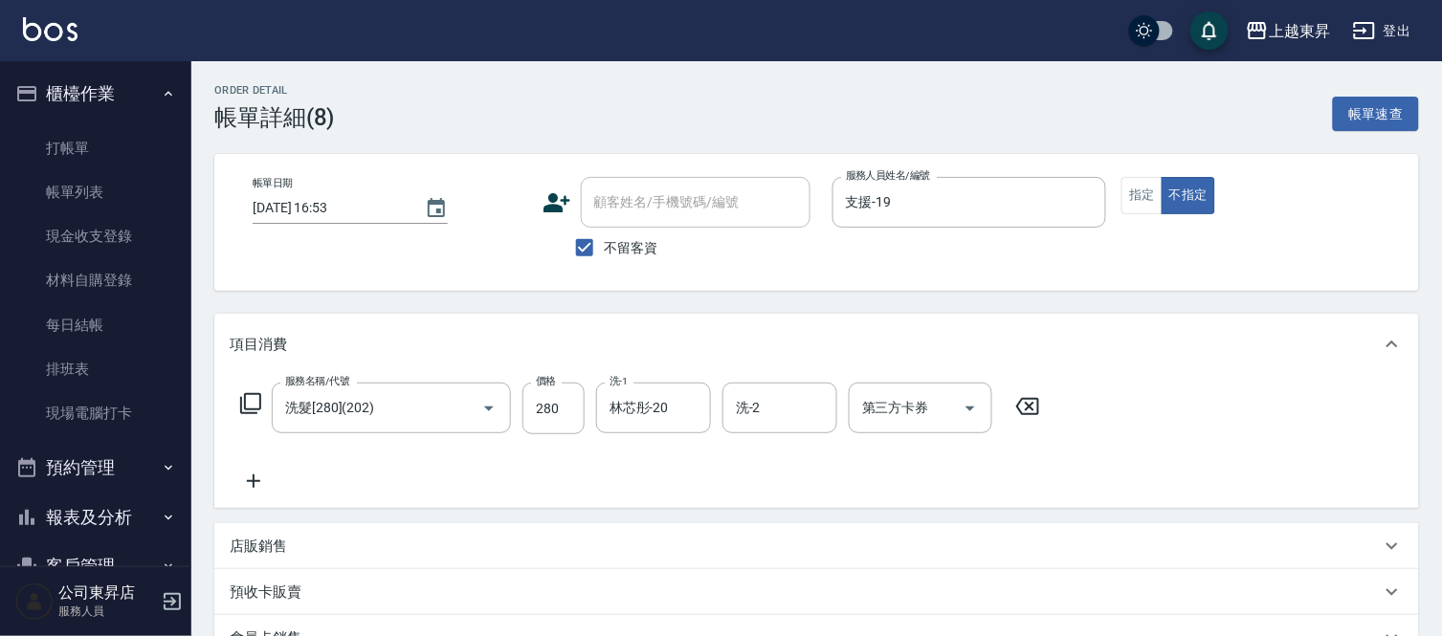
click at [255, 488] on icon at bounding box center [254, 481] width 48 height 23
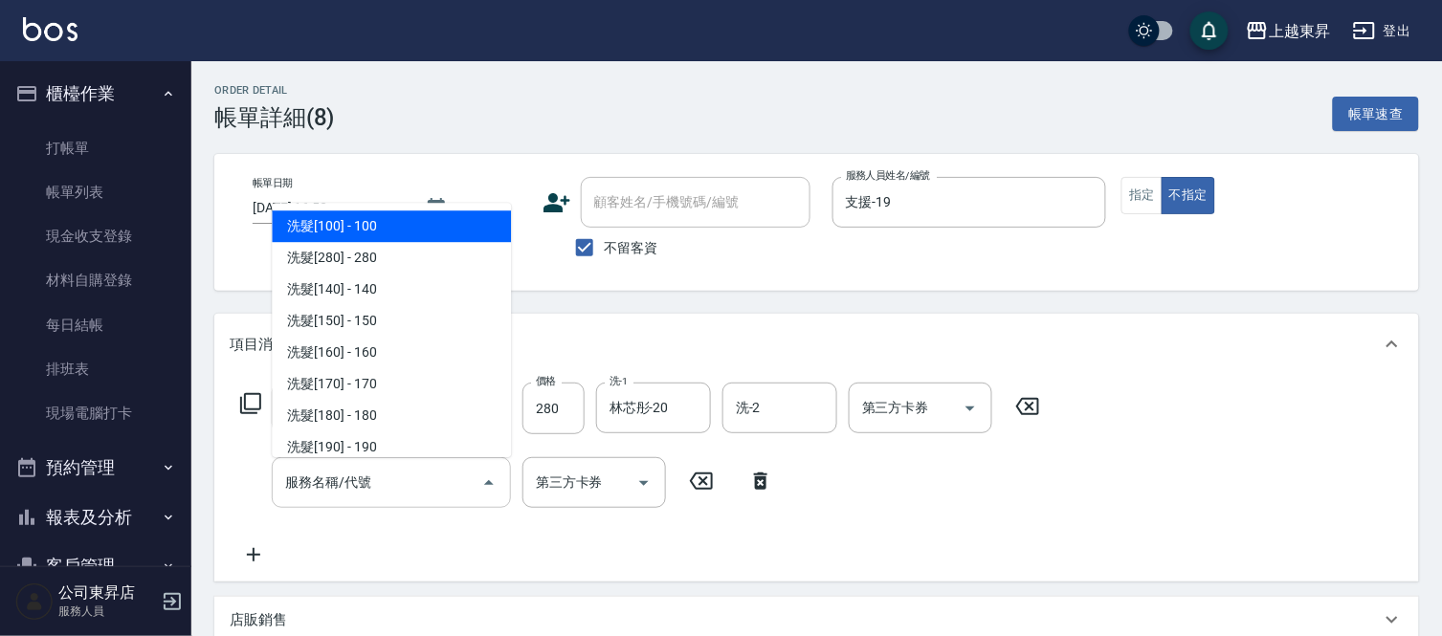
click at [366, 493] on input "服務名稱/代號" at bounding box center [376, 482] width 193 height 33
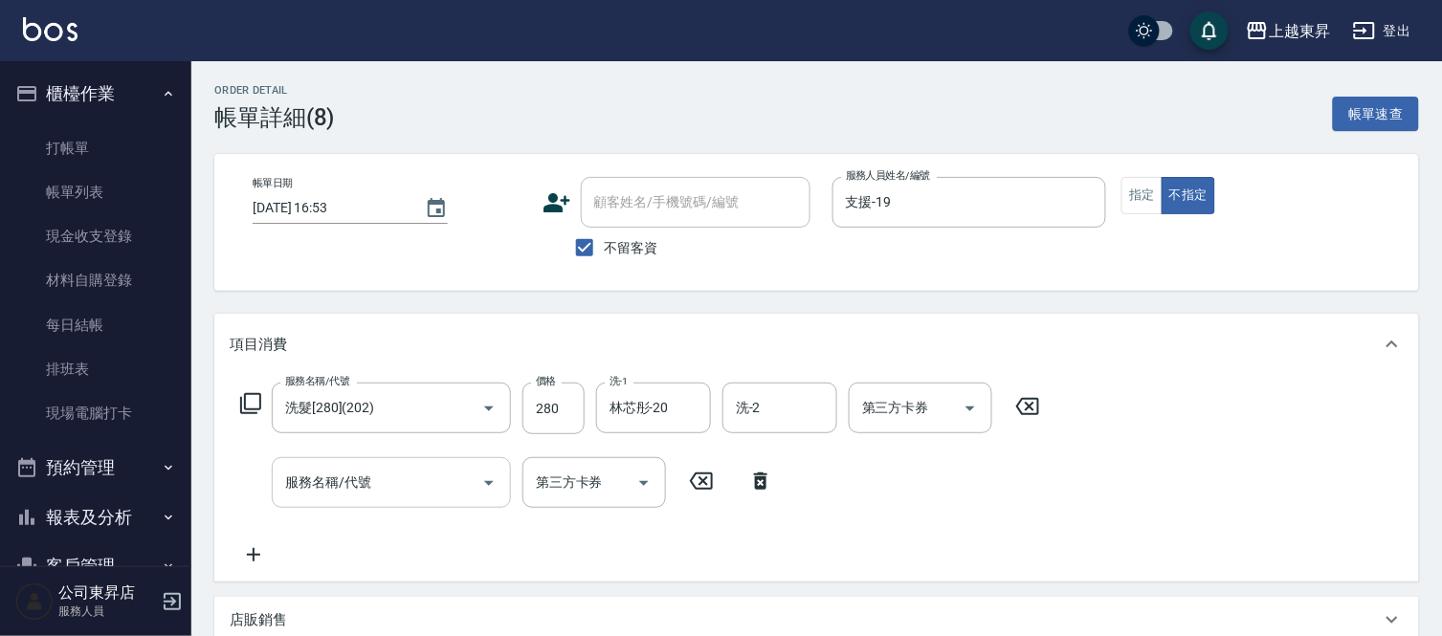
click at [369, 486] on input "服務名稱/代號" at bounding box center [376, 482] width 193 height 33
click at [306, 501] on div "服務名稱/代號" at bounding box center [391, 482] width 239 height 51
click at [410, 493] on input "服務名稱/代號" at bounding box center [376, 482] width 193 height 33
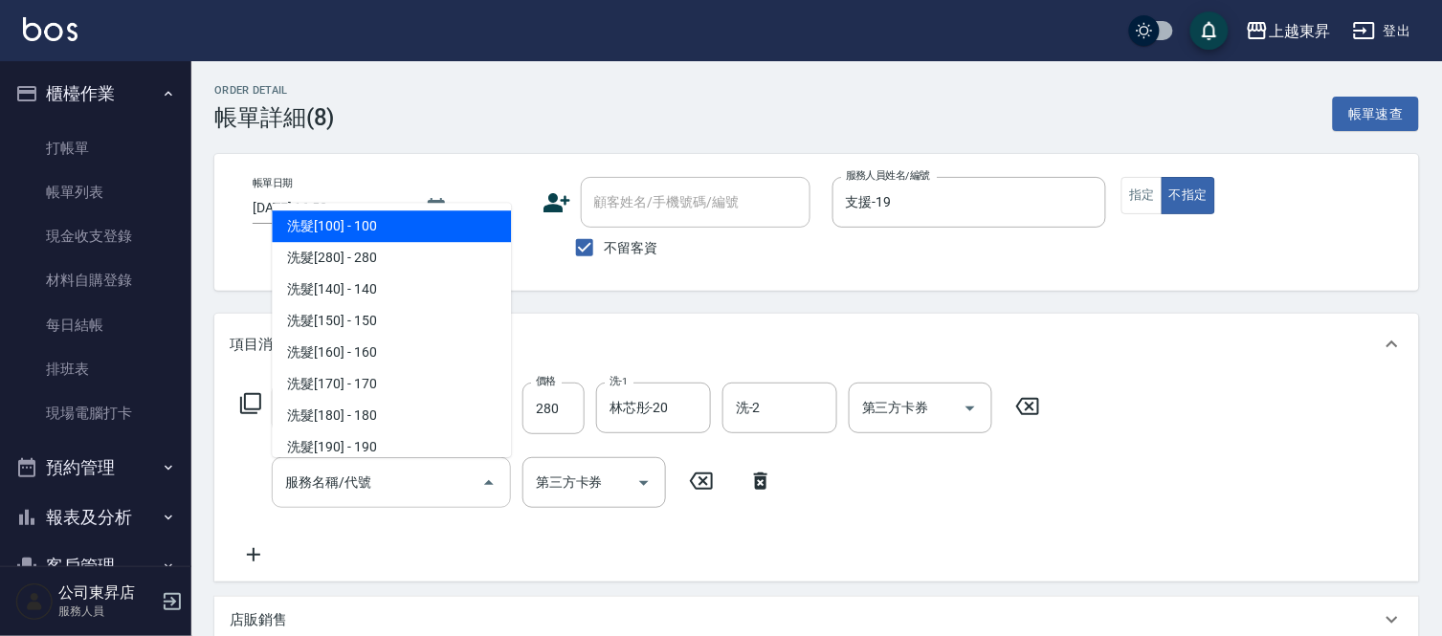
click at [400, 477] on input "服務名稱/代號" at bounding box center [376, 482] width 193 height 33
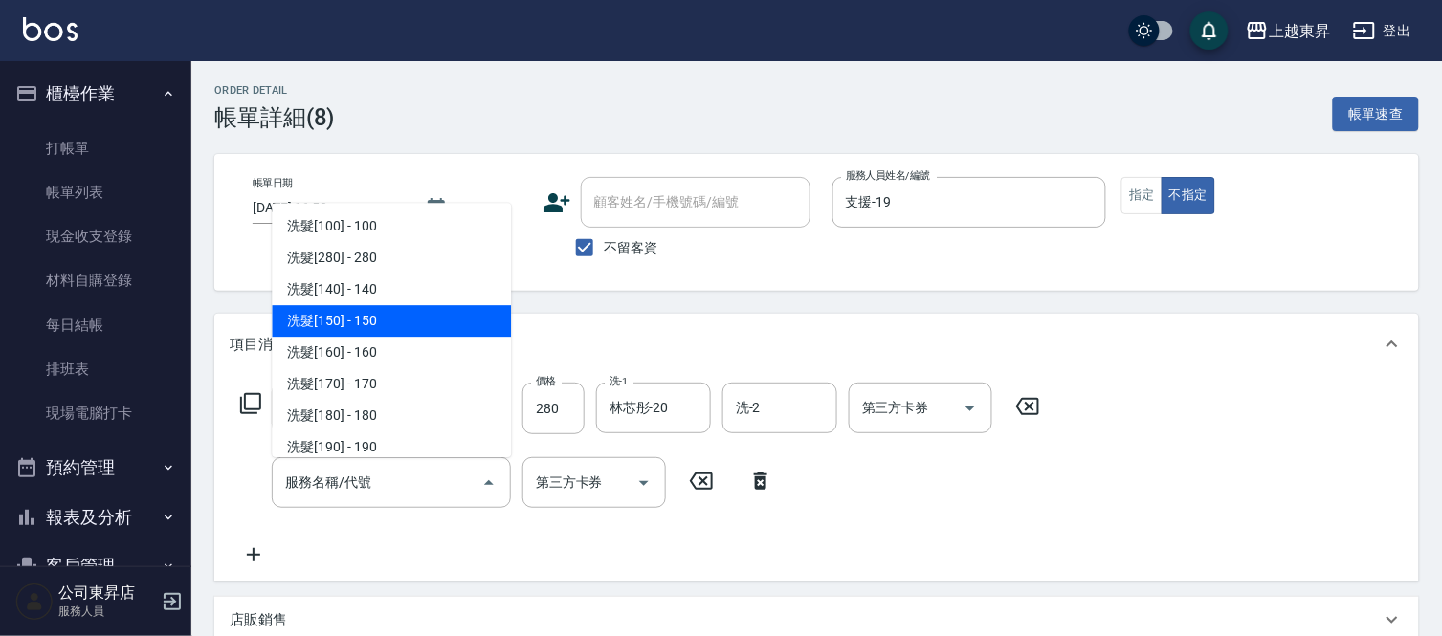
click at [1112, 356] on div "項目消費" at bounding box center [816, 344] width 1205 height 61
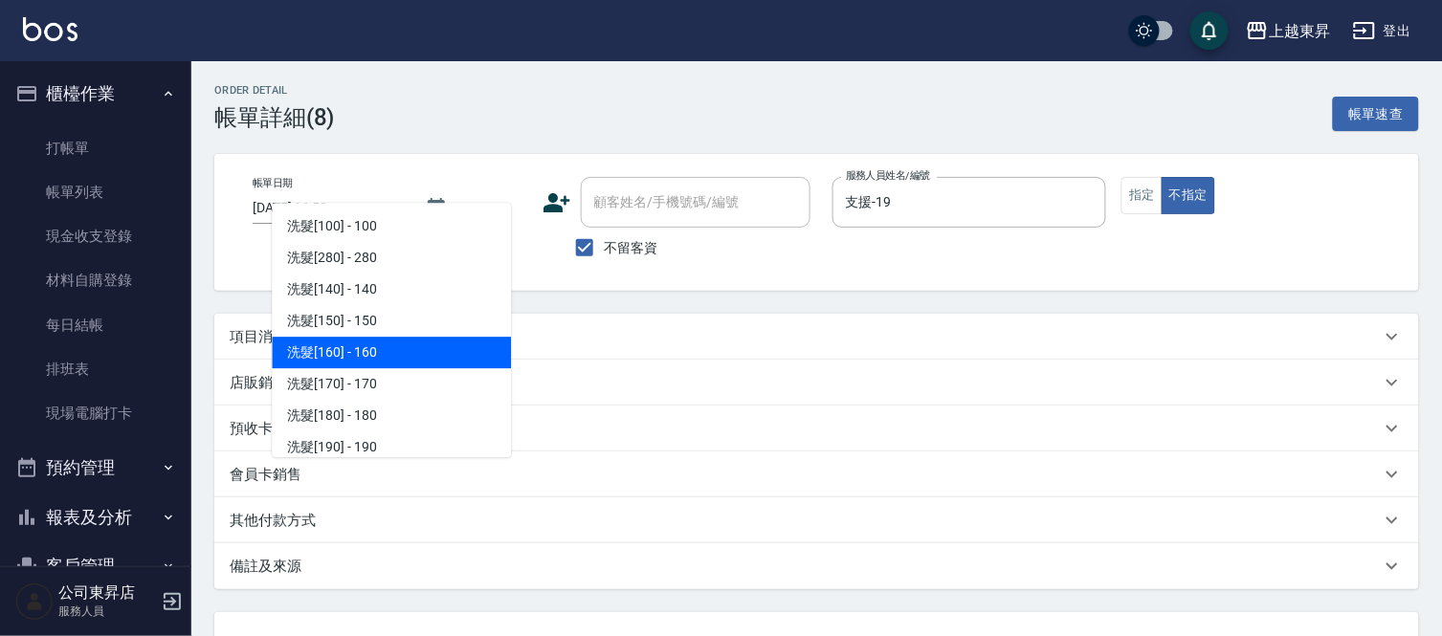
click at [646, 333] on div "項目消費" at bounding box center [805, 337] width 1151 height 20
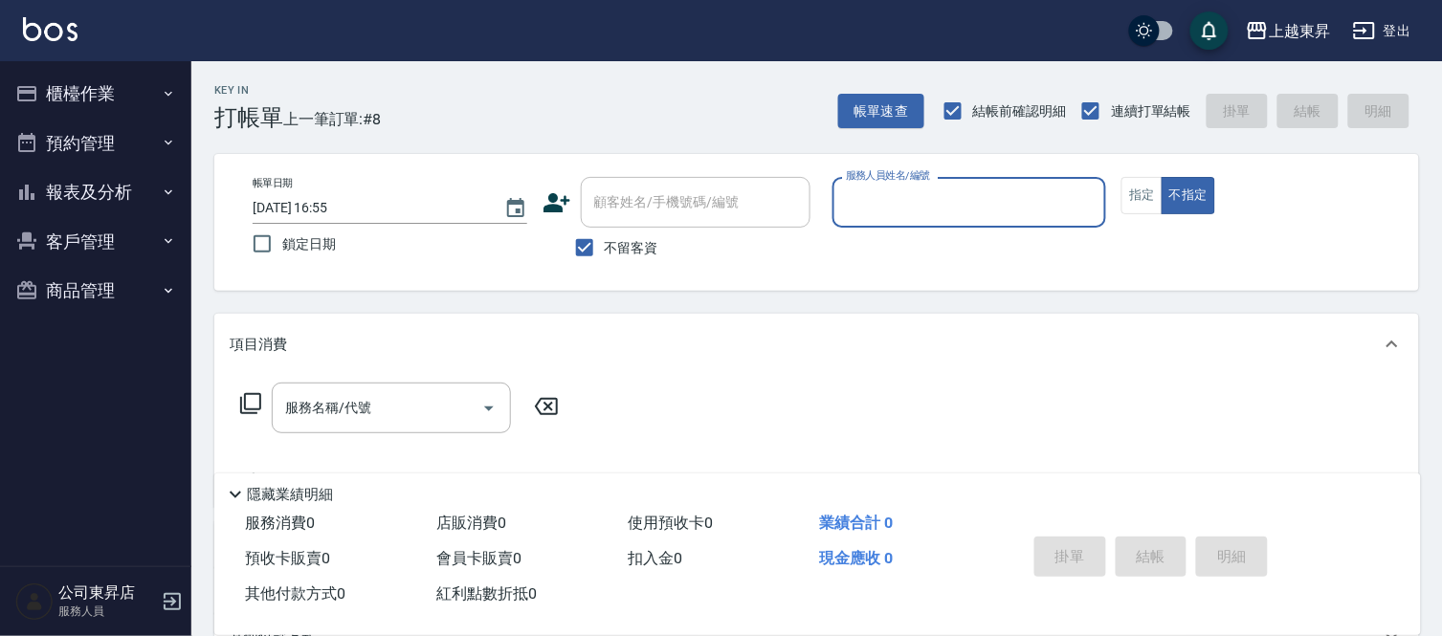
click at [44, 119] on button "預約管理" at bounding box center [96, 144] width 176 height 50
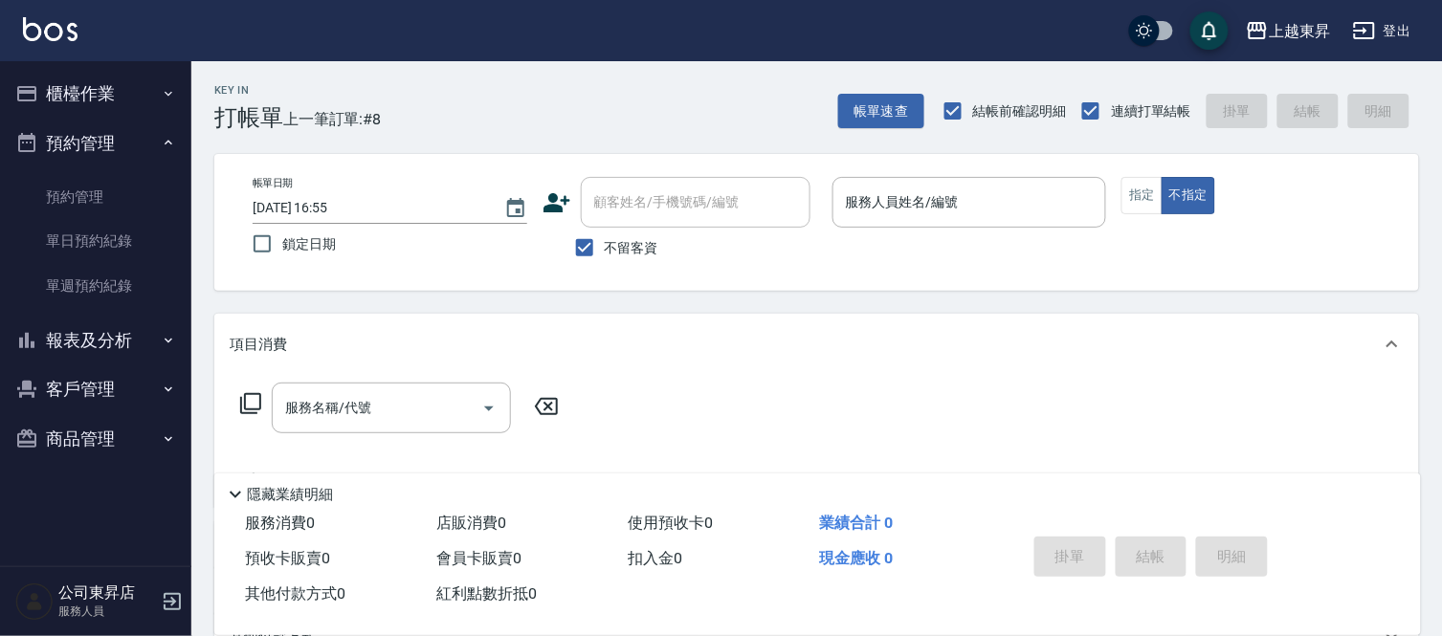
click at [46, 91] on button "櫃檯作業" at bounding box center [96, 94] width 176 height 50
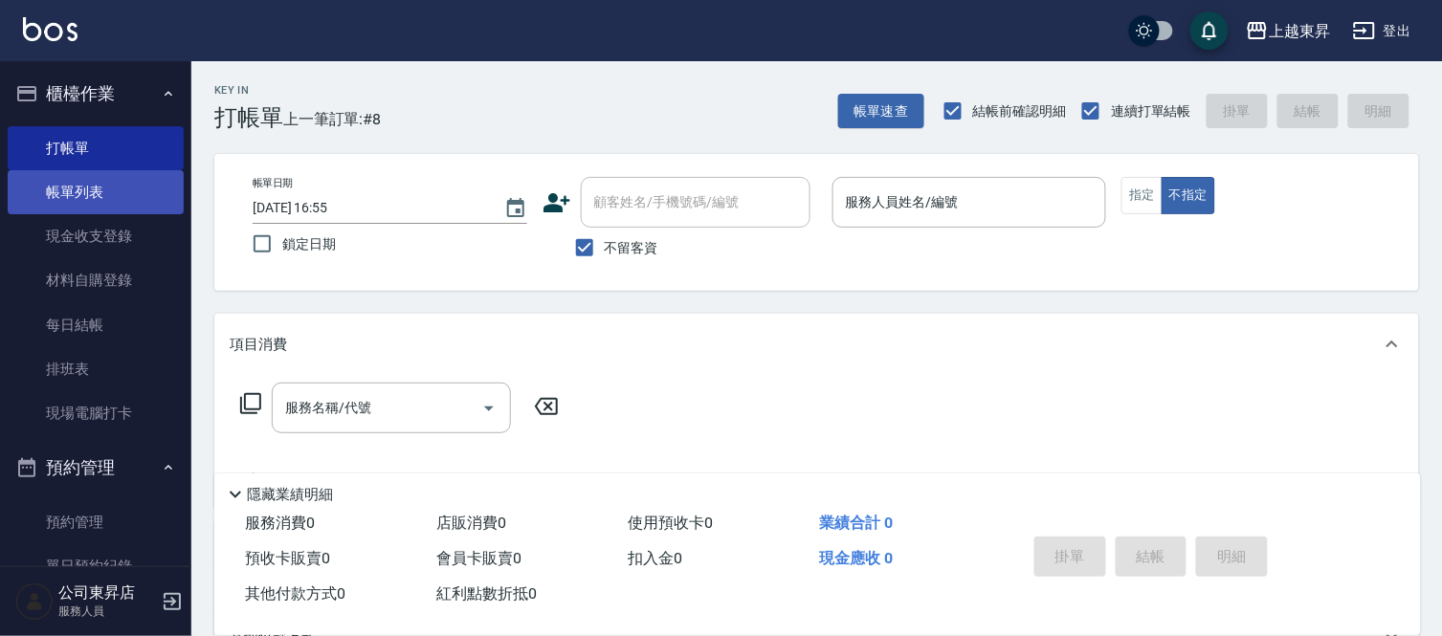
click at [96, 170] on link "帳單列表" at bounding box center [96, 192] width 176 height 44
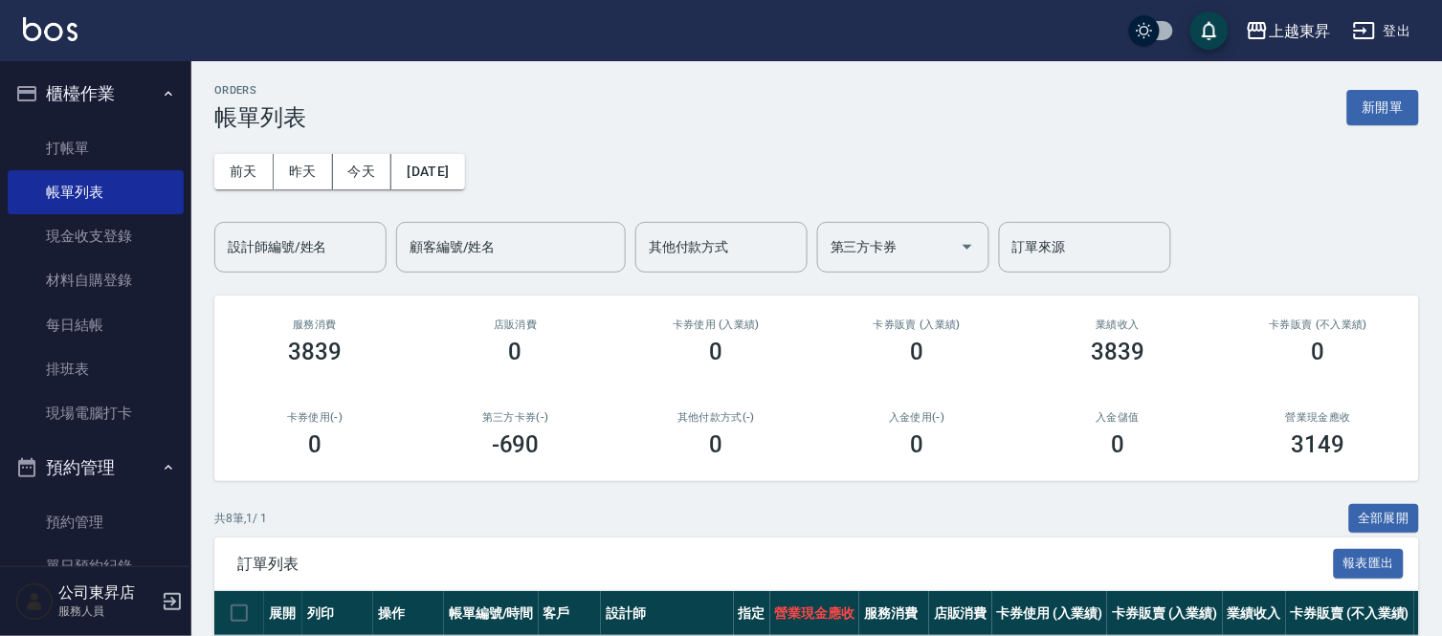
scroll to position [106, 0]
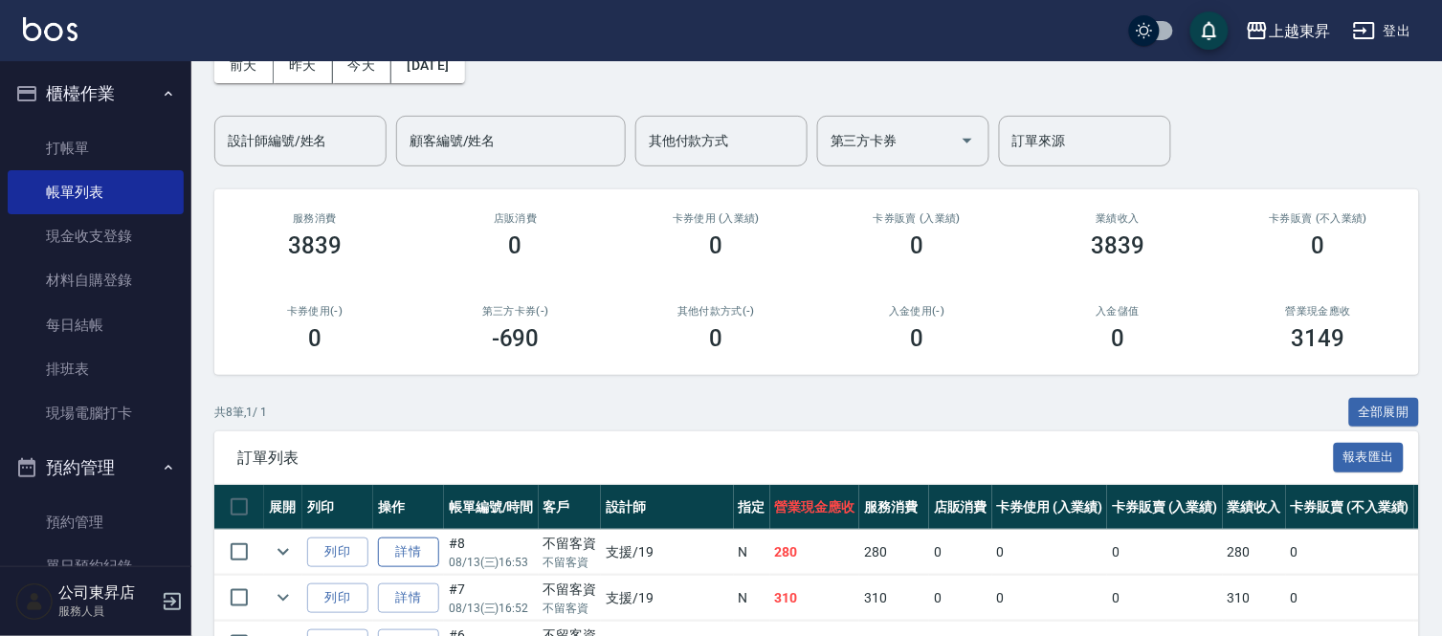
click at [411, 547] on link "詳情" at bounding box center [408, 553] width 61 height 30
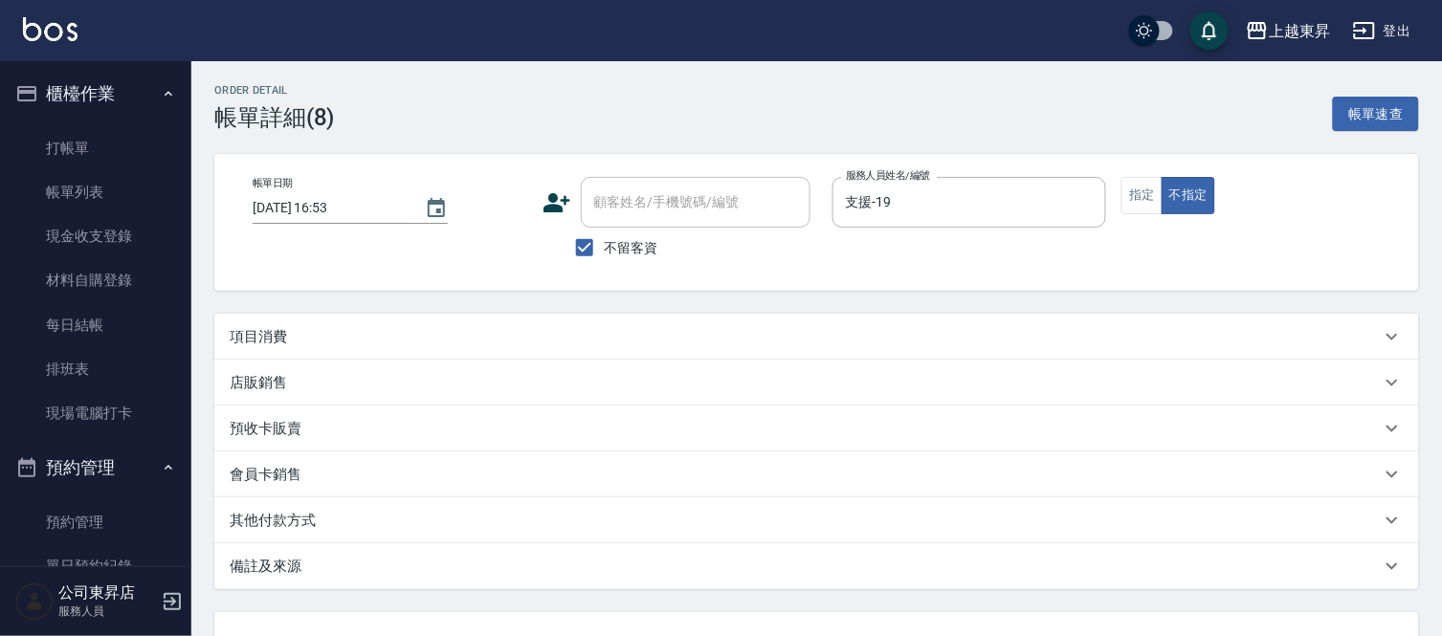
type input "[DATE] 16:53"
checkbox input "true"
type input "支援-19"
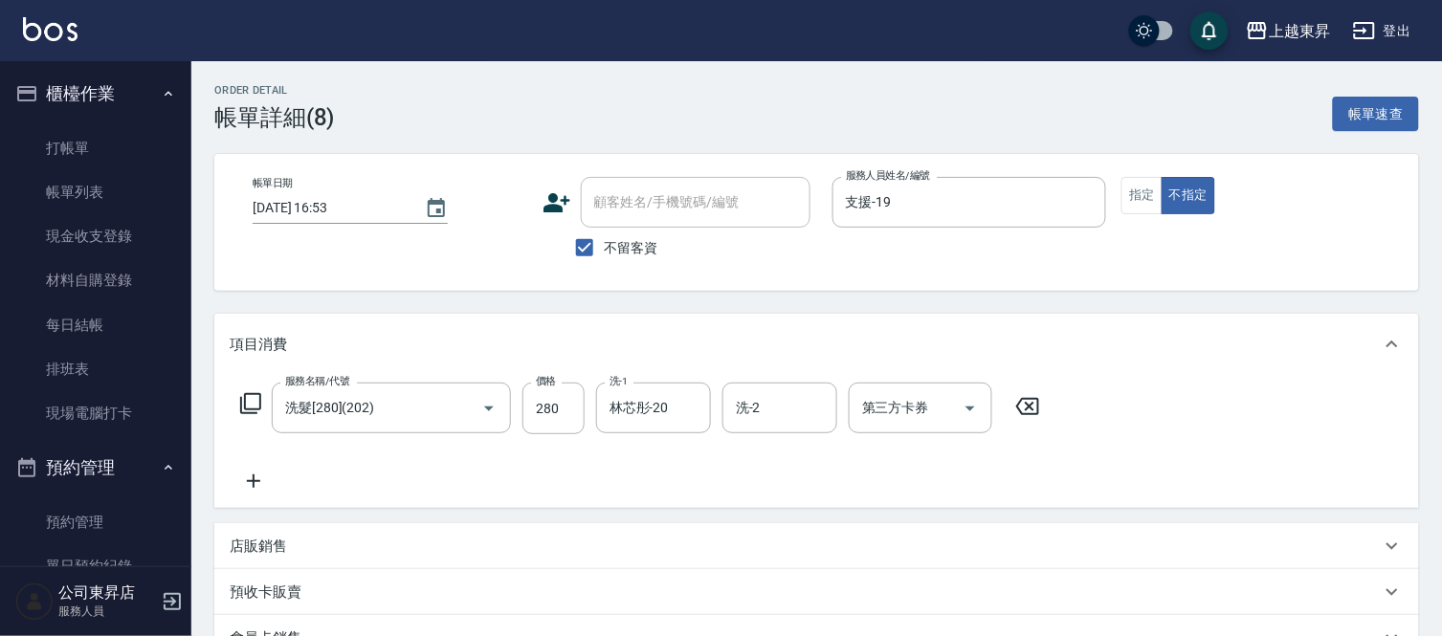
type input "洗髮[280](202)"
click at [259, 465] on div "服務名稱/代號 洗髮[280](202) 服務名稱/代號 價格 280 價格 洗-1 林芯彤-20 洗-1 洗-2 洗-2 第三方卡券 第三方卡券" at bounding box center [641, 438] width 822 height 110
click at [256, 488] on icon at bounding box center [254, 481] width 48 height 23
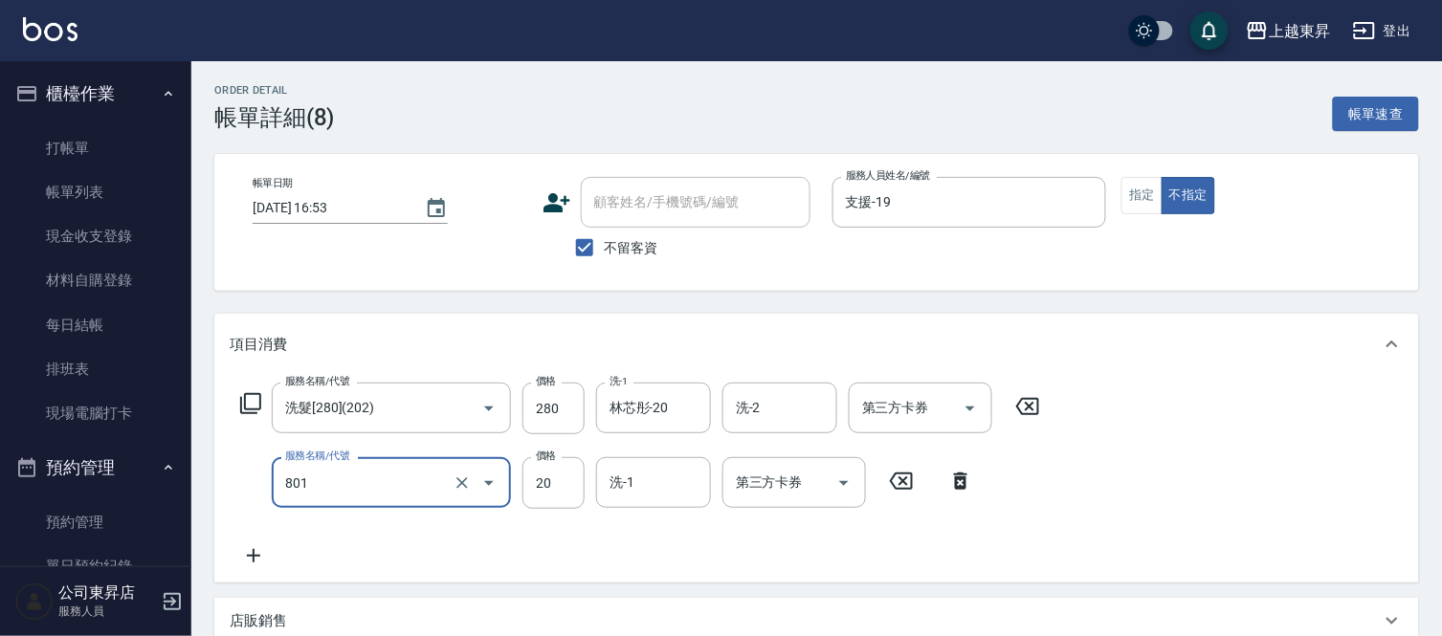
type input "潤絲(801)"
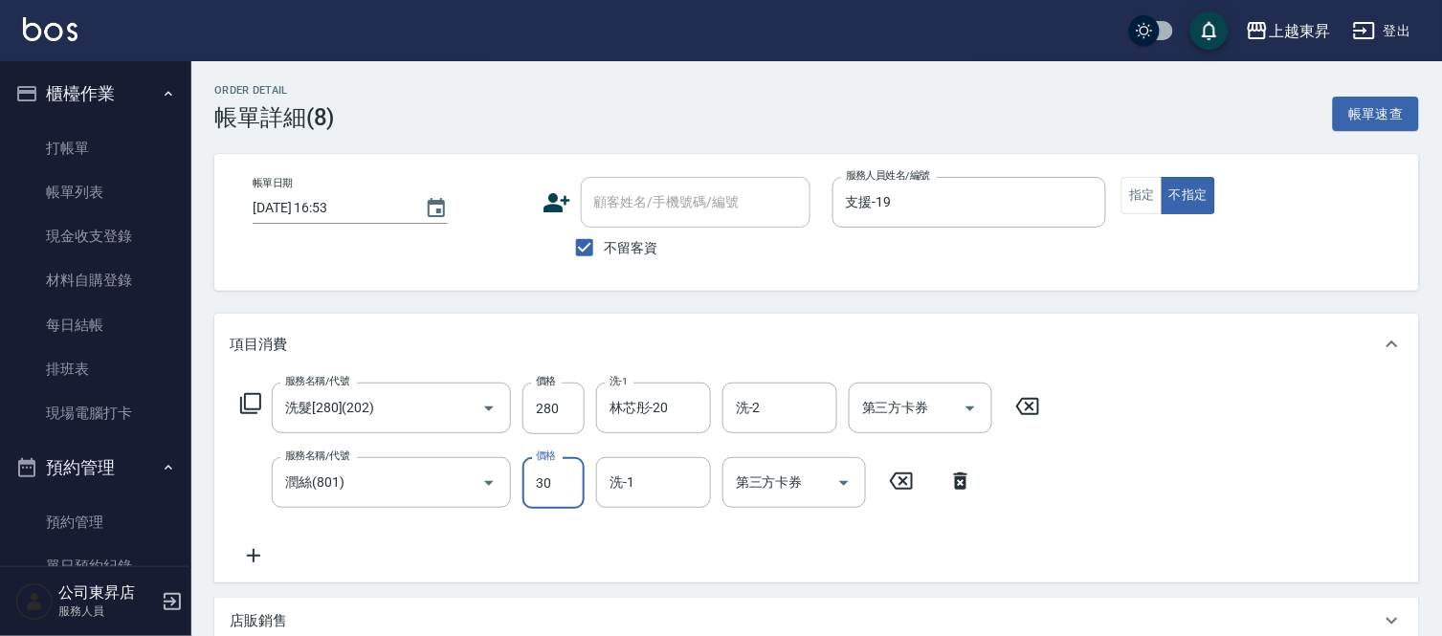
type input "30"
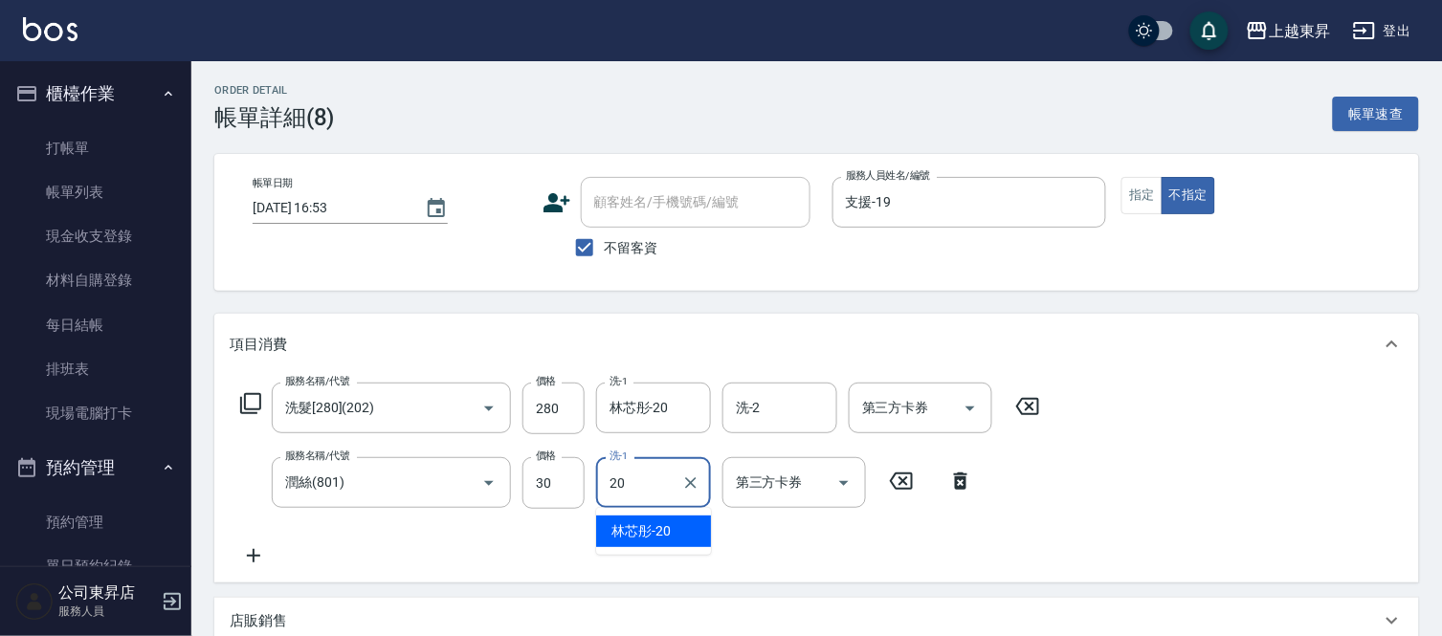
type input "林芯彤-20"
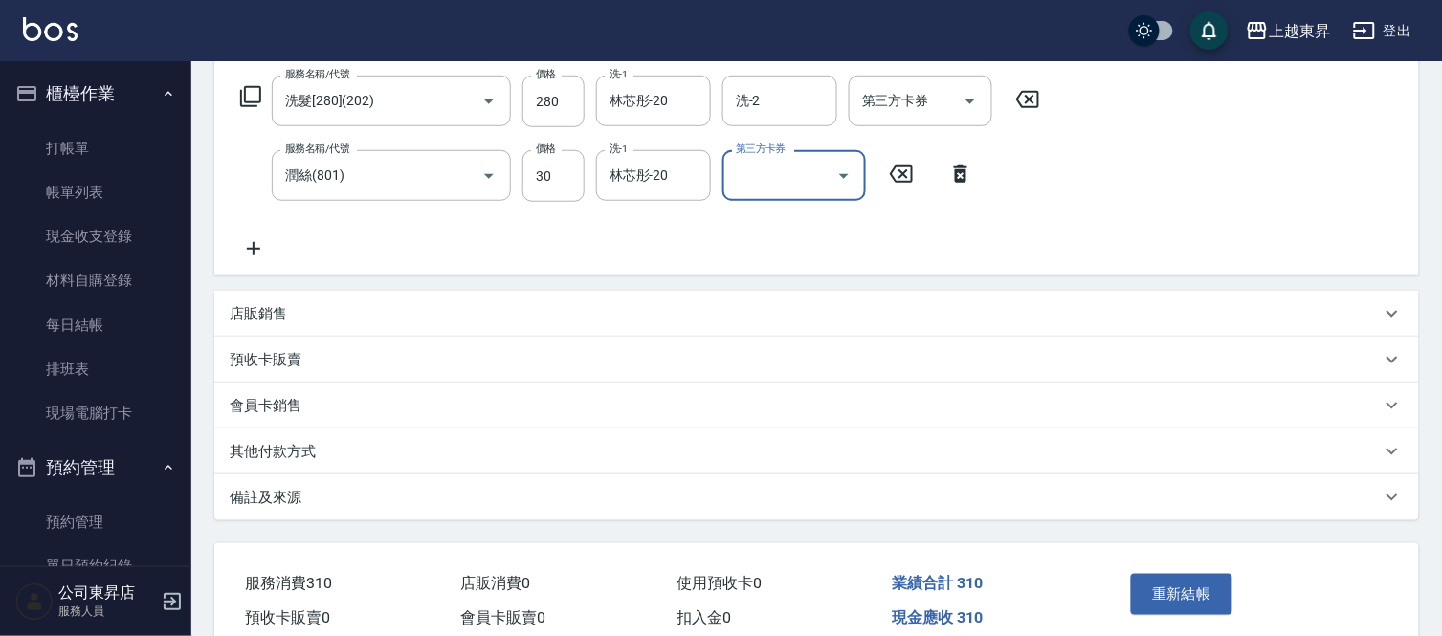
scroll to position [319, 0]
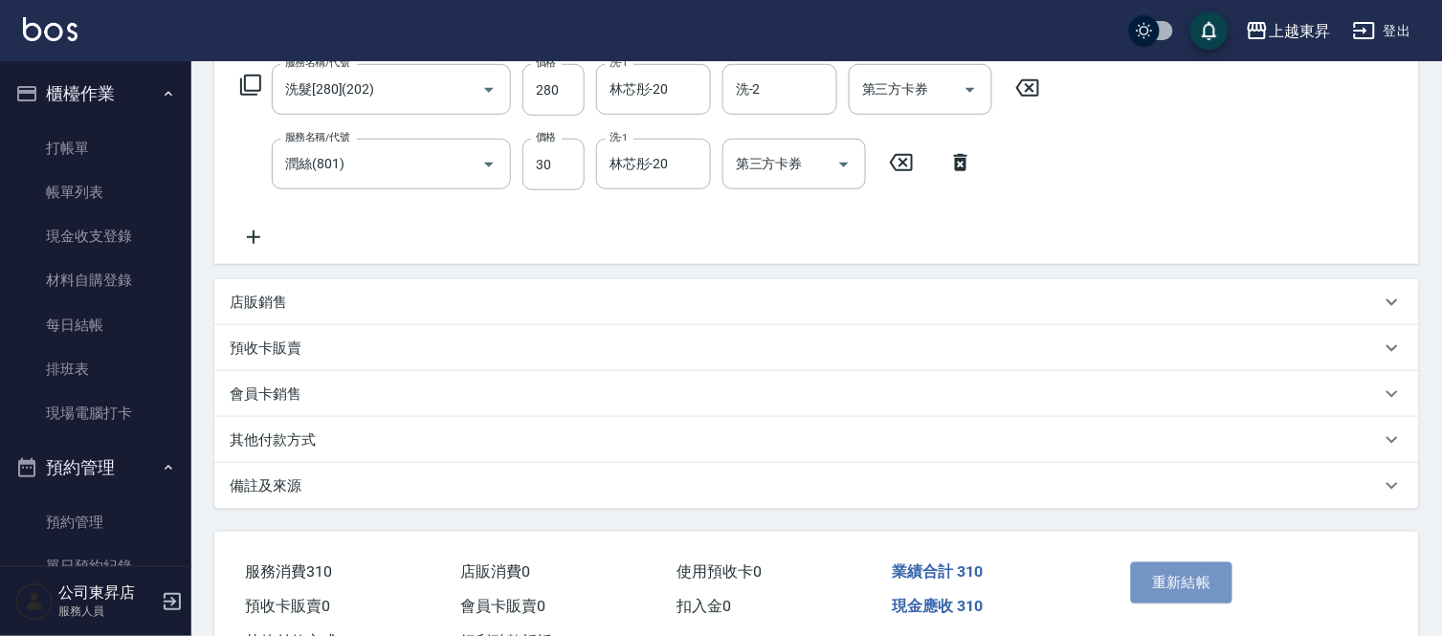
drag, startPoint x: 1197, startPoint y: 589, endPoint x: 1184, endPoint y: 589, distance: 13.4
click at [1191, 590] on button "重新結帳" at bounding box center [1181, 583] width 101 height 40
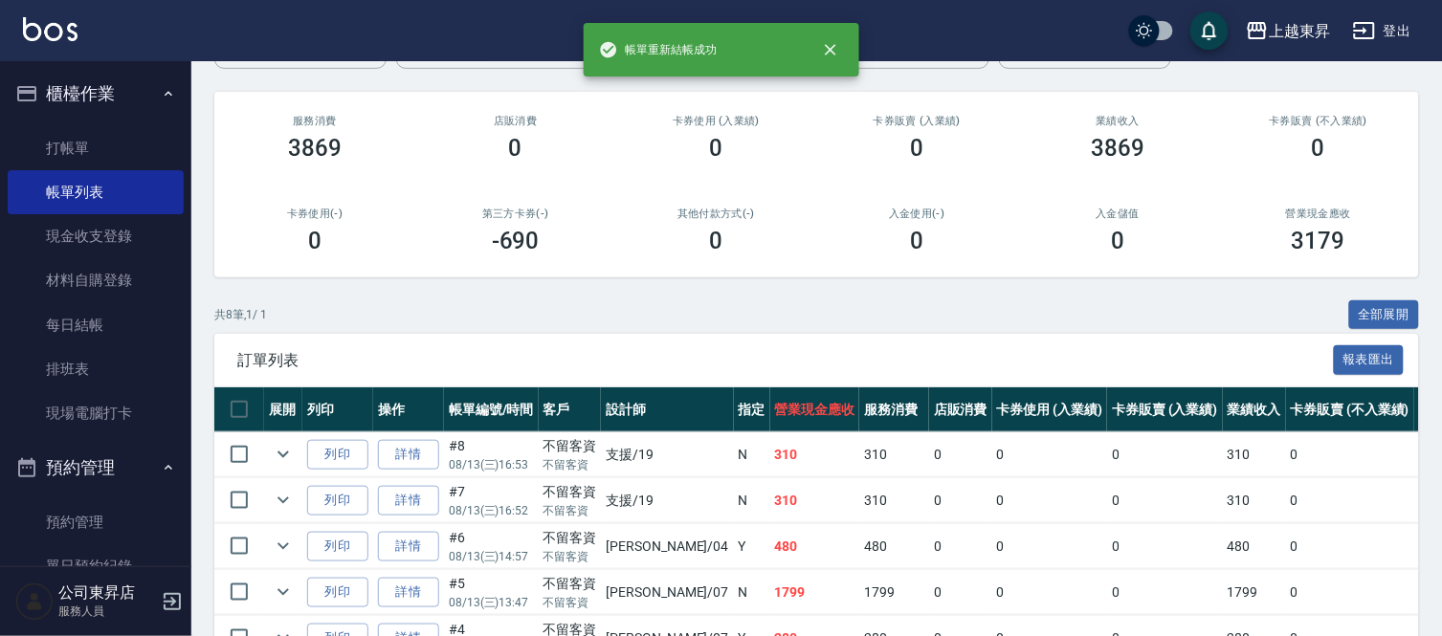
scroll to position [212, 0]
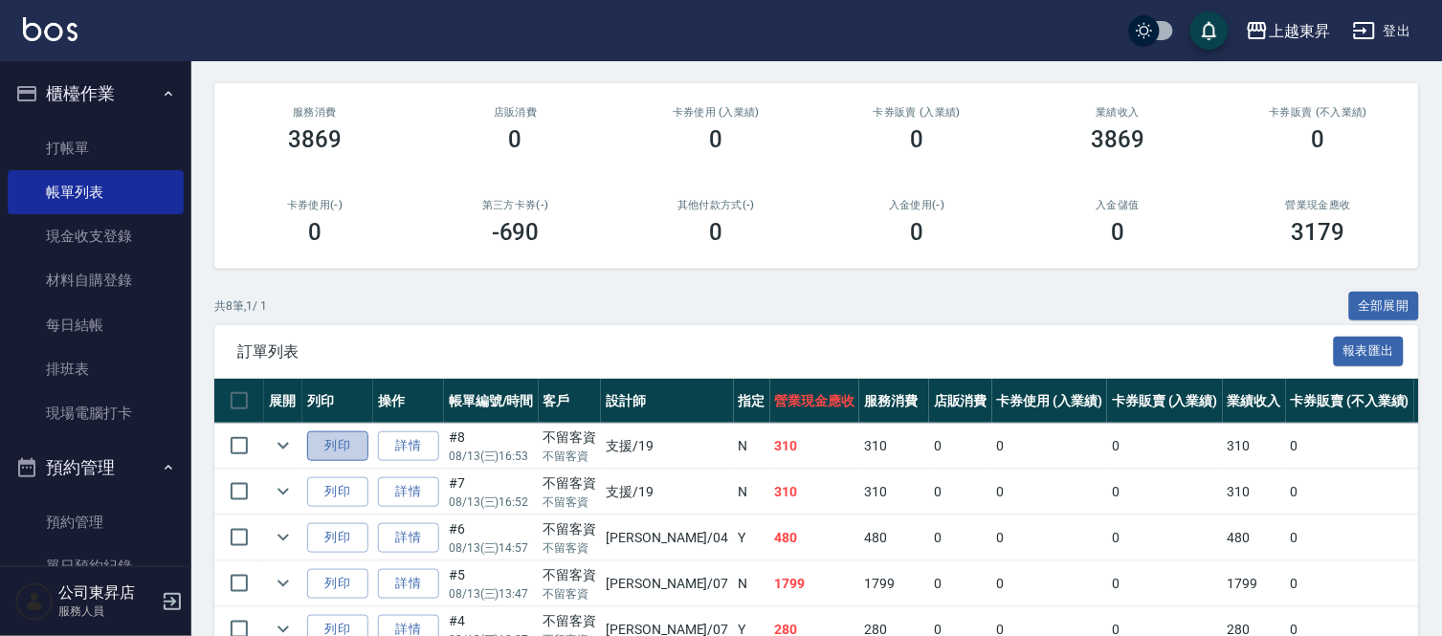
click at [346, 452] on button "列印" at bounding box center [337, 447] width 61 height 30
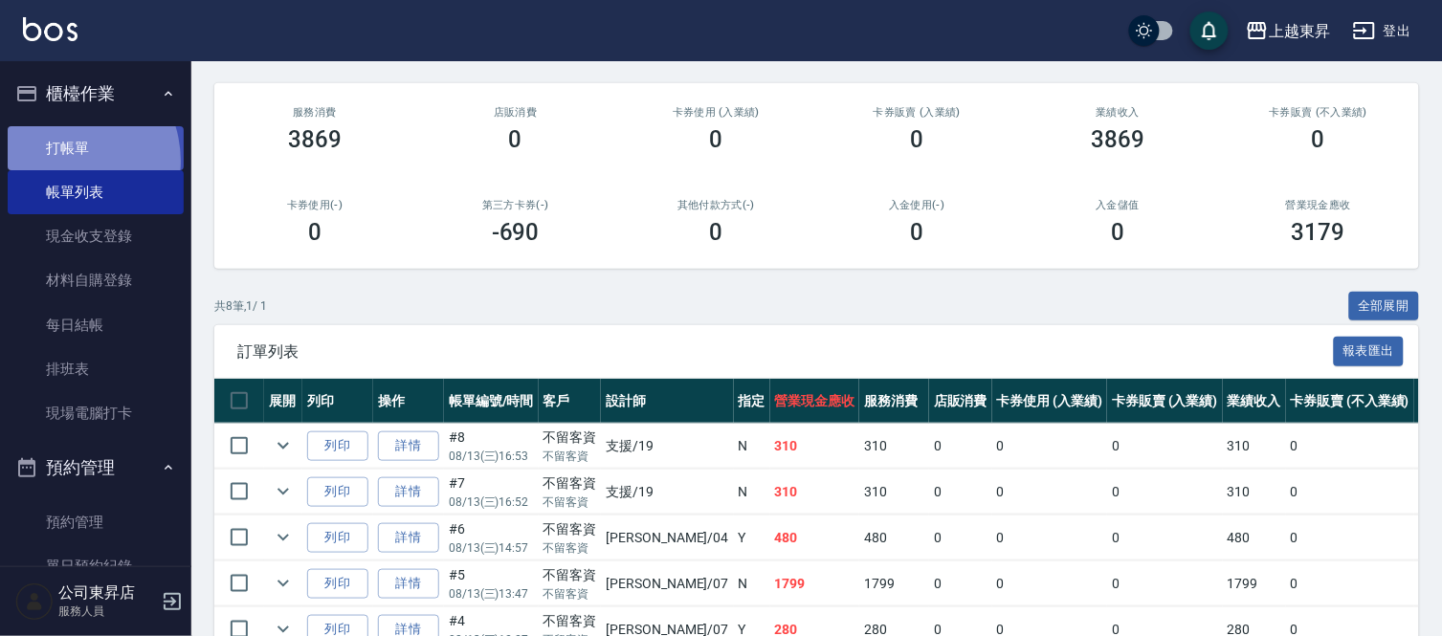
click at [60, 161] on link "打帳單" at bounding box center [96, 148] width 176 height 44
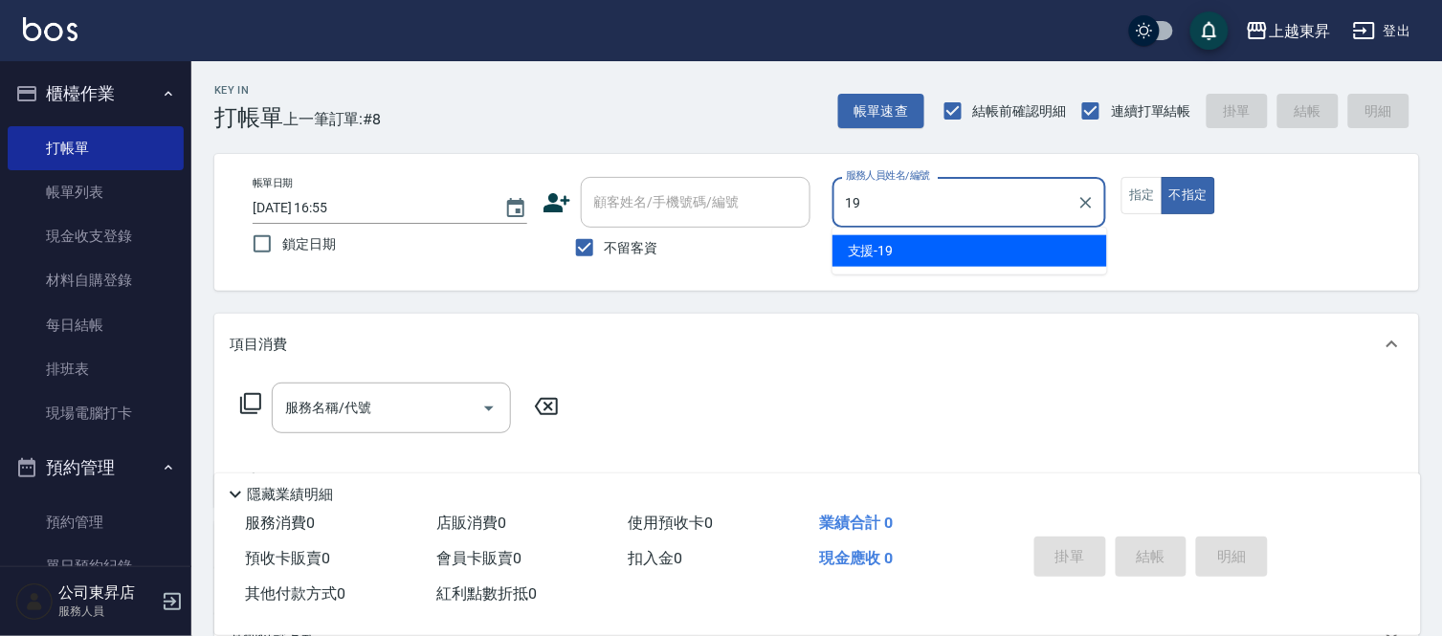
type input "支援-19"
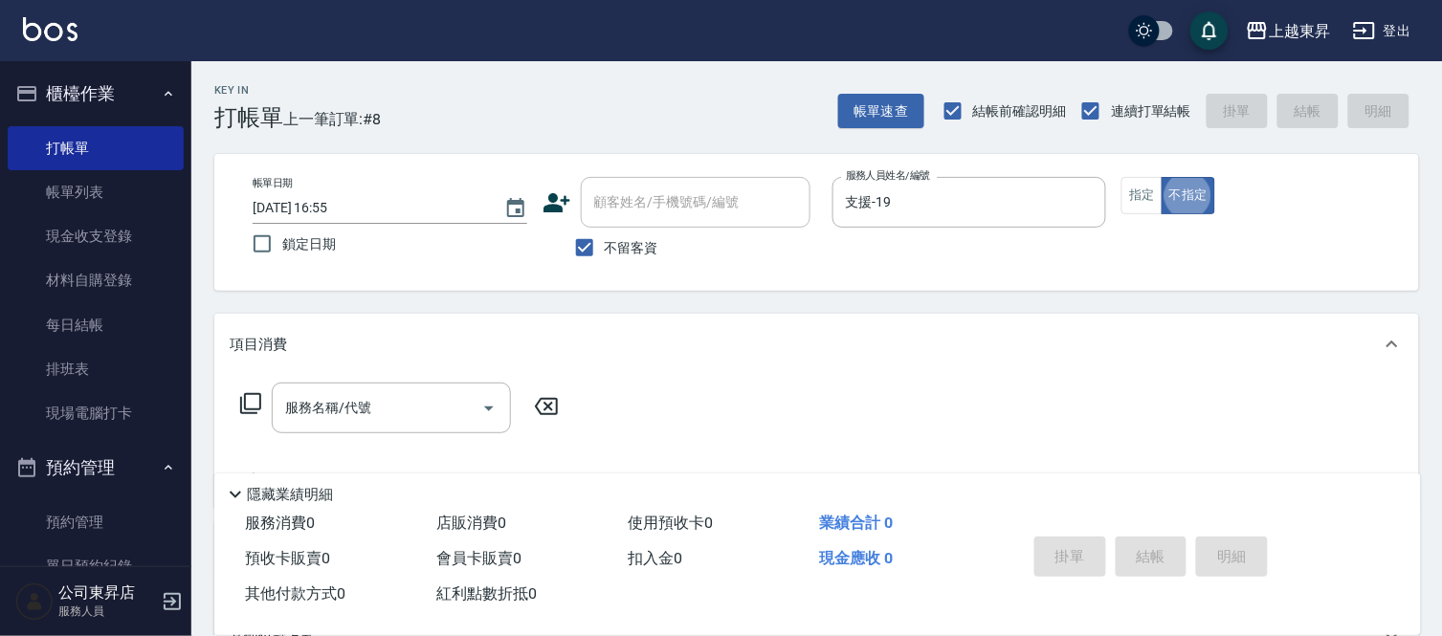
type button "false"
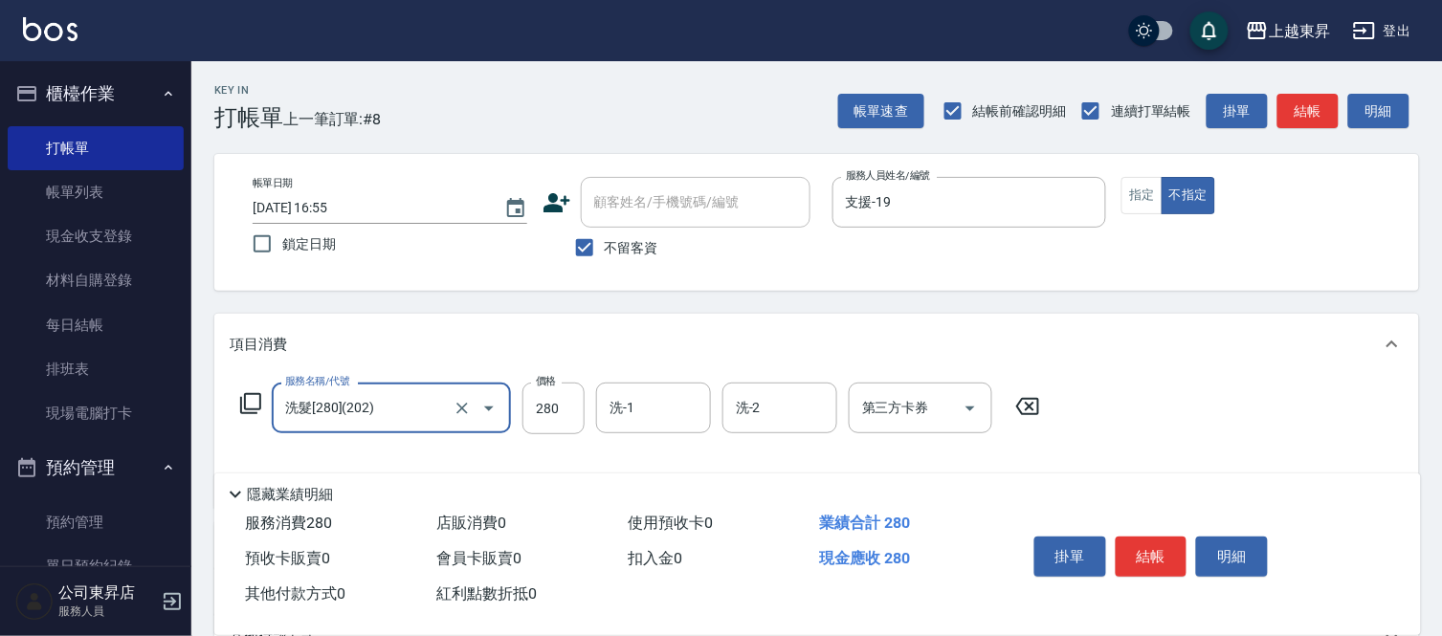
type input "洗髮[280](202)"
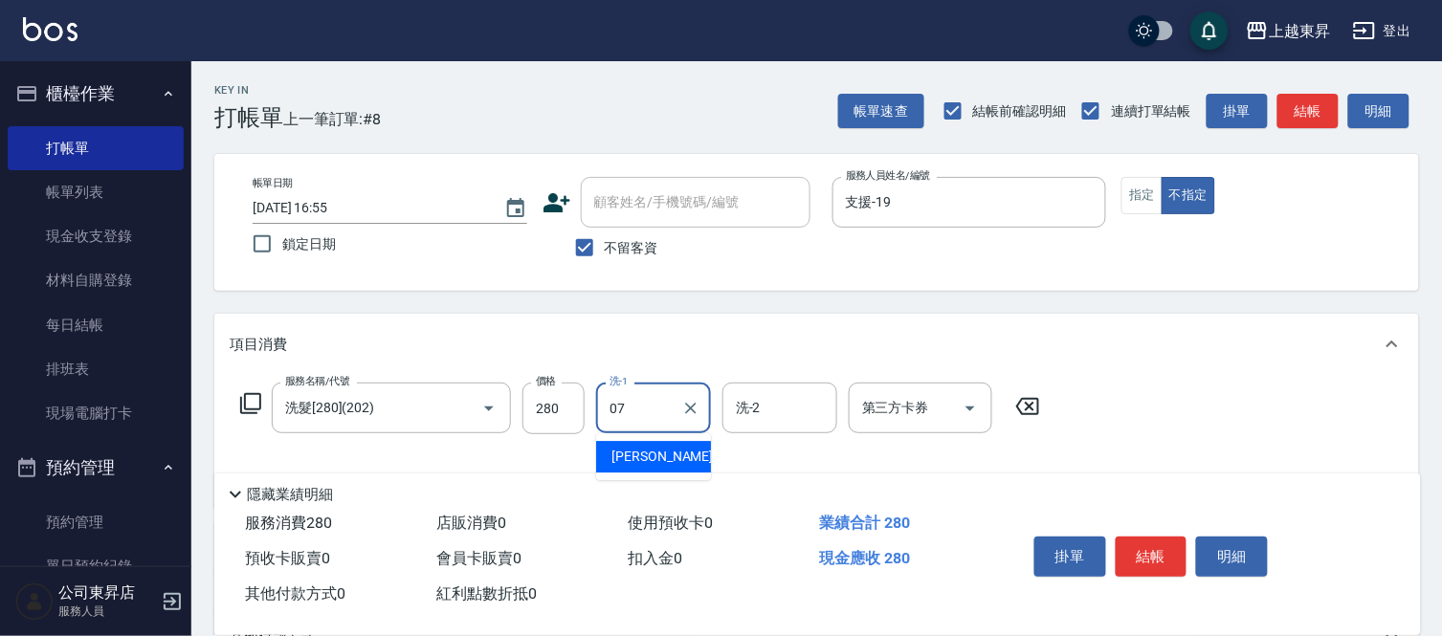
type input "[PERSON_NAME]-07"
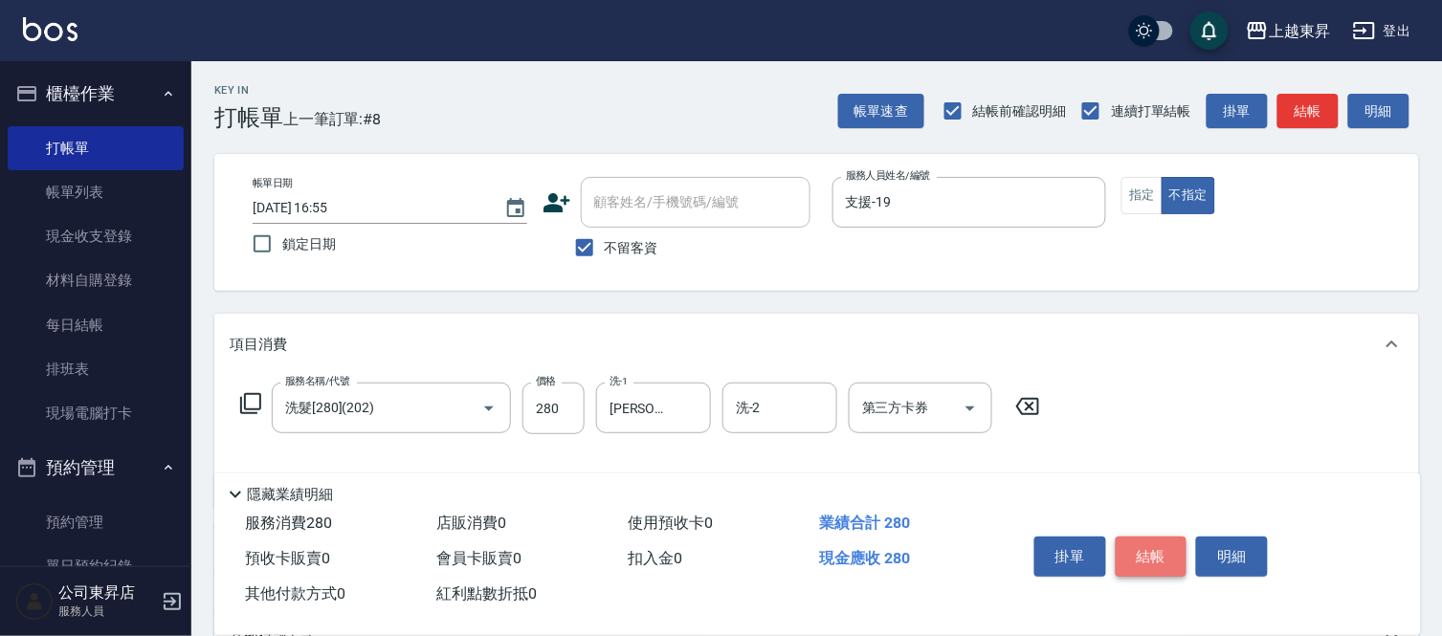
click at [1148, 543] on button "結帳" at bounding box center [1152, 557] width 72 height 40
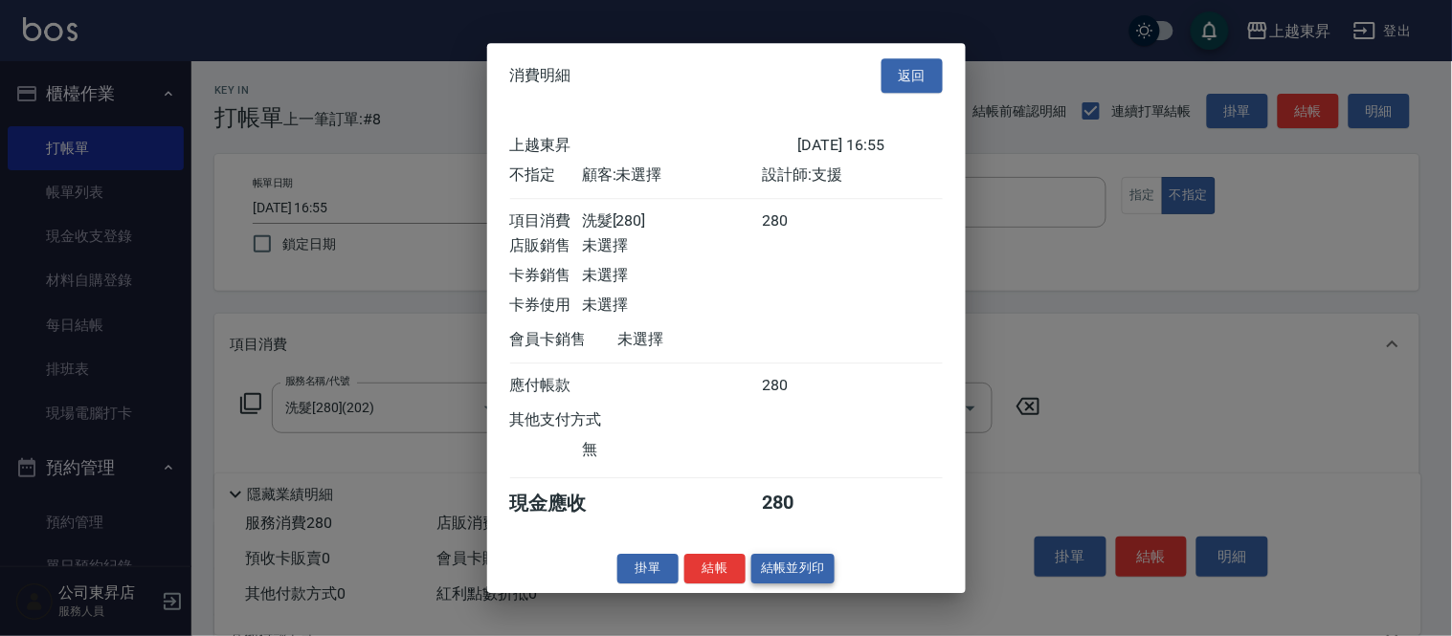
click at [807, 579] on button "結帳並列印" at bounding box center [792, 569] width 83 height 30
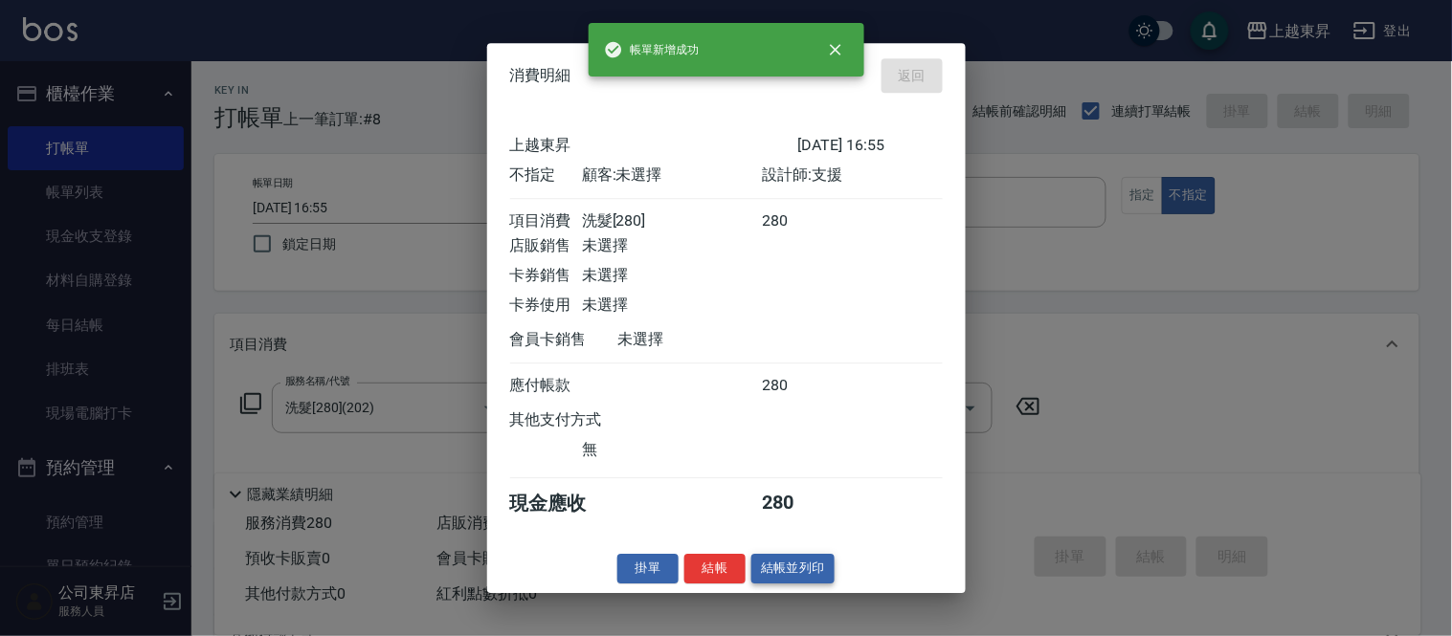
type input "2025/08/13 16:56"
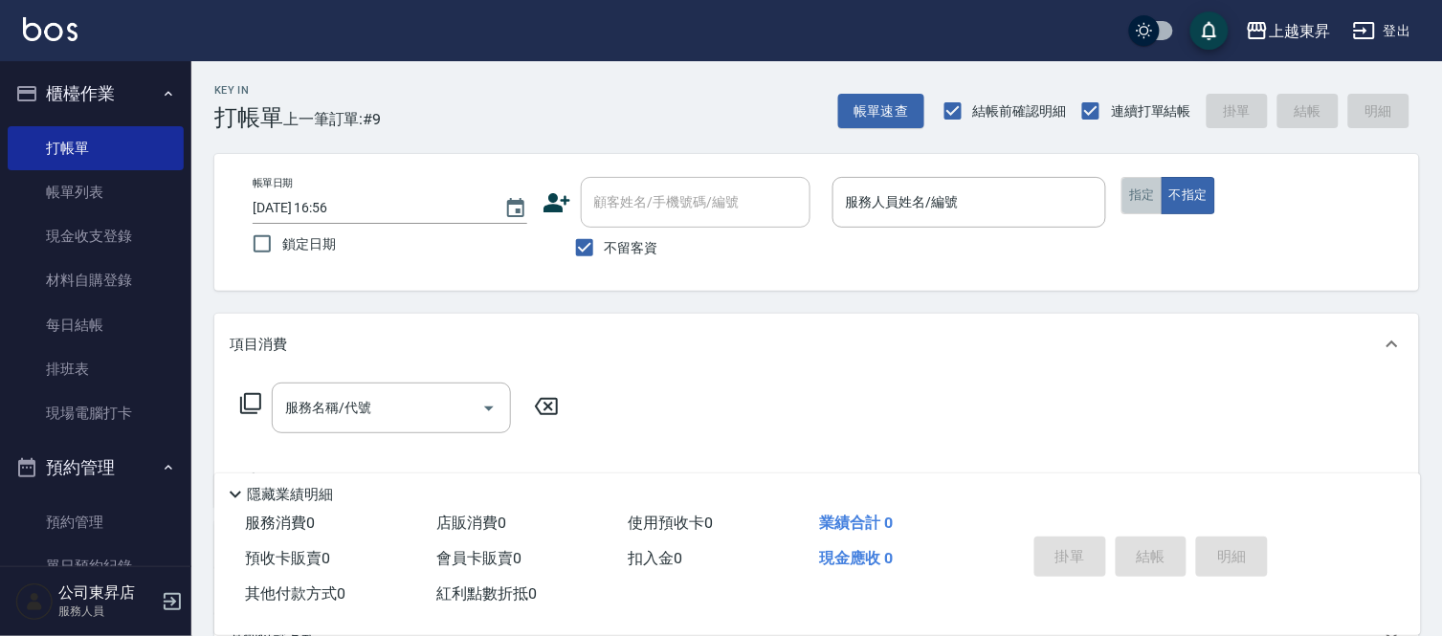
click at [1150, 198] on button "指定" at bounding box center [1142, 195] width 41 height 37
click at [620, 242] on span "不留客資" at bounding box center [632, 248] width 54 height 20
click at [605, 242] on input "不留客資" at bounding box center [585, 248] width 40 height 40
checkbox input "false"
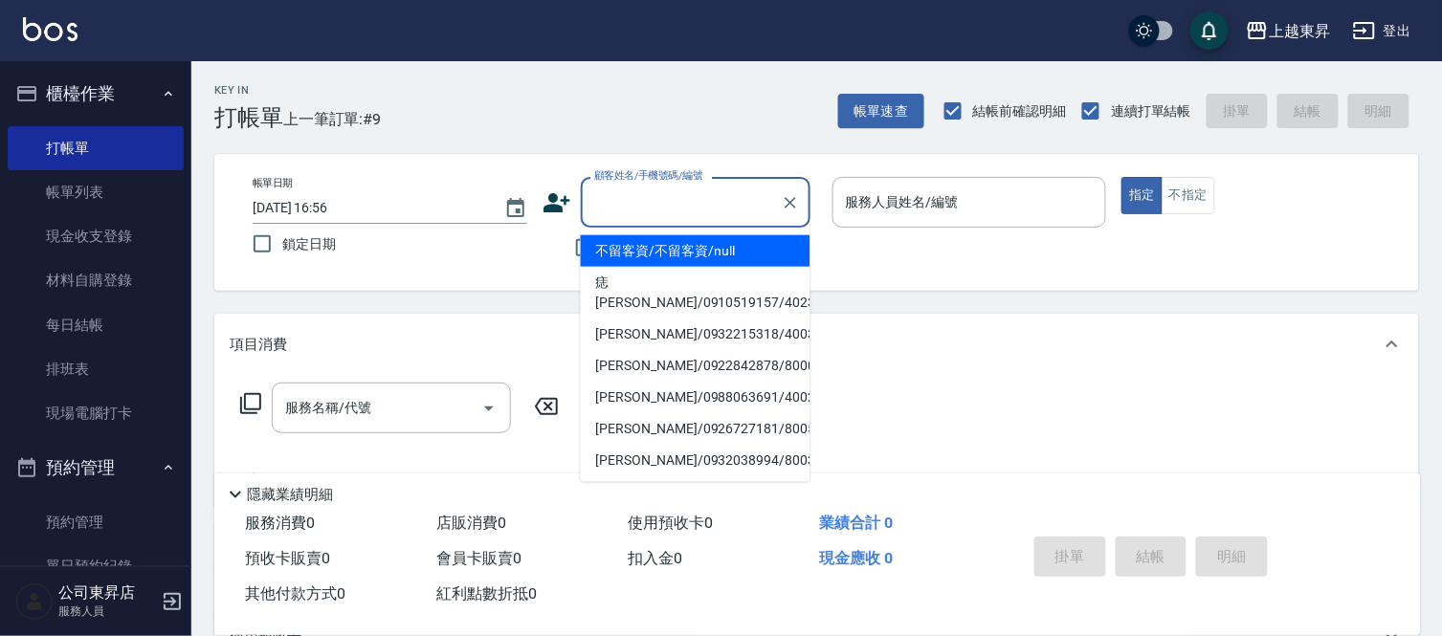
click at [649, 207] on input "顧客姓名/手機號碼/編號" at bounding box center [681, 202] width 184 height 33
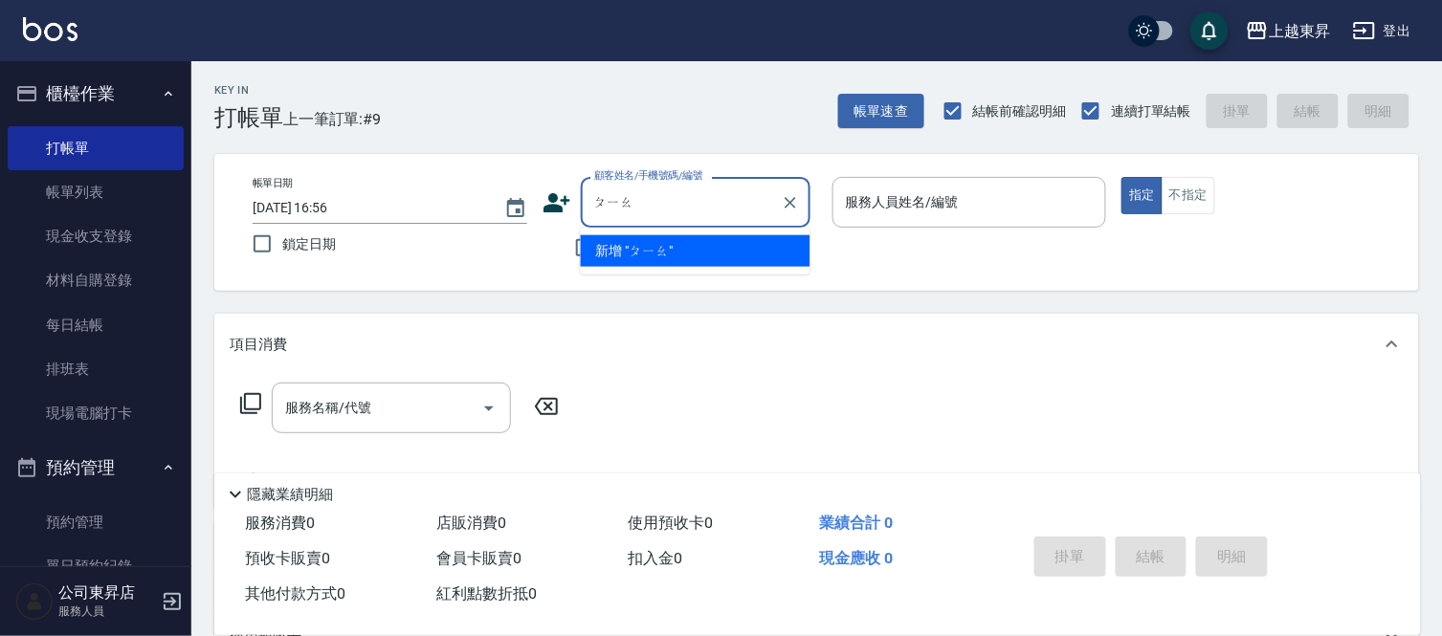
type input "飄"
type input "漂"
